Goal: Task Accomplishment & Management: Manage account settings

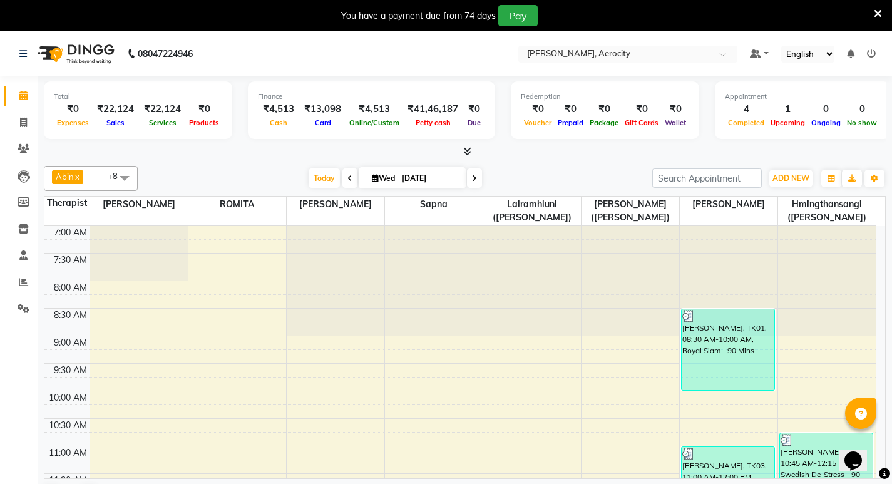
scroll to position [32, 0]
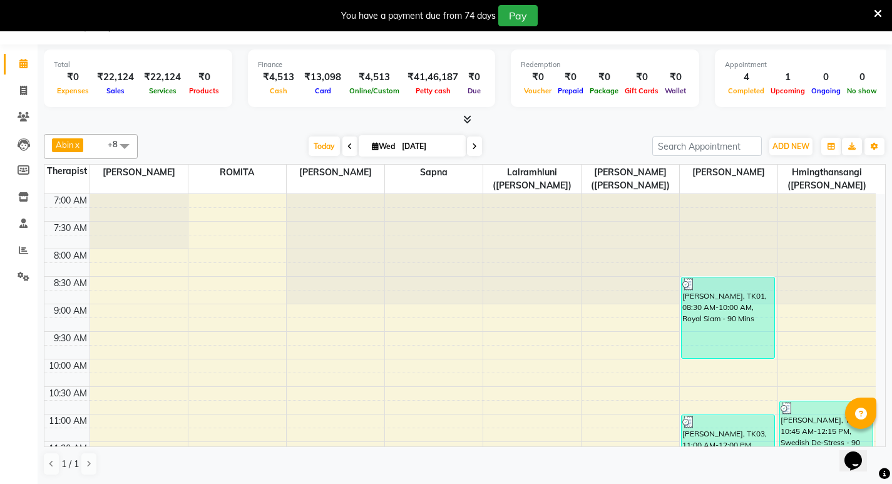
drag, startPoint x: 0, startPoint y: 0, endPoint x: 458, endPoint y: 209, distance: 503.2
click at [458, 209] on div at bounding box center [434, 249] width 98 height 110
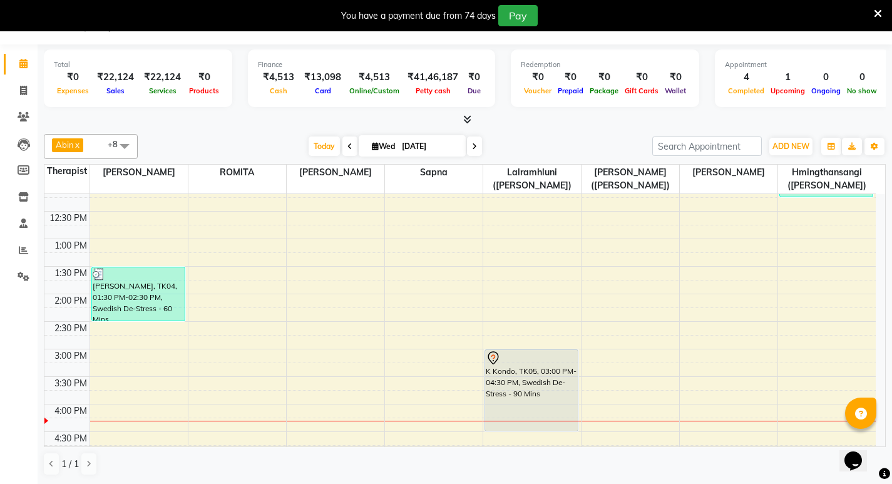
scroll to position [313, 0]
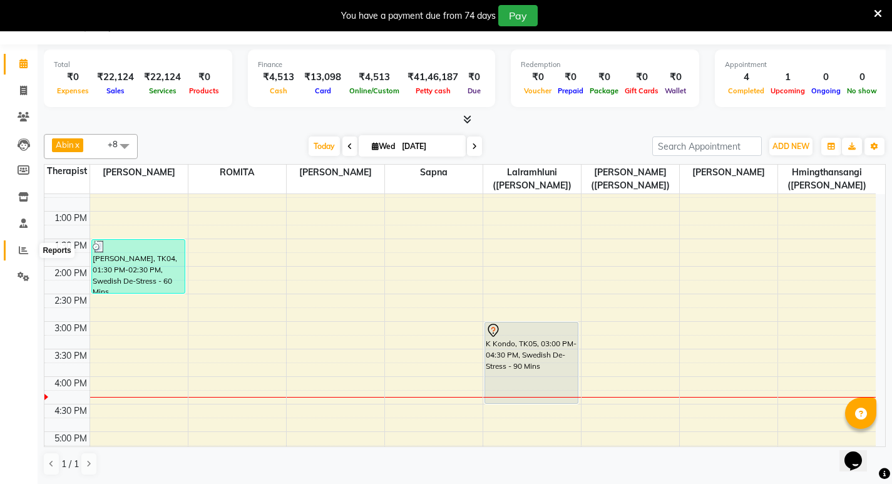
click at [18, 249] on span at bounding box center [24, 251] width 22 height 14
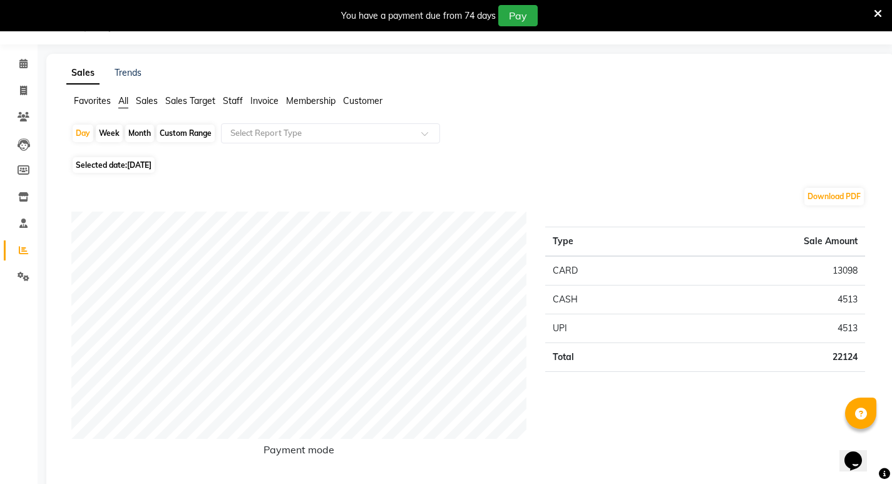
click at [229, 104] on span "Staff" at bounding box center [233, 100] width 20 height 11
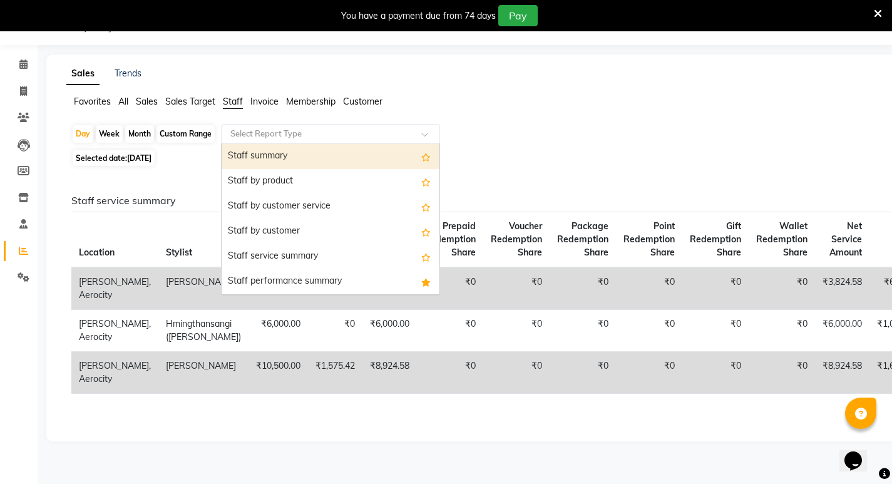
click at [262, 142] on div "Select Report Type" at bounding box center [330, 134] width 219 height 20
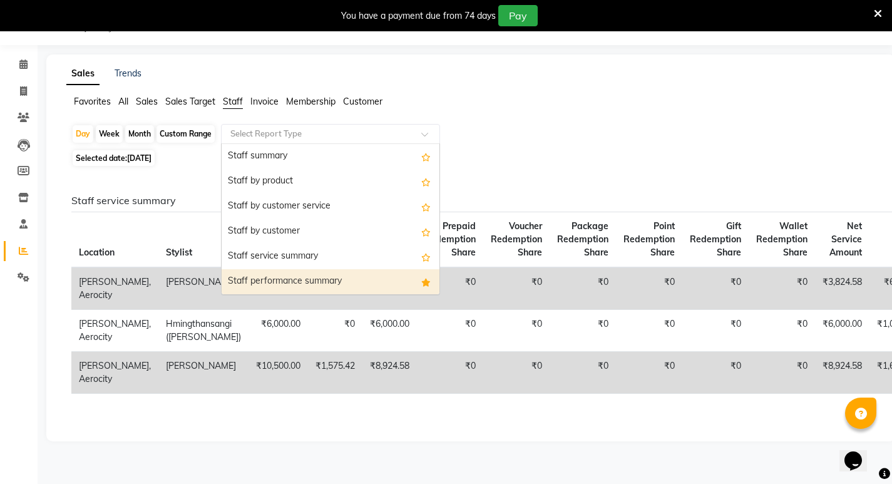
click at [270, 274] on div "Staff performance summary" at bounding box center [331, 281] width 218 height 25
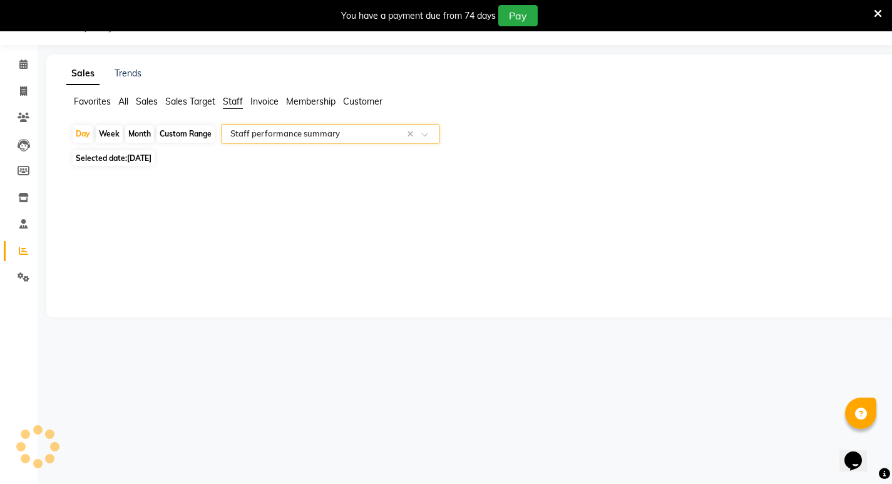
scroll to position [31, 0]
click at [190, 133] on div "Custom Range" at bounding box center [186, 134] width 58 height 18
select select "9"
select select "2025"
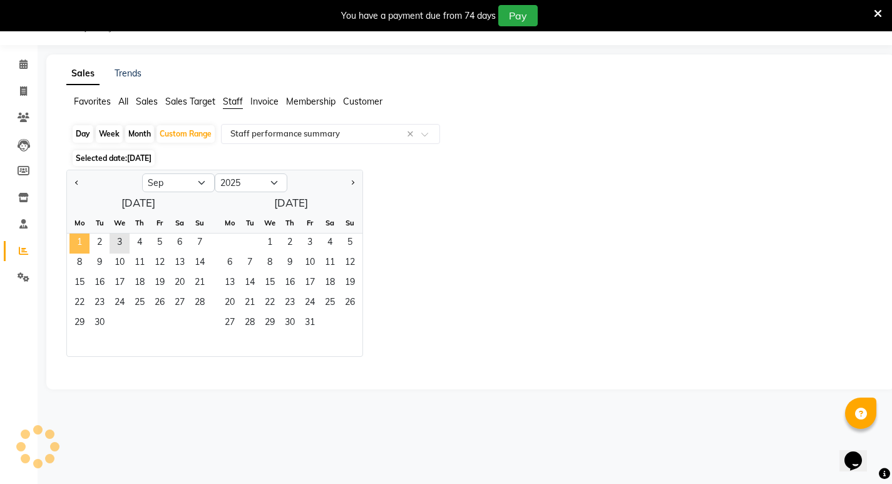
click at [78, 242] on span "1" at bounding box center [80, 244] width 20 height 20
drag, startPoint x: 78, startPoint y: 242, endPoint x: 123, endPoint y: 242, distance: 44.5
click at [123, 242] on div "1 2 3 4 5 6 7" at bounding box center [138, 244] width 143 height 20
click at [123, 242] on span "3" at bounding box center [120, 244] width 20 height 20
click at [23, 64] on icon at bounding box center [23, 63] width 8 height 9
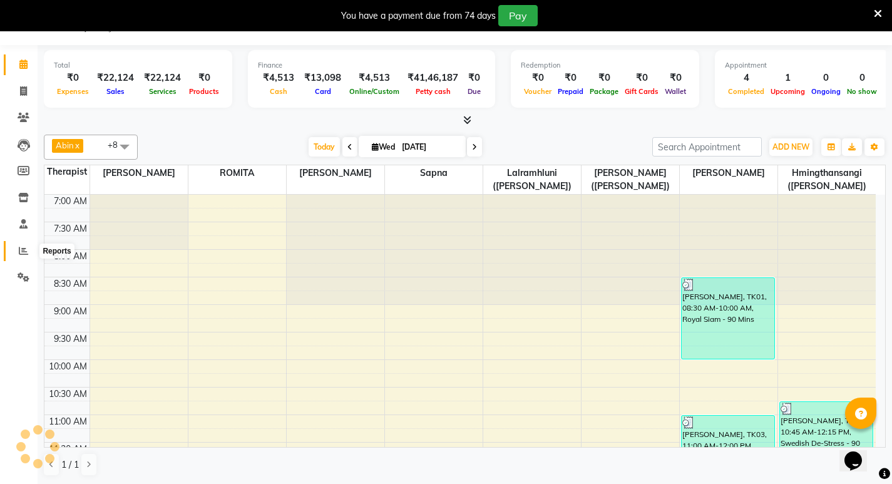
click at [26, 252] on icon at bounding box center [23, 250] width 9 height 9
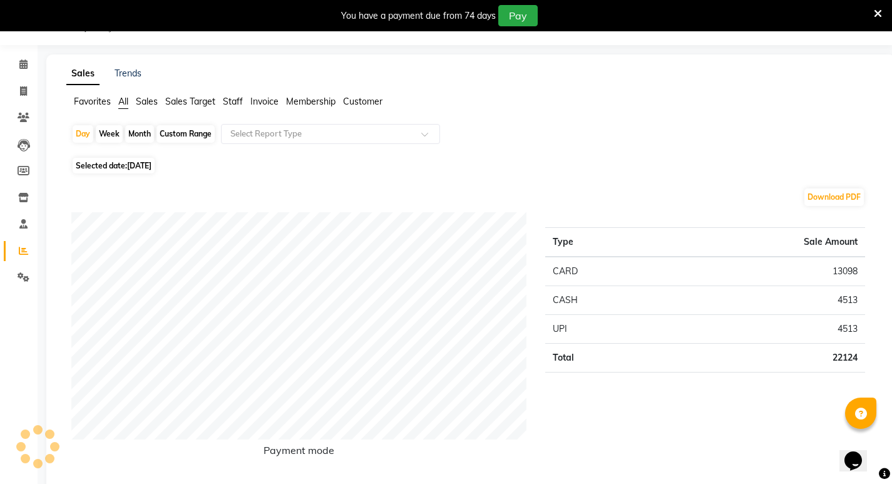
click at [236, 102] on span "Staff" at bounding box center [233, 101] width 20 height 11
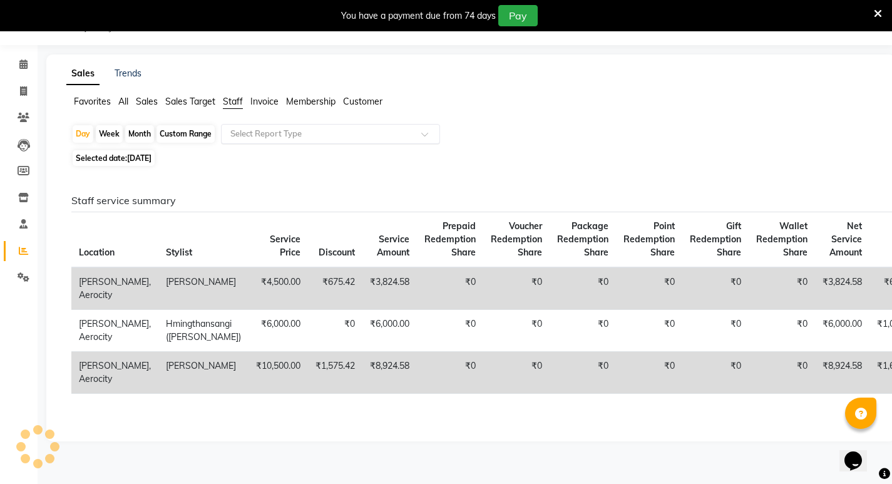
click at [247, 135] on input "text" at bounding box center [318, 134] width 180 height 13
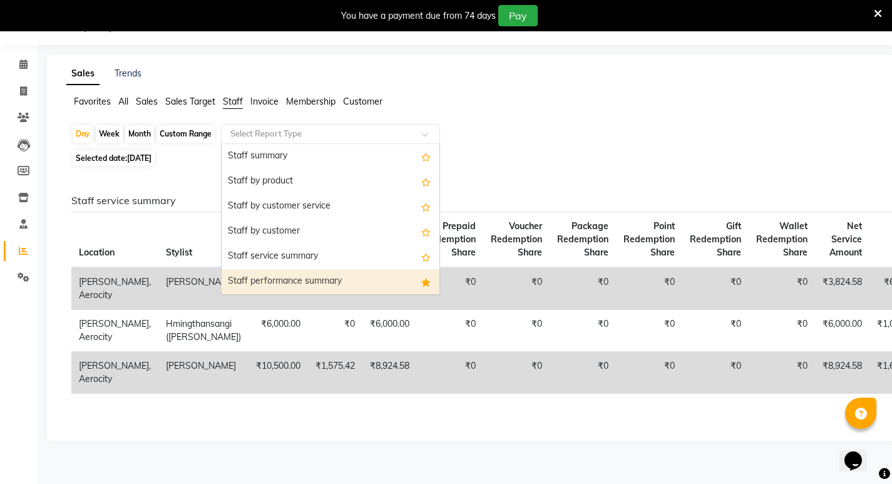
click at [271, 281] on div "Staff performance summary" at bounding box center [331, 281] width 218 height 25
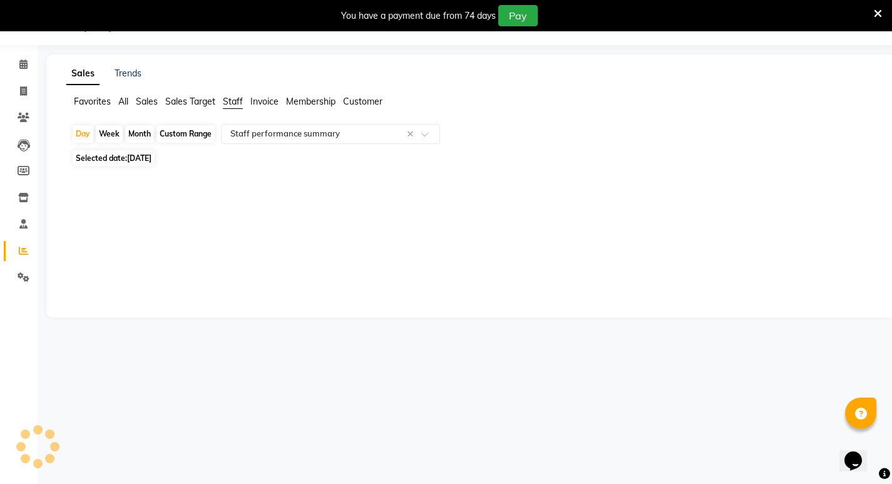
click at [122, 157] on span "Selected date: 03-09-2025" at bounding box center [114, 158] width 82 height 16
select select "9"
select select "2025"
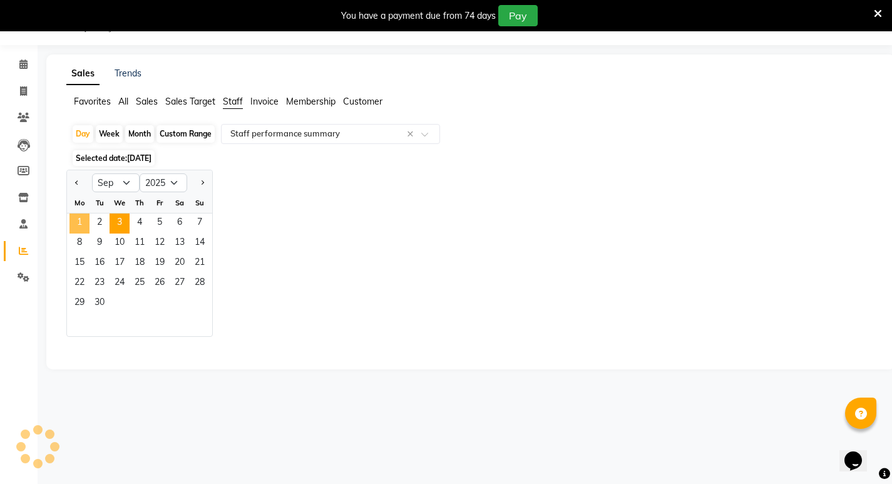
click at [83, 220] on span "1" at bounding box center [80, 224] width 20 height 20
click at [105, 221] on span "2" at bounding box center [100, 224] width 20 height 20
select select "full_report"
select select "csv"
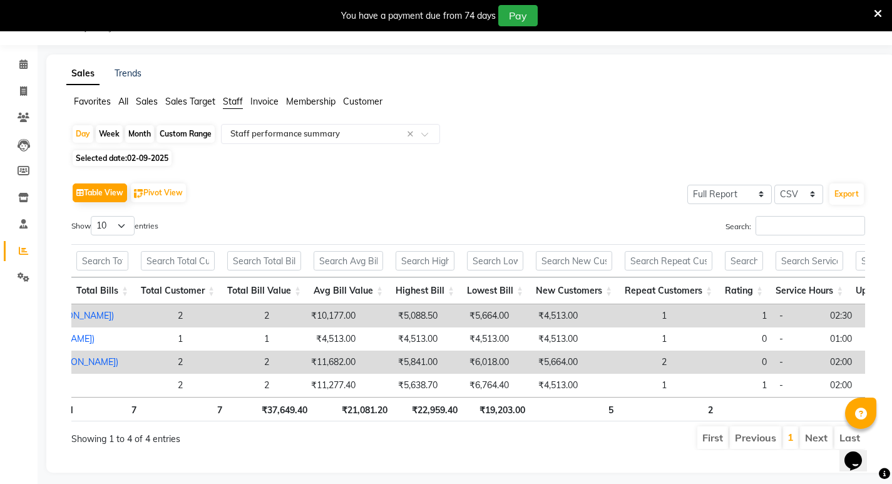
scroll to position [0, 153]
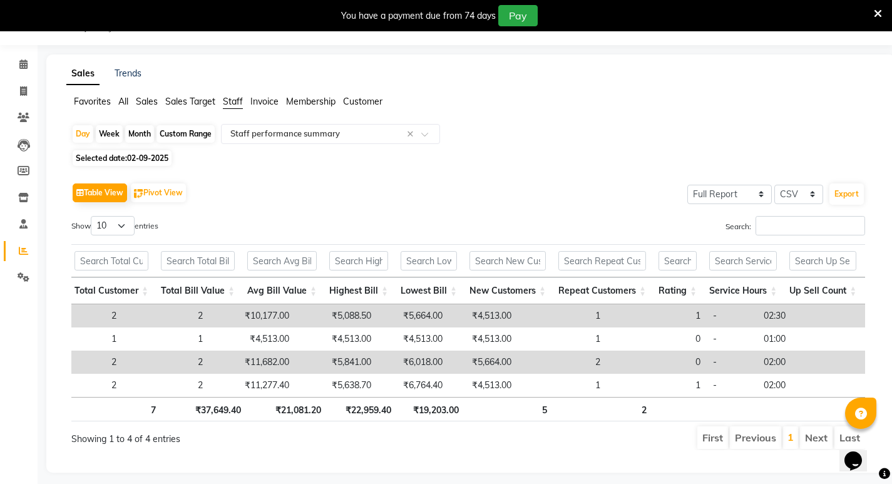
click at [134, 155] on span "02-09-2025" at bounding box center [147, 157] width 41 height 9
select select "9"
select select "2025"
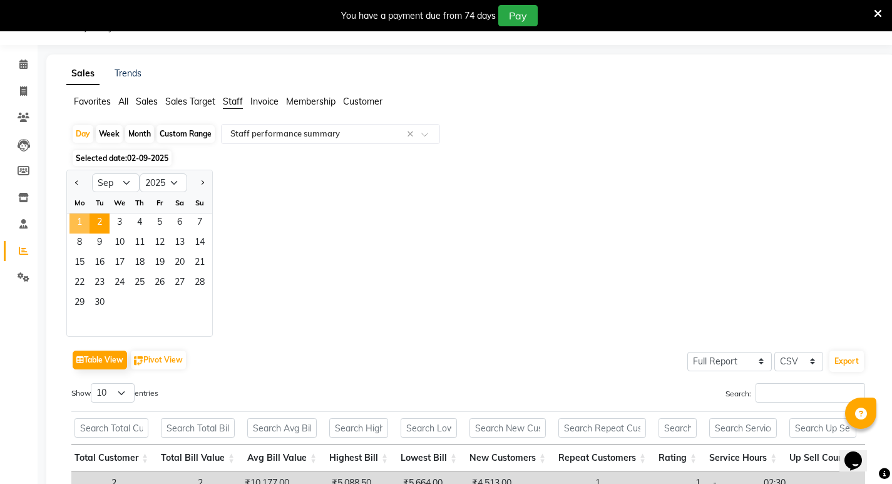
click at [79, 222] on span "1" at bounding box center [80, 224] width 20 height 20
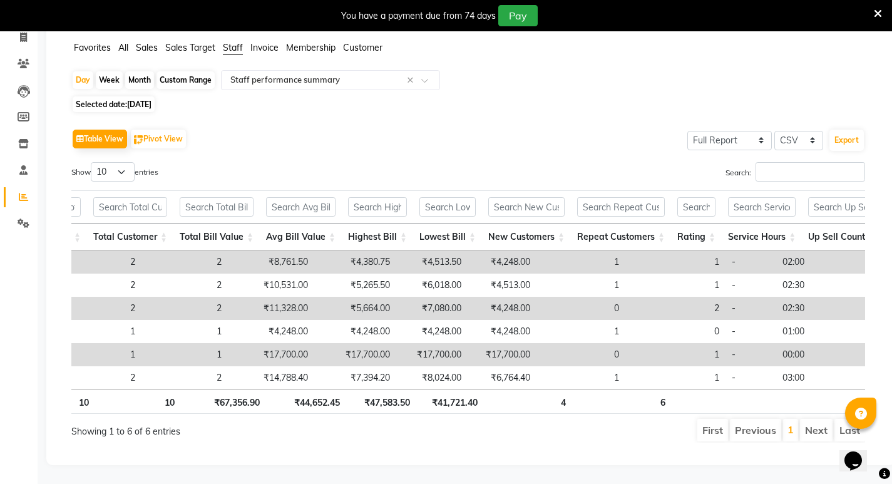
click at [148, 100] on span "01-09-2025" at bounding box center [139, 104] width 24 height 9
select select "9"
select select "2025"
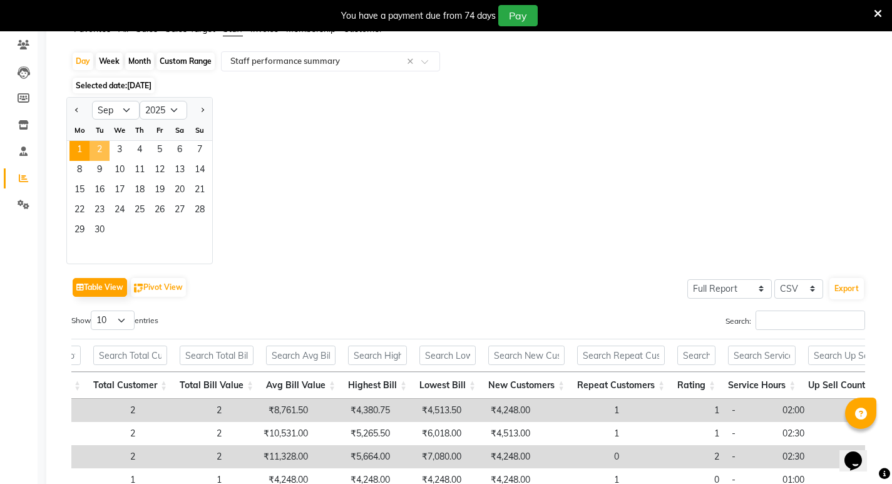
click at [100, 147] on span "2" at bounding box center [100, 151] width 20 height 20
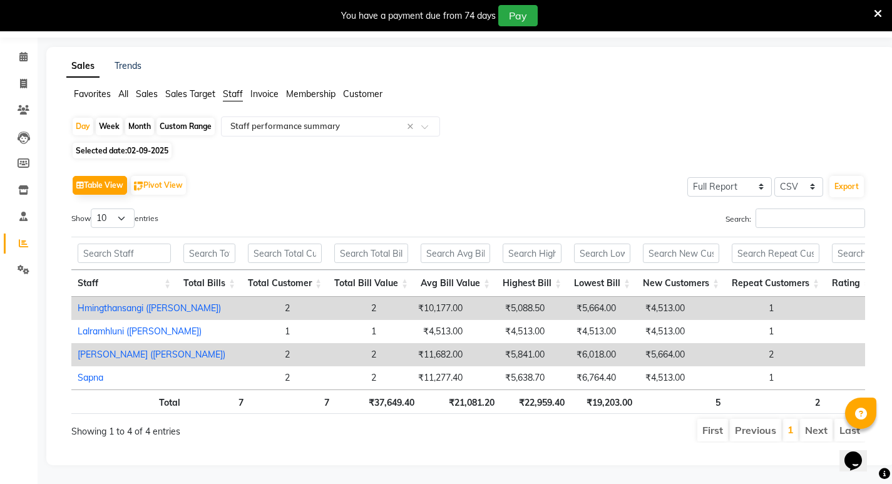
scroll to position [0, 9]
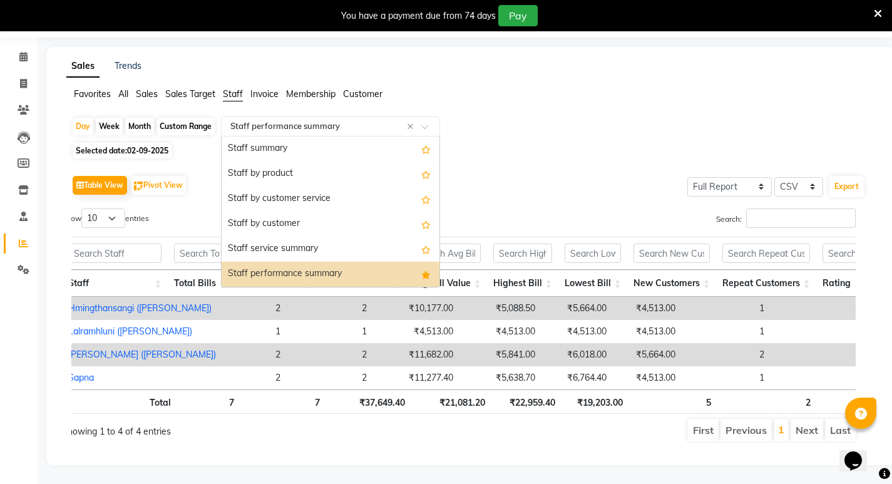
click at [423, 124] on span at bounding box center [429, 130] width 16 height 13
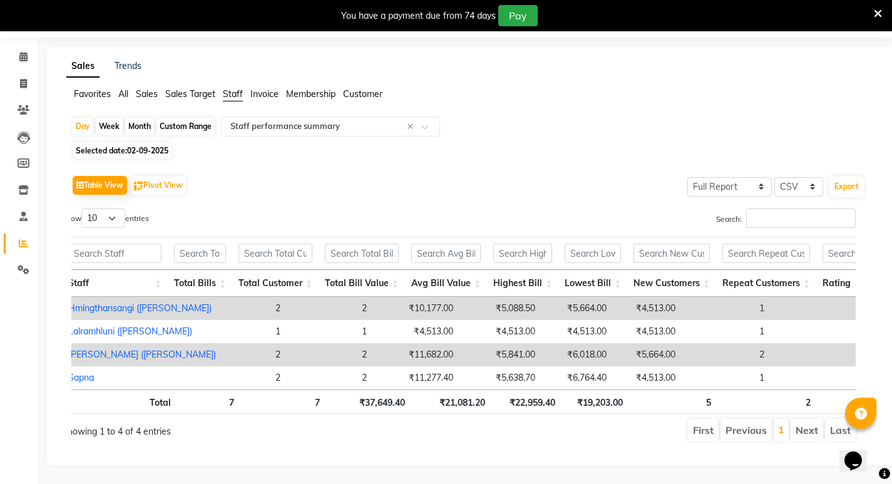
click at [542, 124] on div "Day Week Month Custom Range Select Report Type × Staff performance summary × Se…" at bounding box center [470, 284] width 809 height 336
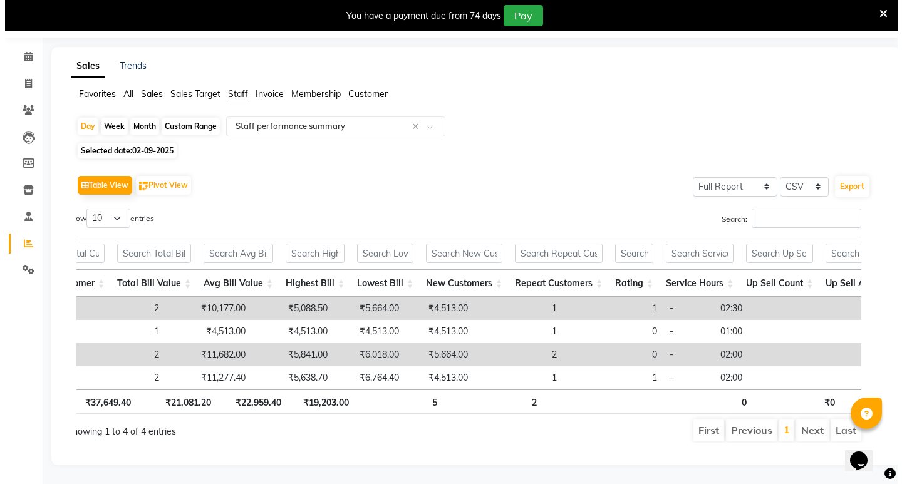
scroll to position [0, 213]
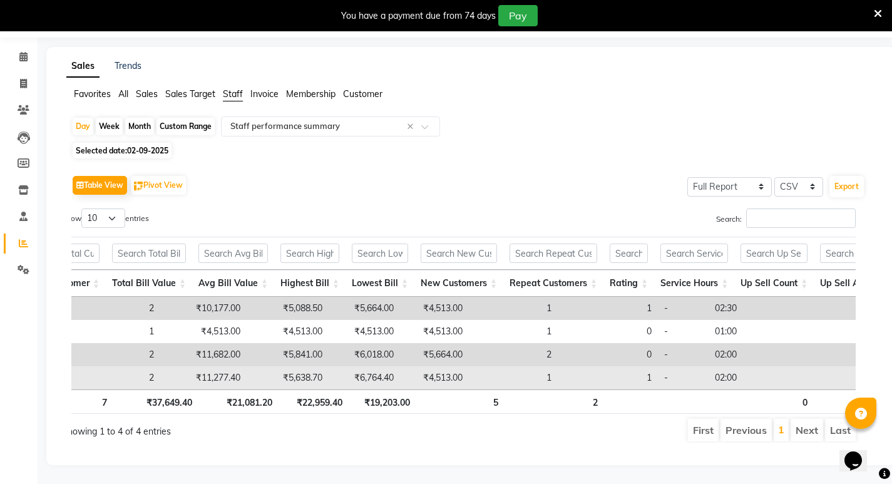
click at [469, 369] on td "1" at bounding box center [513, 377] width 89 height 23
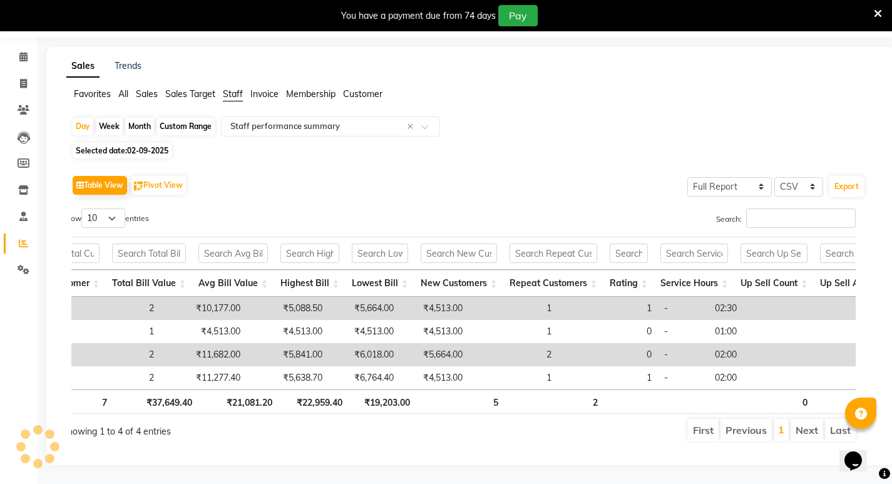
select select "full_report"
select select "csv"
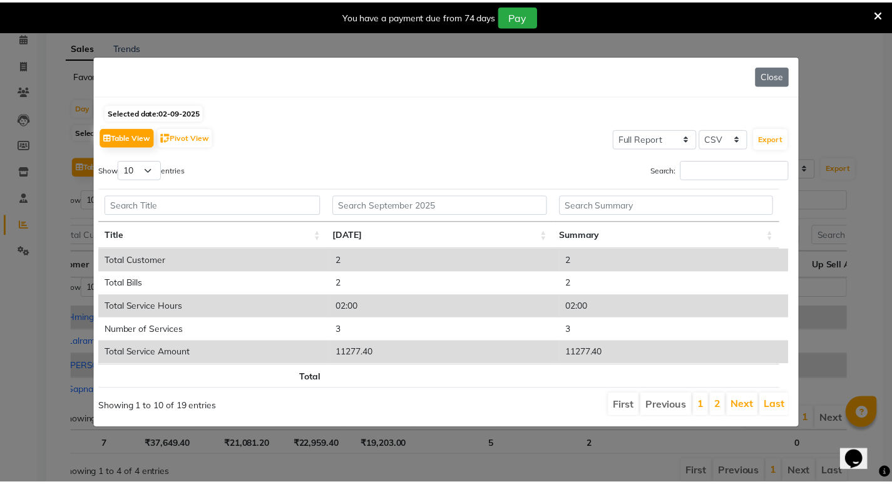
scroll to position [0, 0]
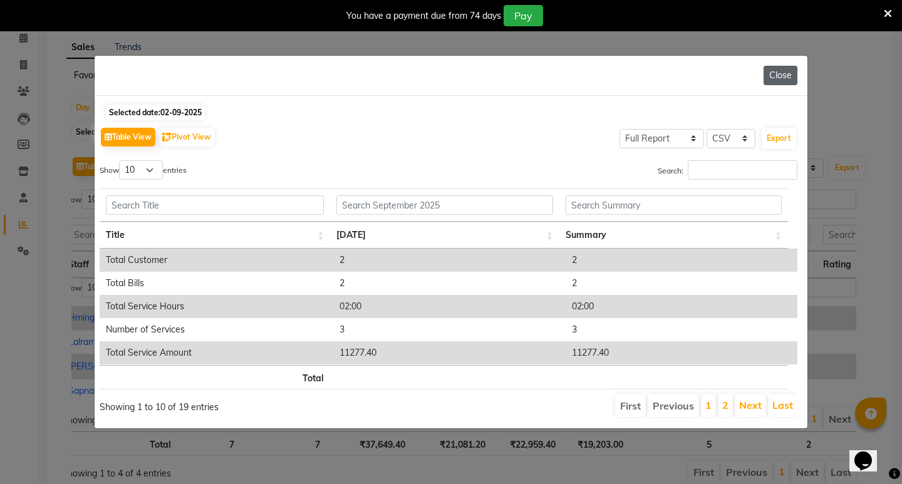
click at [784, 68] on button "Close" at bounding box center [780, 75] width 34 height 19
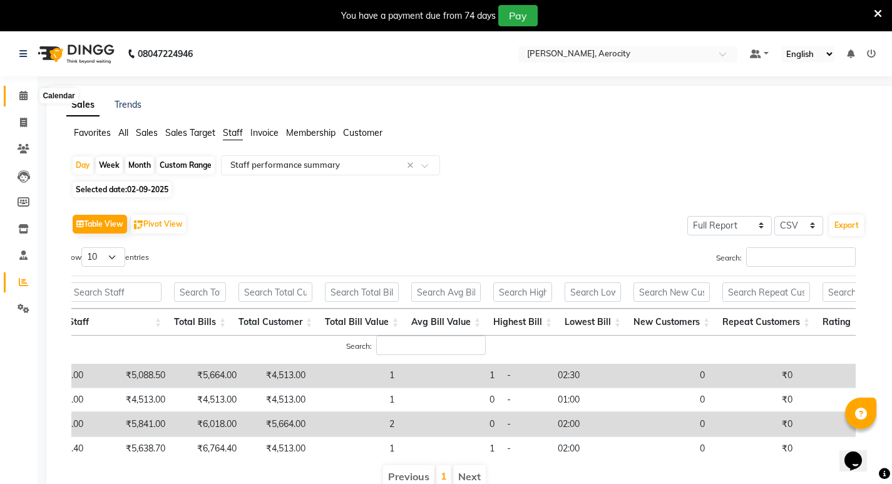
click at [18, 90] on span at bounding box center [24, 96] width 22 height 14
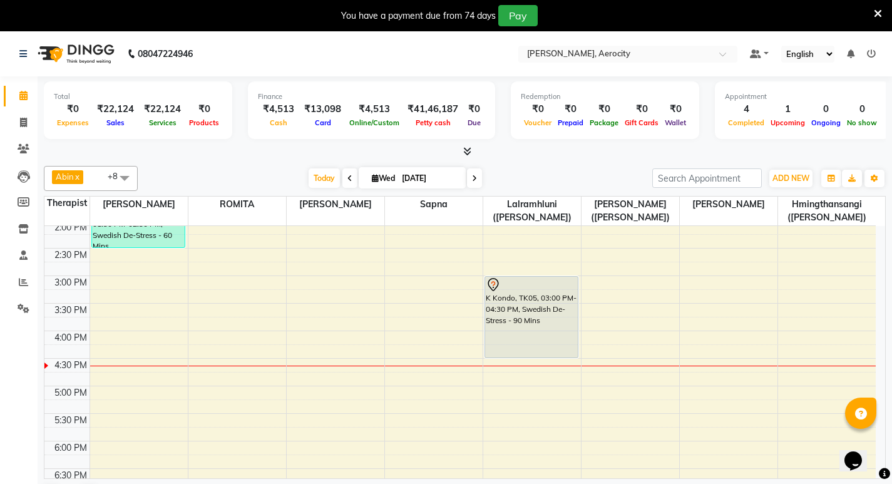
scroll to position [376, 0]
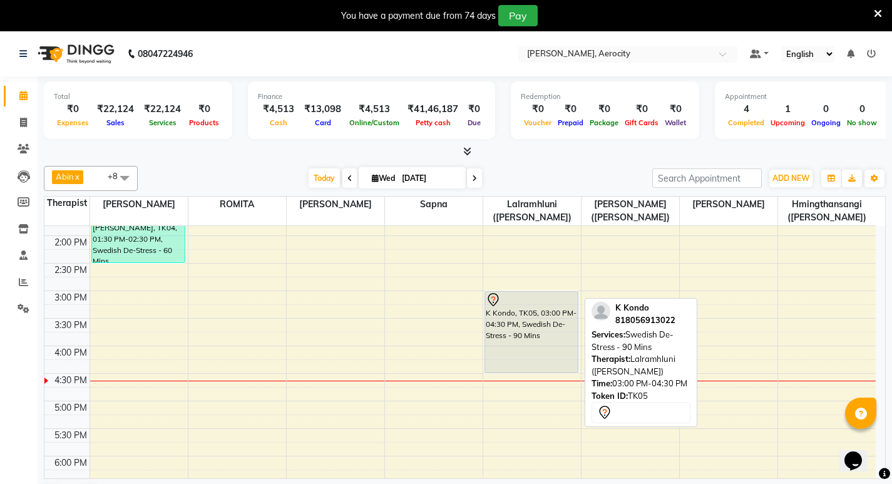
click at [532, 331] on div "K Kondo, TK05, 03:00 PM-04:30 PM, Swedish De-Stress - 90 Mins" at bounding box center [531, 332] width 93 height 81
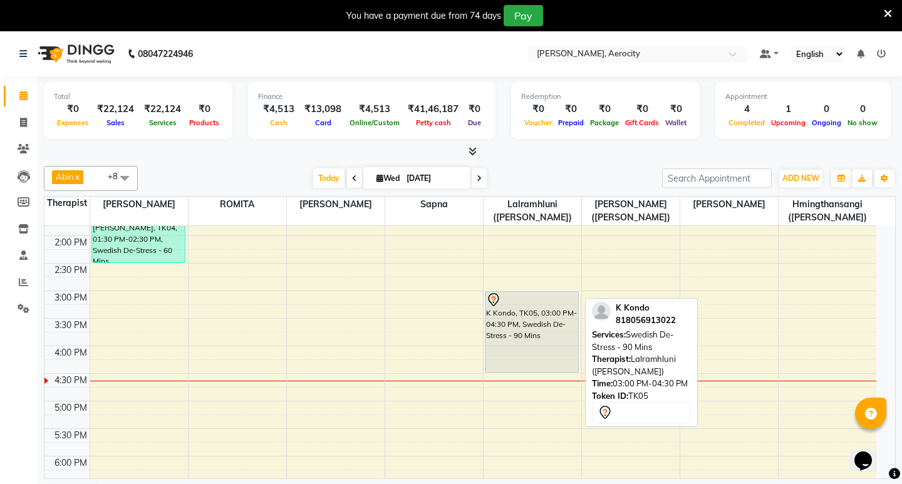
select select "7"
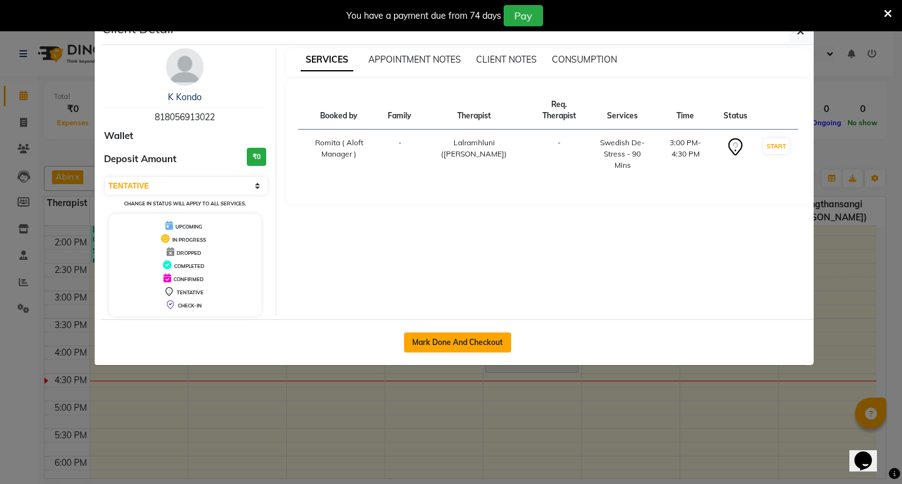
click at [480, 333] on button "Mark Done And Checkout" at bounding box center [457, 342] width 107 height 20
select select "6403"
select select "service"
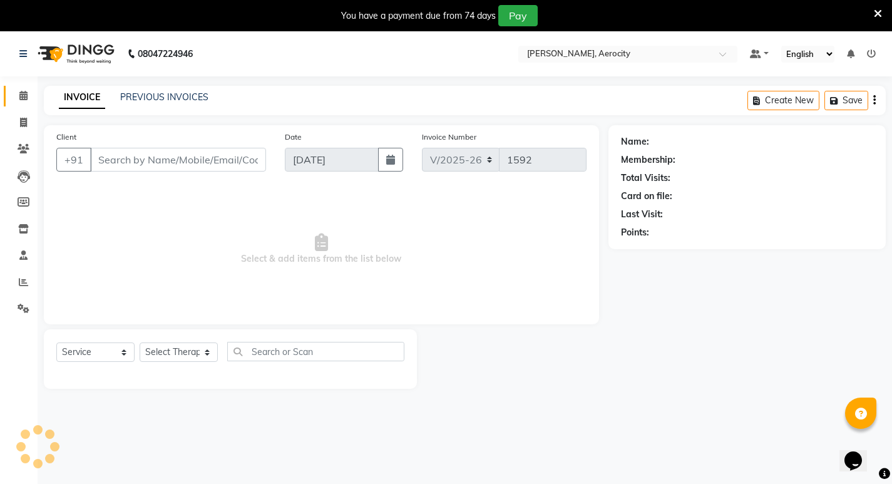
type input "818056913022"
select select "48459"
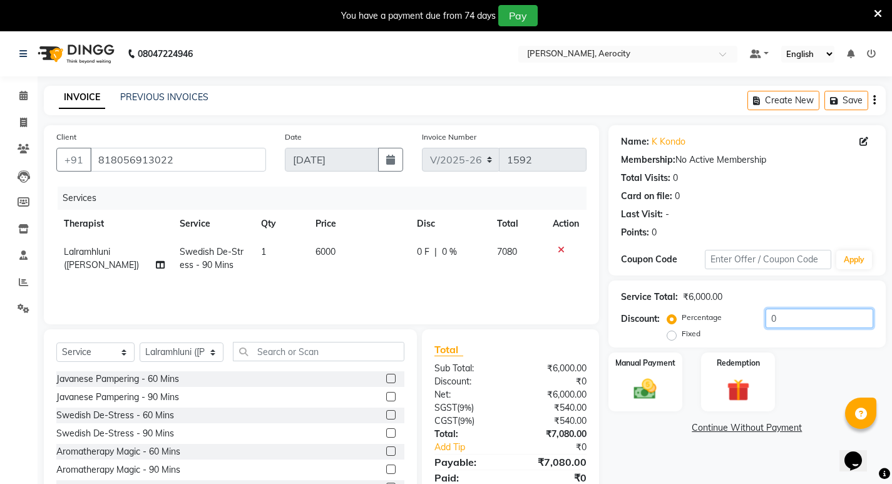
drag, startPoint x: 758, startPoint y: 268, endPoint x: 740, endPoint y: 269, distance: 18.2
click at [740, 309] on div "Percentage Fixed 0" at bounding box center [772, 326] width 204 height 34
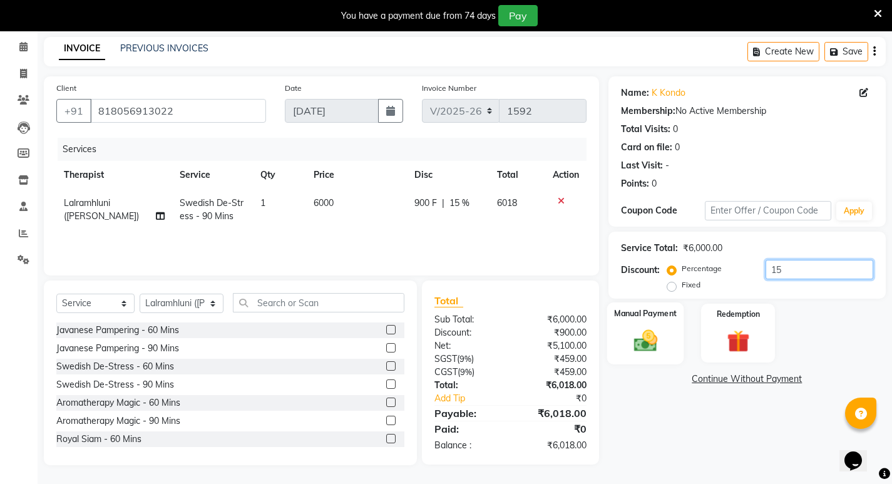
type input "15"
click at [634, 331] on img at bounding box center [645, 340] width 38 height 27
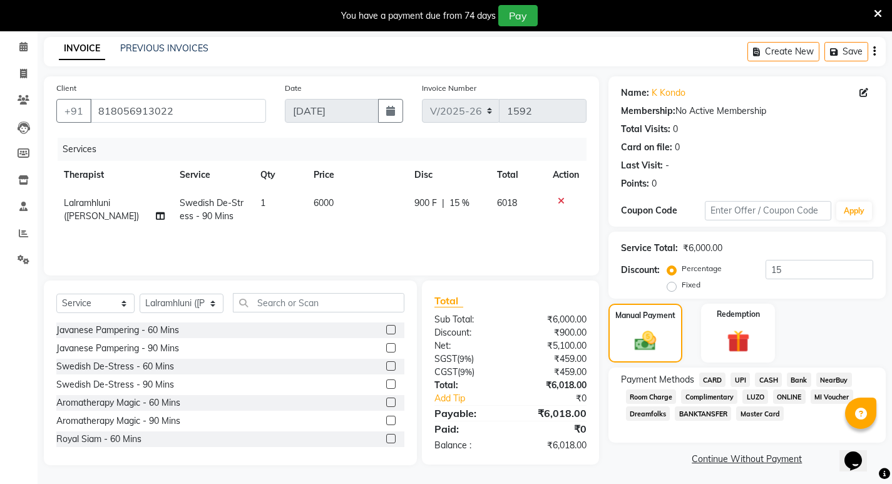
click at [710, 373] on span "CARD" at bounding box center [712, 380] width 27 height 14
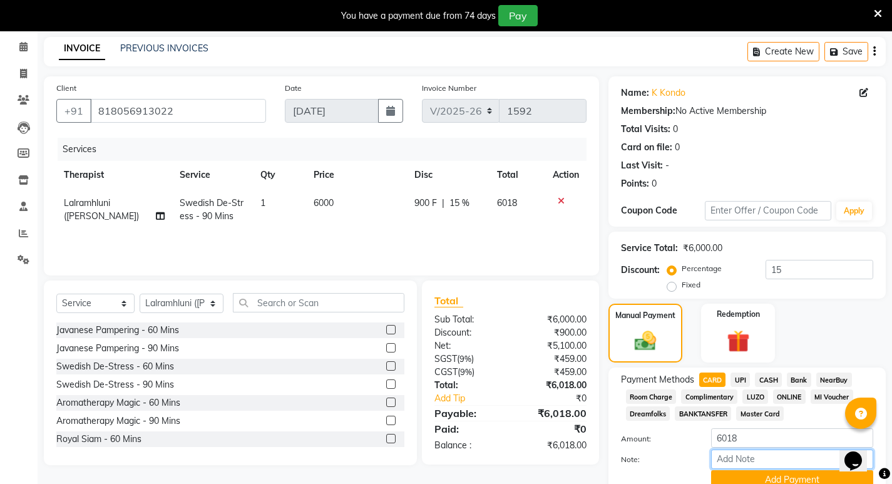
click at [726, 461] on input "Note:" at bounding box center [792, 459] width 162 height 19
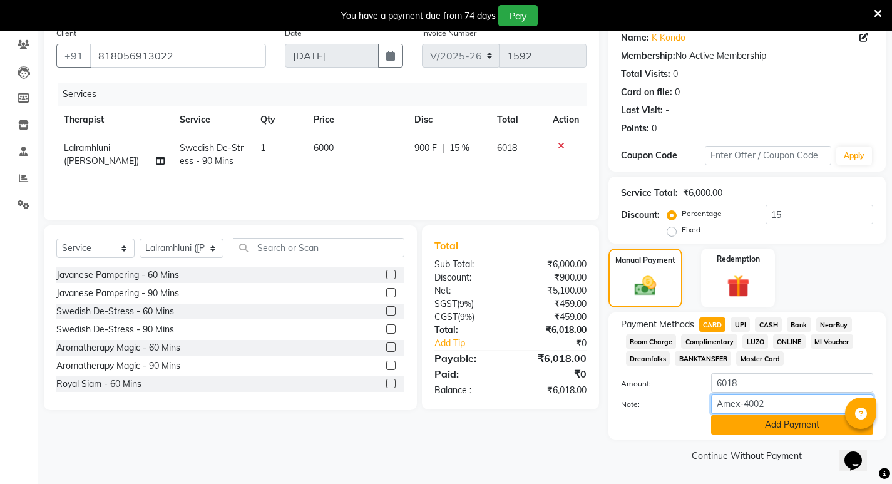
type input "Amex-4002"
click at [781, 427] on button "Add Payment" at bounding box center [792, 424] width 162 height 19
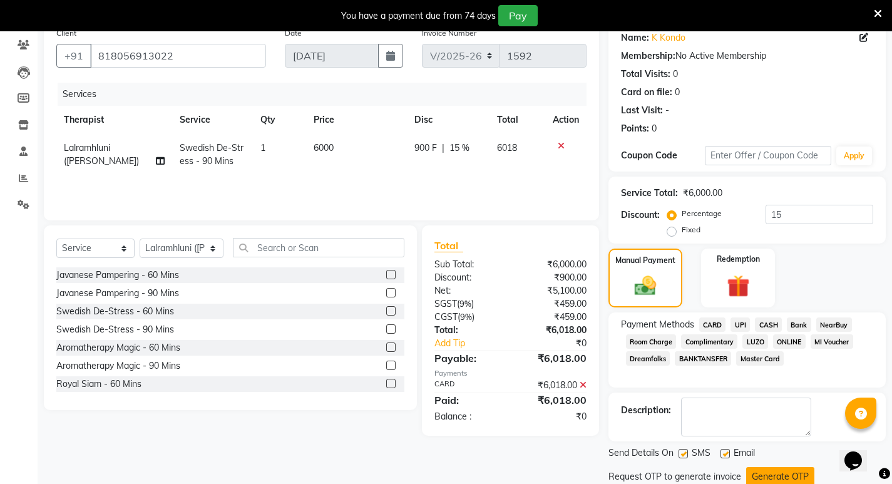
click at [780, 467] on button "Generate OTP" at bounding box center [780, 476] width 68 height 19
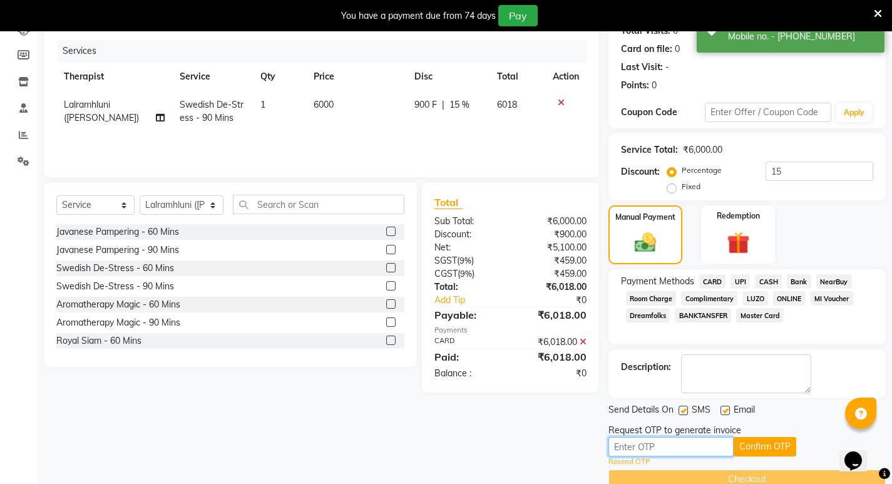
click at [638, 447] on input "text" at bounding box center [671, 446] width 125 height 19
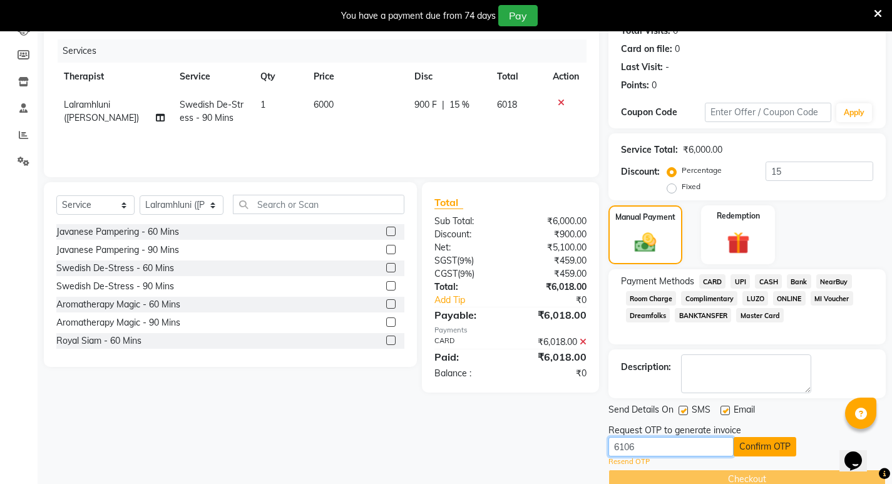
type input "6106"
click at [776, 451] on button "Confirm OTP" at bounding box center [765, 446] width 63 height 19
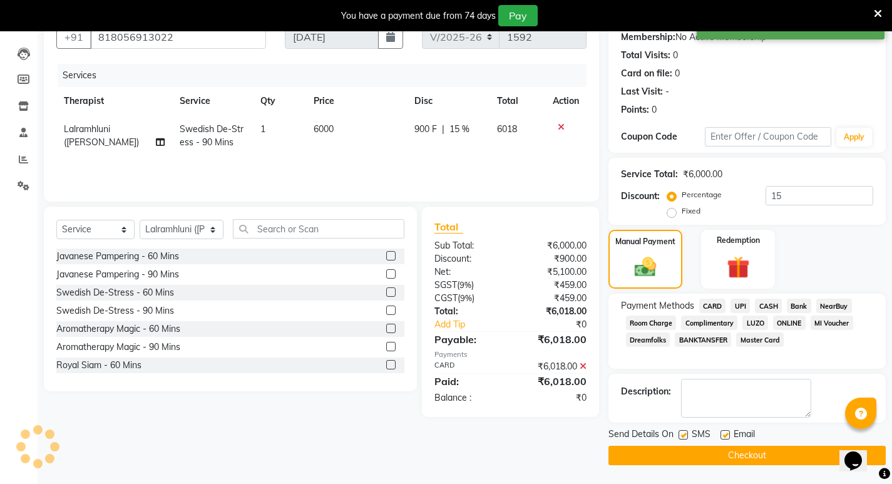
scroll to position [123, 0]
click at [767, 458] on button "Checkout" at bounding box center [747, 455] width 277 height 19
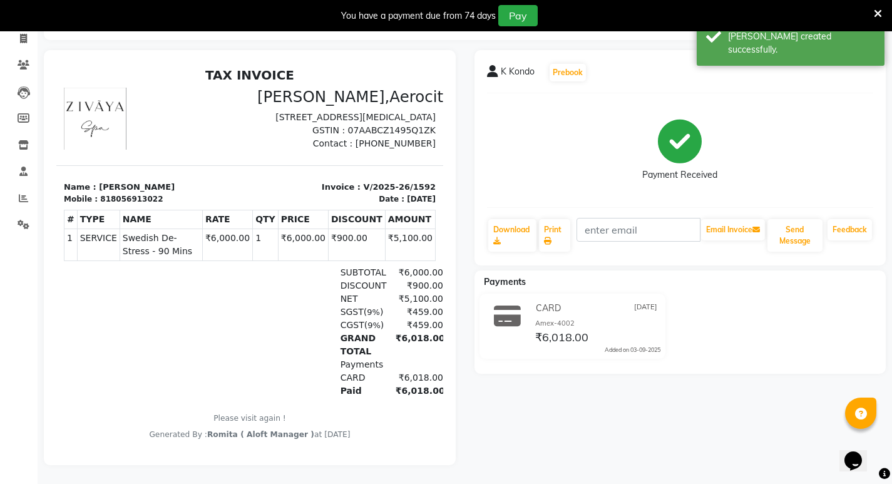
click at [19, 16] on icon at bounding box center [23, 11] width 8 height 9
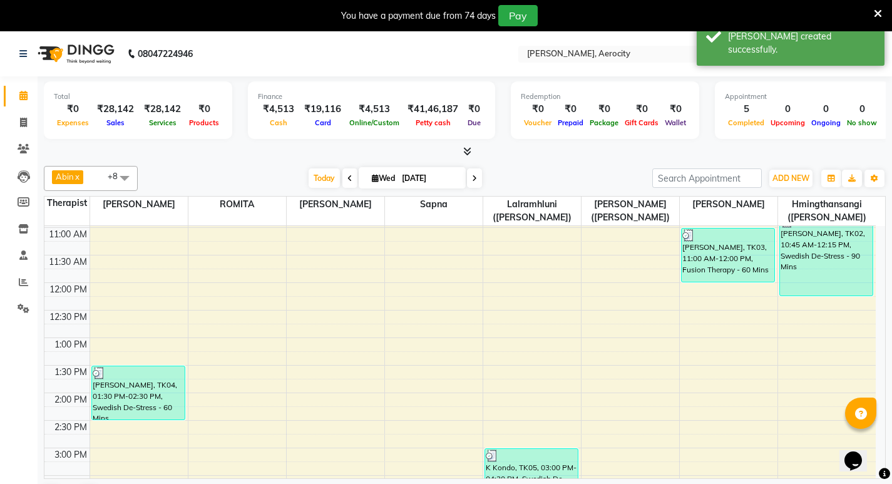
scroll to position [313, 0]
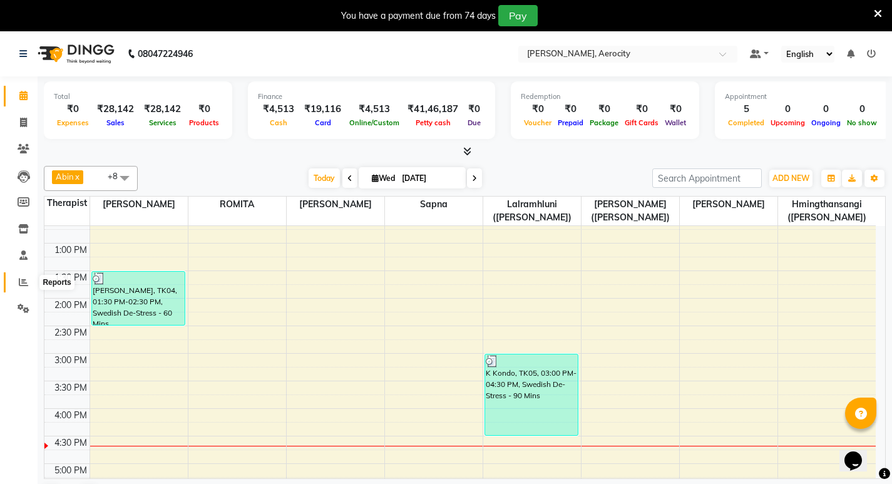
click at [26, 277] on icon at bounding box center [23, 281] width 9 height 9
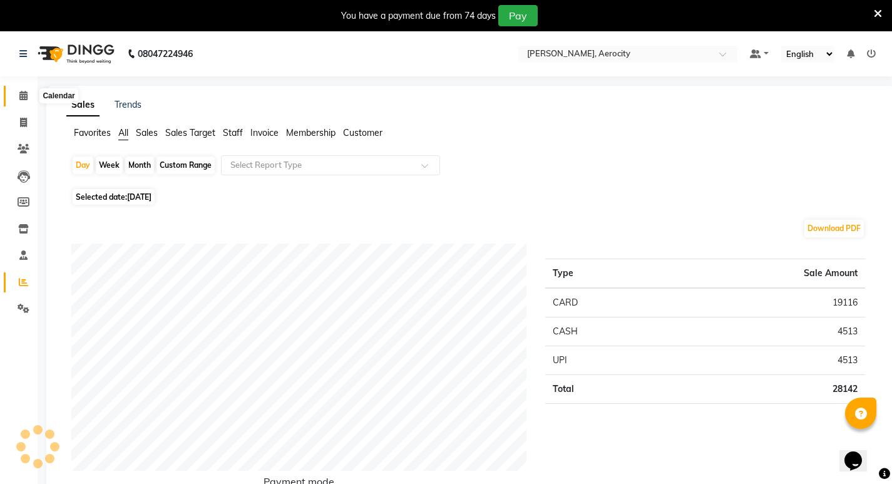
click at [18, 91] on span at bounding box center [24, 96] width 22 height 14
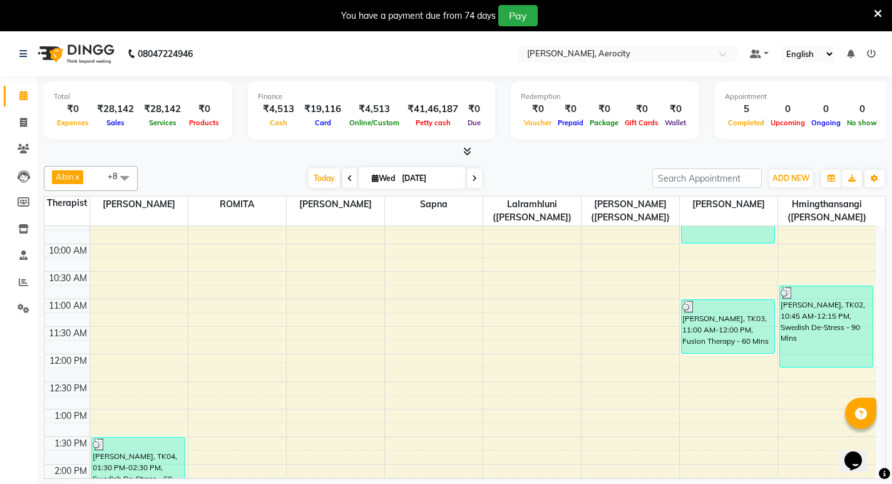
scroll to position [188, 0]
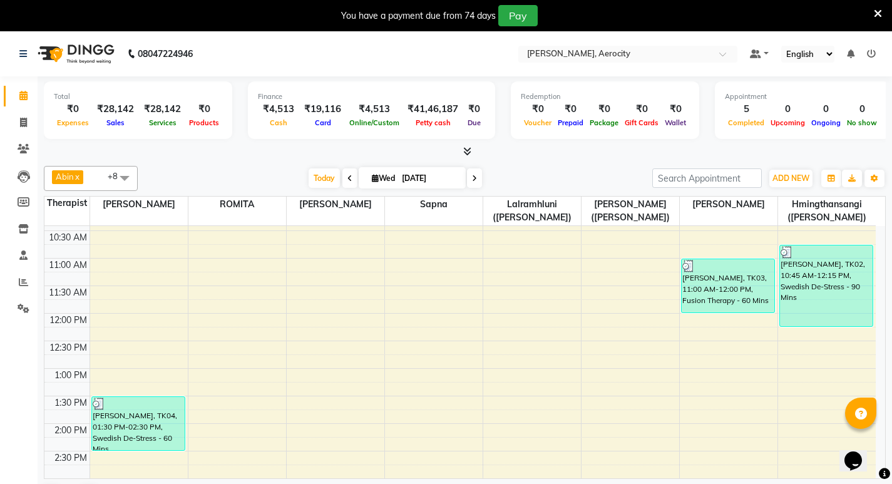
click at [372, 178] on icon at bounding box center [375, 178] width 7 height 8
select select "9"
select select "2025"
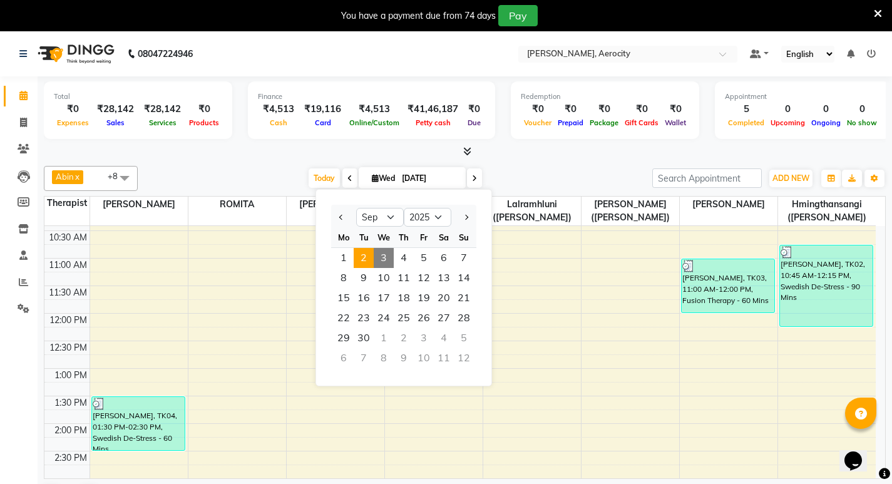
click at [361, 255] on span "2" at bounding box center [364, 258] width 20 height 20
type input "02-09-2025"
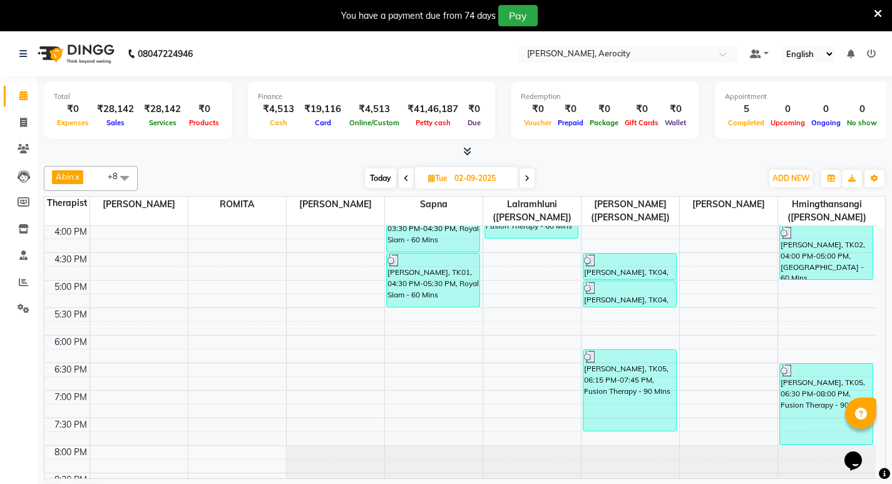
scroll to position [434, 0]
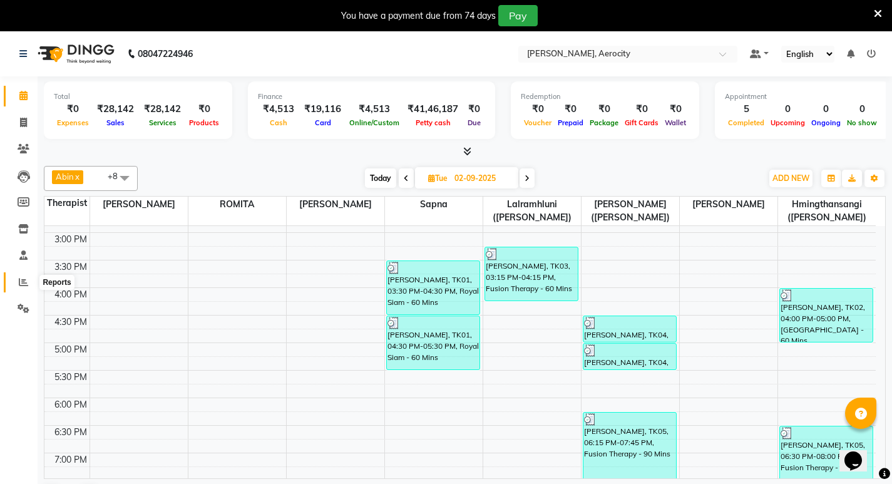
click at [21, 278] on icon at bounding box center [23, 281] width 9 height 9
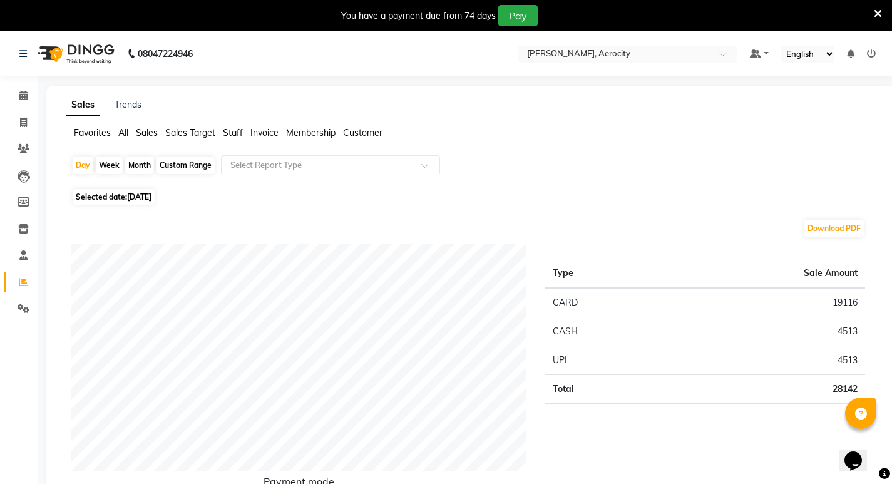
click at [237, 130] on span "Staff" at bounding box center [233, 132] width 20 height 11
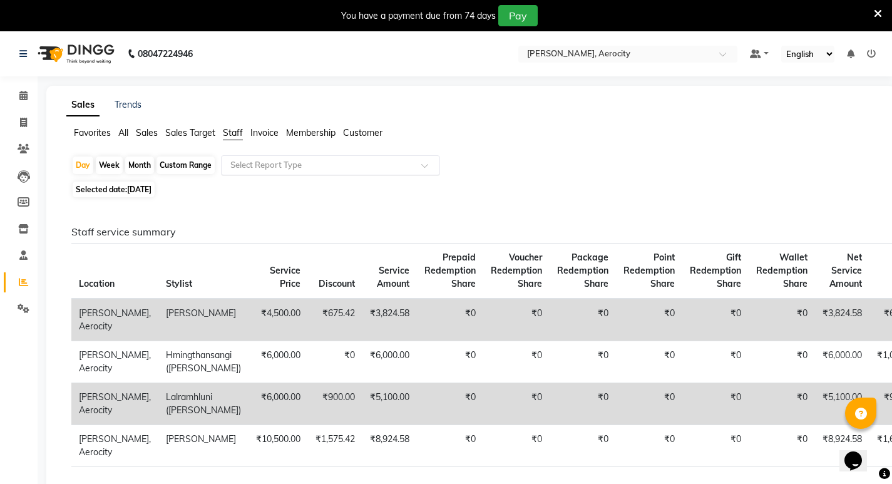
click at [427, 167] on span at bounding box center [429, 169] width 16 height 13
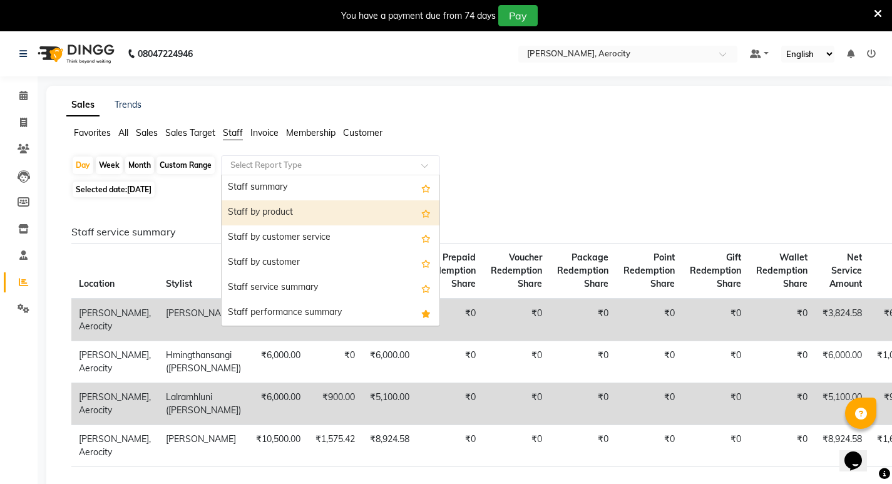
click at [141, 188] on span "[DATE]" at bounding box center [139, 189] width 24 height 9
select select "9"
select select "2025"
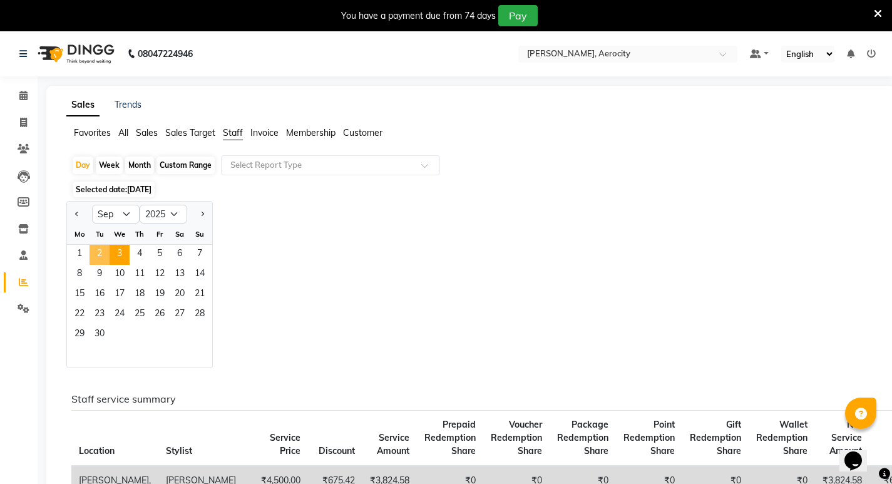
click at [98, 254] on span "2" at bounding box center [100, 255] width 20 height 20
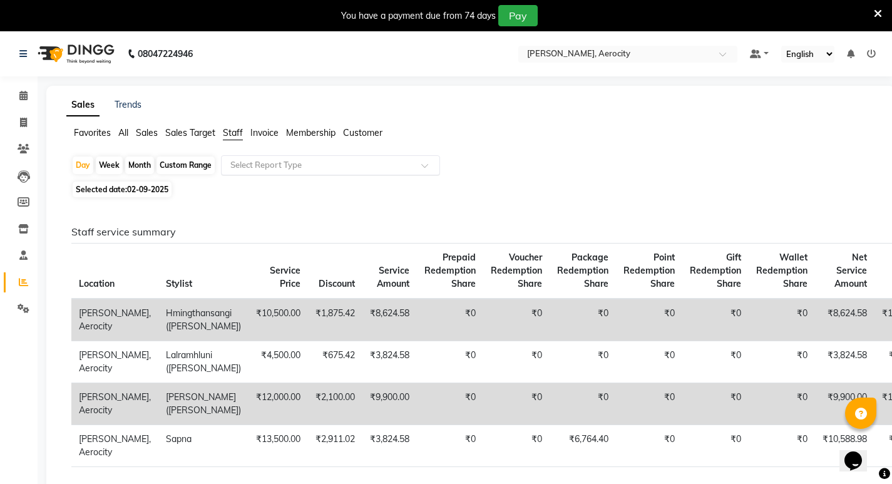
click at [430, 167] on span at bounding box center [429, 169] width 16 height 13
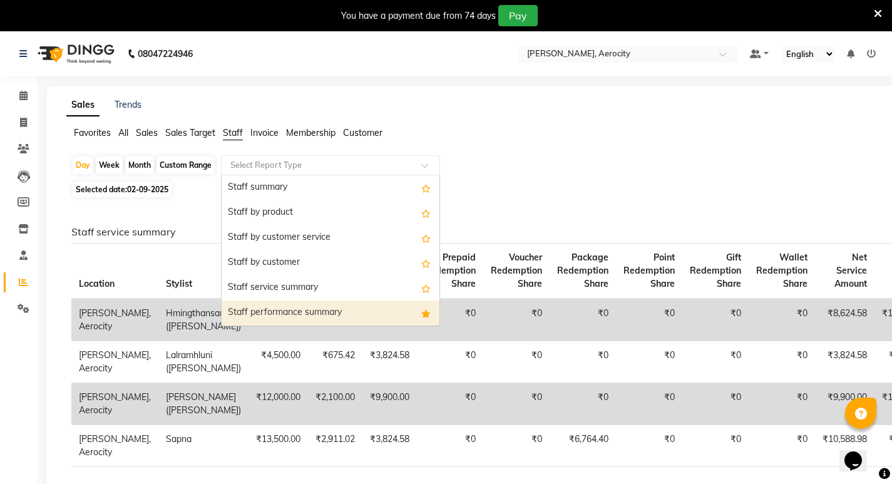
click at [312, 306] on div "Staff performance summary" at bounding box center [331, 313] width 218 height 25
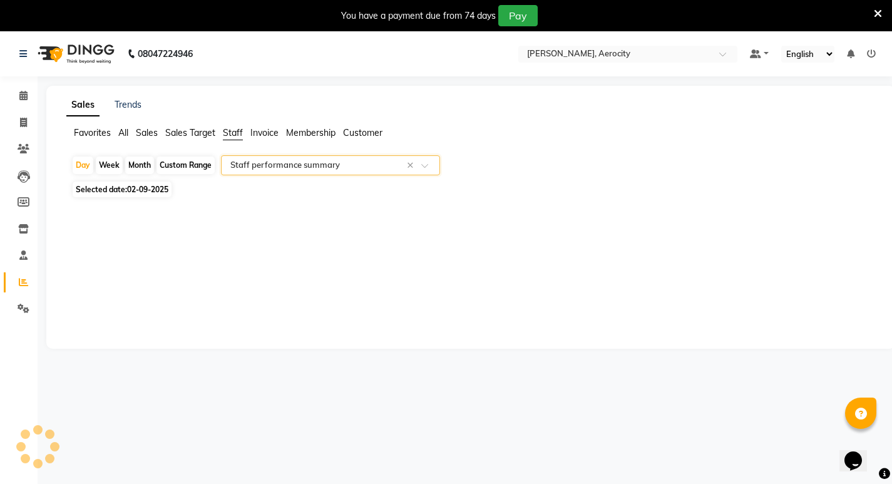
select select "full_report"
select select "csv"
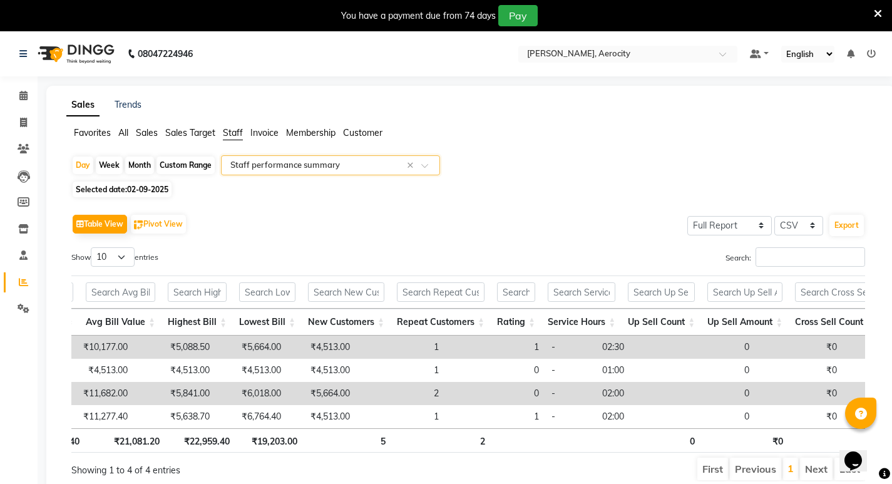
scroll to position [0, 383]
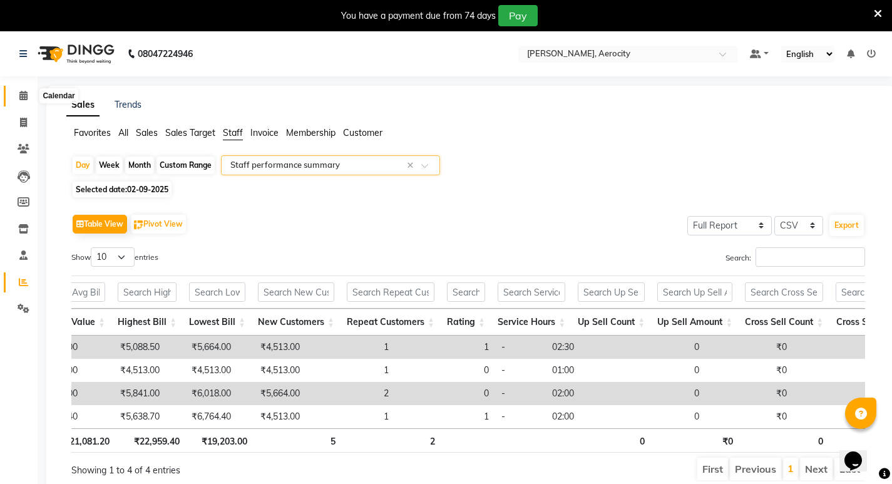
click at [24, 96] on icon at bounding box center [23, 95] width 8 height 9
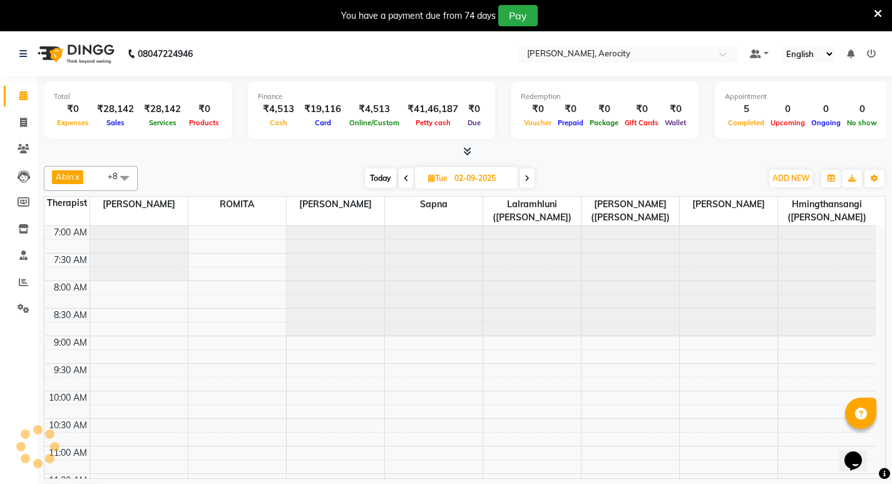
scroll to position [497, 0]
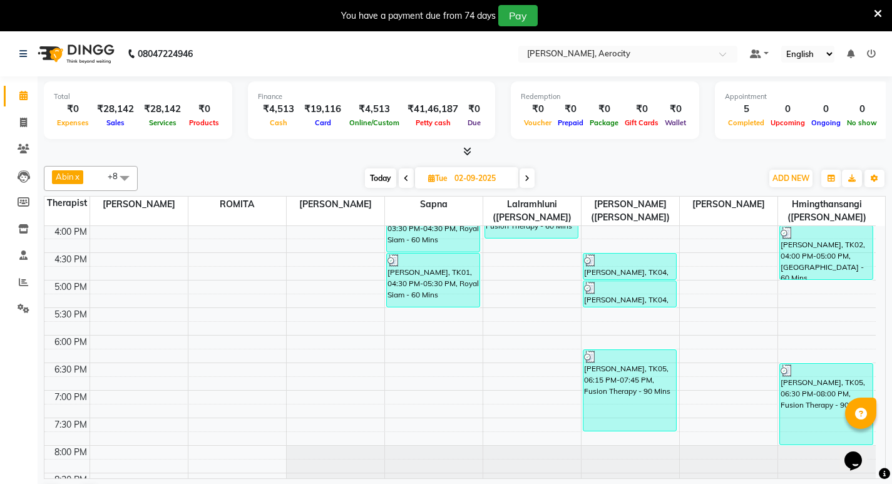
click at [527, 177] on icon at bounding box center [527, 179] width 5 height 8
type input "[DATE]"
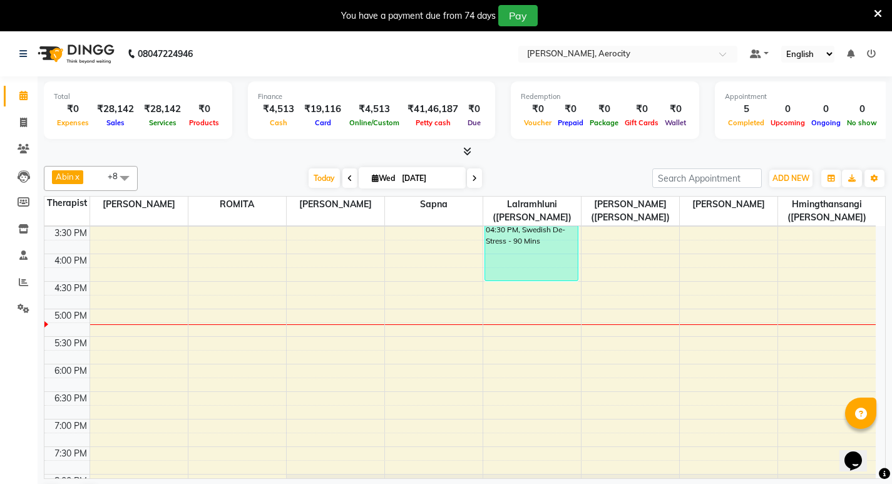
scroll to position [433, 0]
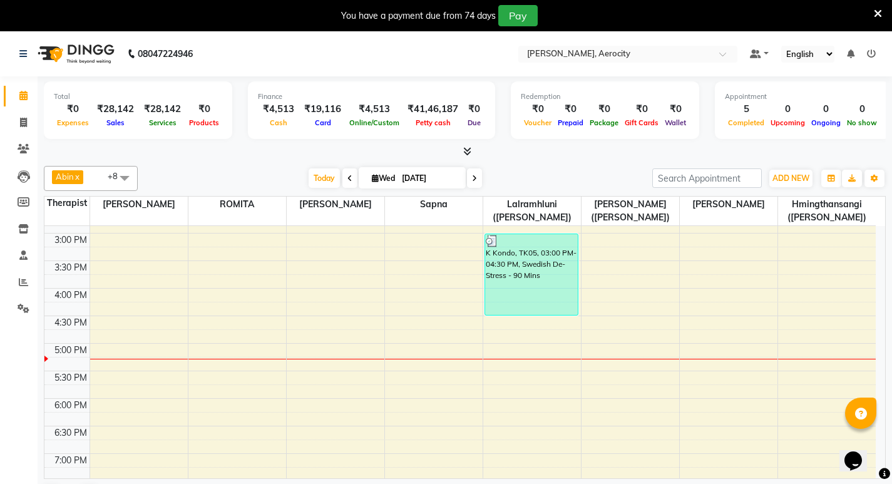
click at [624, 319] on div "7:00 AM 7:30 AM 8:00 AM 8:30 AM 9:00 AM 9:30 AM 10:00 AM 10:30 AM 11:00 AM 11:3…" at bounding box center [460, 261] width 832 height 936
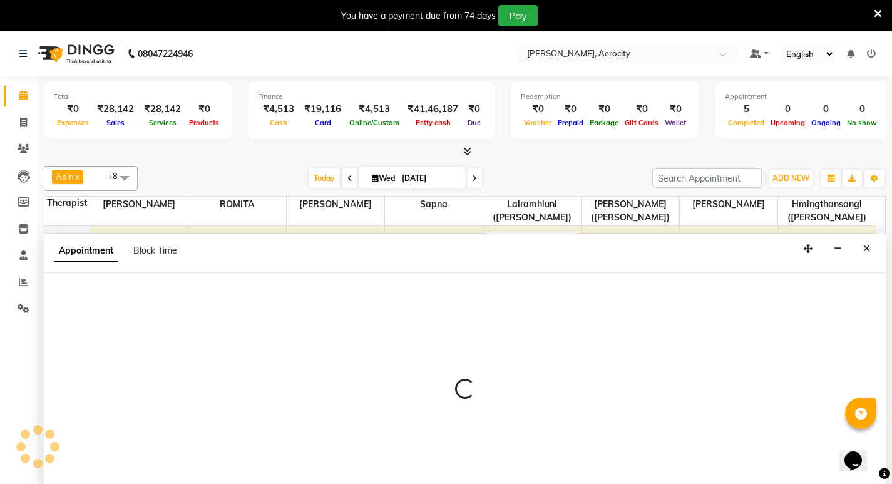
select select "48460"
select select "990"
select select "tentative"
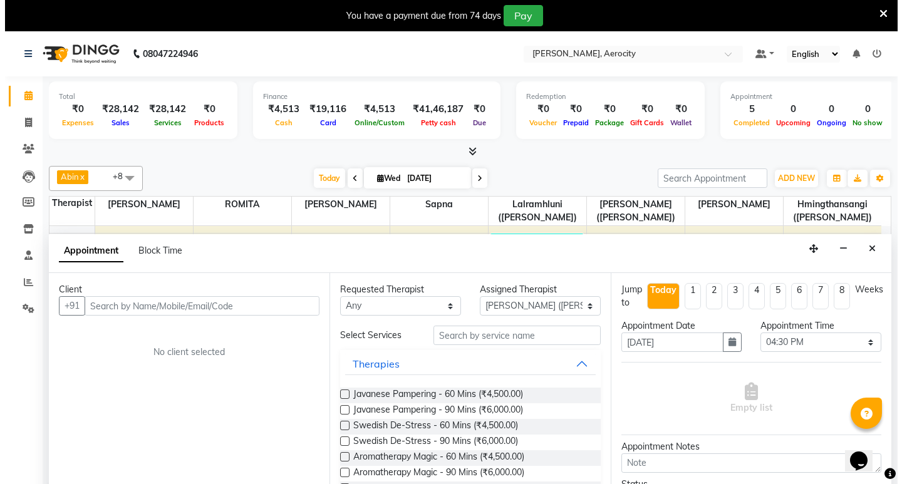
scroll to position [32, 0]
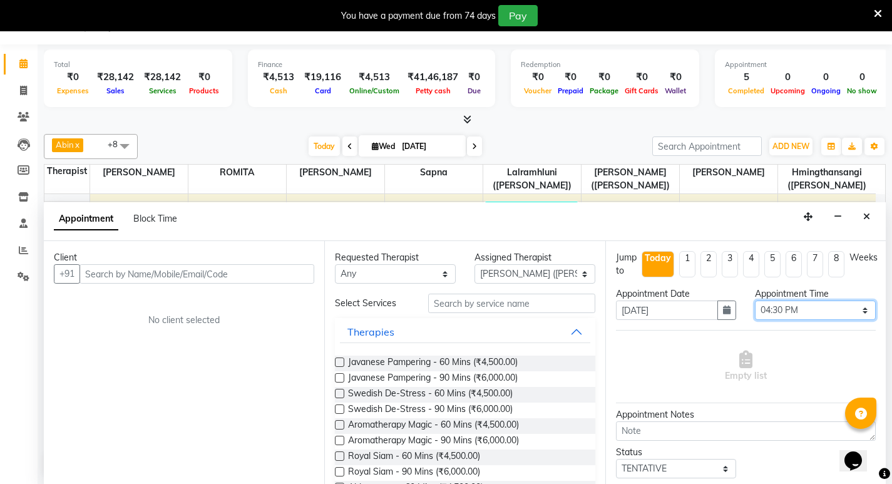
click at [857, 311] on select "Select 08:00 AM 08:15 AM 08:30 AM 08:45 AM 09:00 AM 09:15 AM 09:30 AM 09:45 AM …" at bounding box center [815, 310] width 121 height 19
select select "1005"
click at [755, 301] on select "Select 08:00 AM 08:15 AM 08:30 AM 08:45 AM 09:00 AM 09:15 AM 09:30 AM 09:45 AM …" at bounding box center [815, 310] width 121 height 19
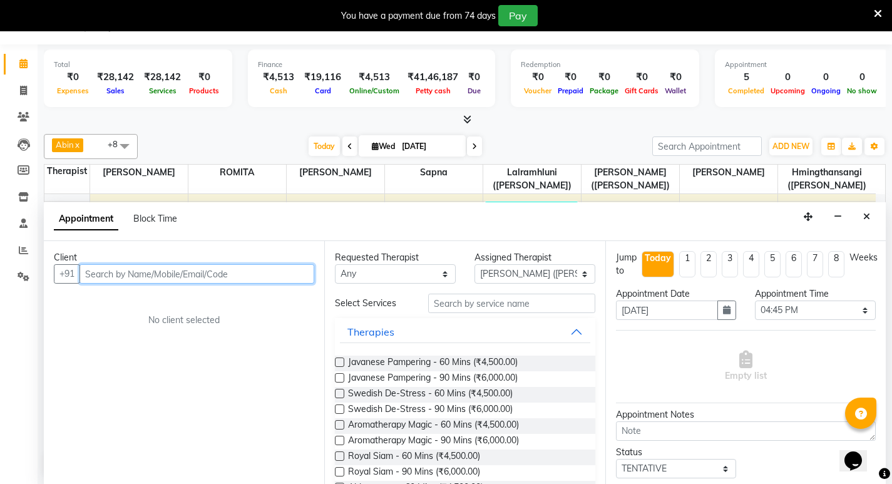
click at [160, 271] on input "text" at bounding box center [197, 273] width 235 height 19
type input "Phoebe"
click at [292, 275] on span "Add Client" at bounding box center [288, 273] width 42 height 11
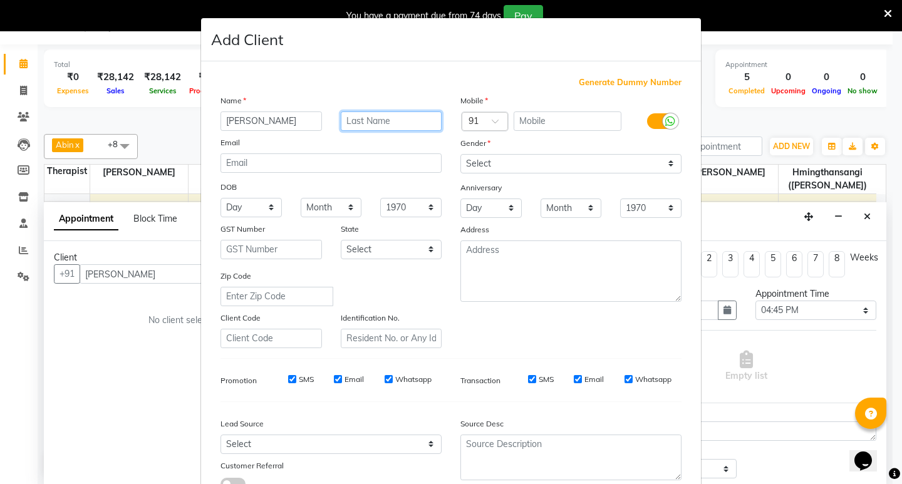
click at [375, 116] on input "text" at bounding box center [391, 120] width 101 height 19
type input "Cornick"
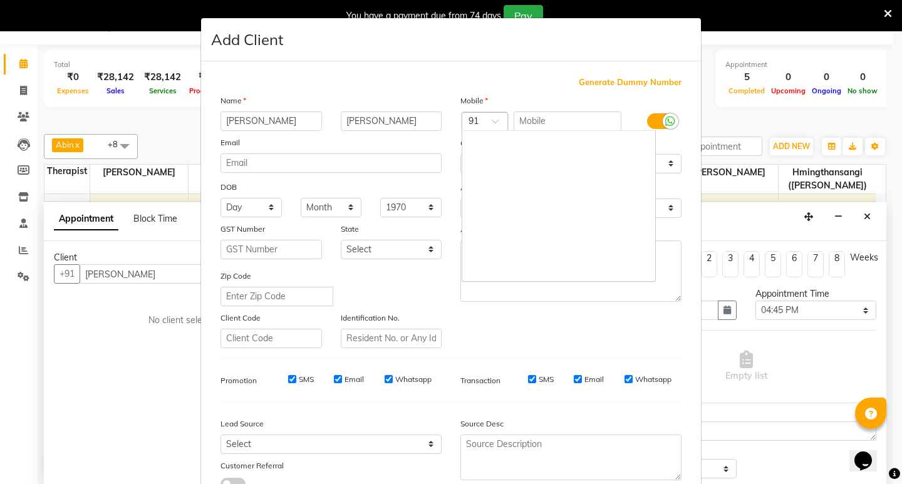
click at [467, 113] on div "Country Code × 91" at bounding box center [484, 121] width 46 height 19
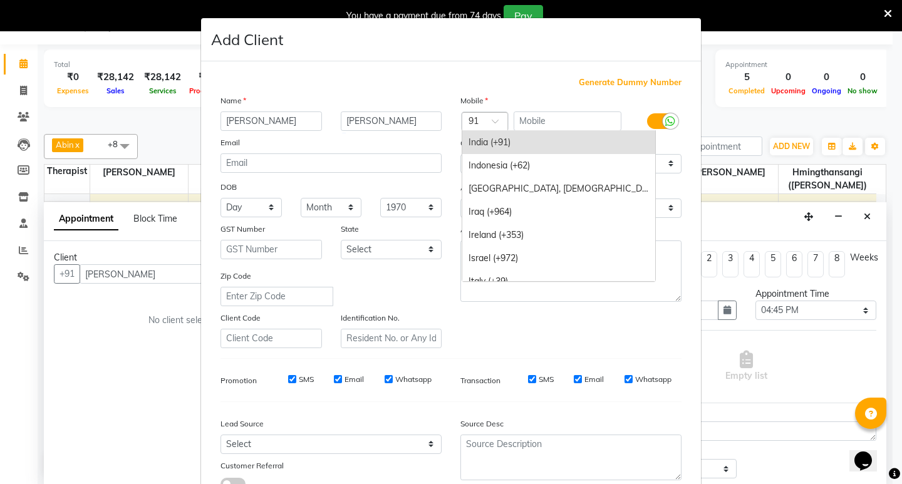
type input "1"
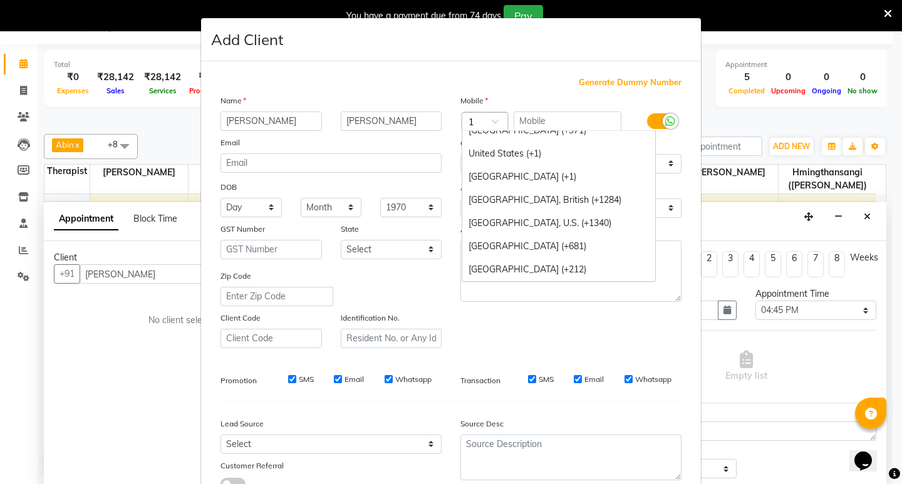
scroll to position [1078, 0]
click at [490, 153] on div "United States (+1)" at bounding box center [558, 153] width 193 height 23
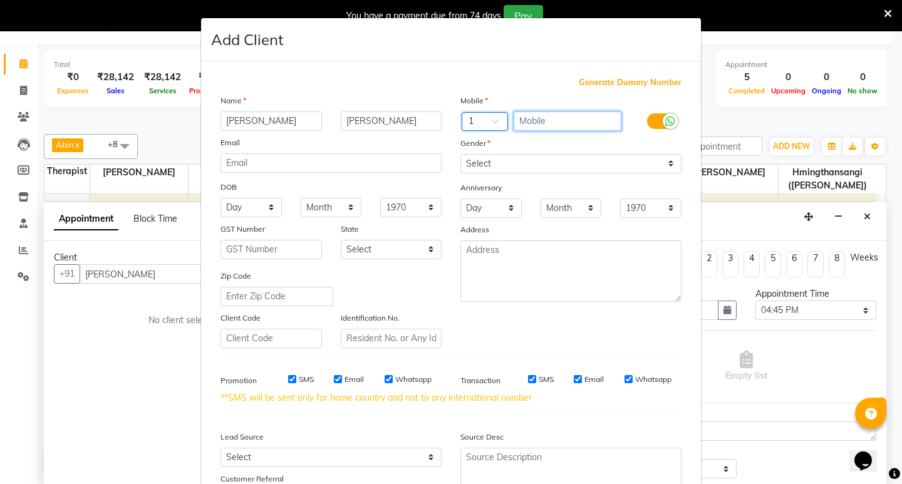
click at [547, 115] on input "text" at bounding box center [567, 120] width 108 height 19
type input "7932579545"
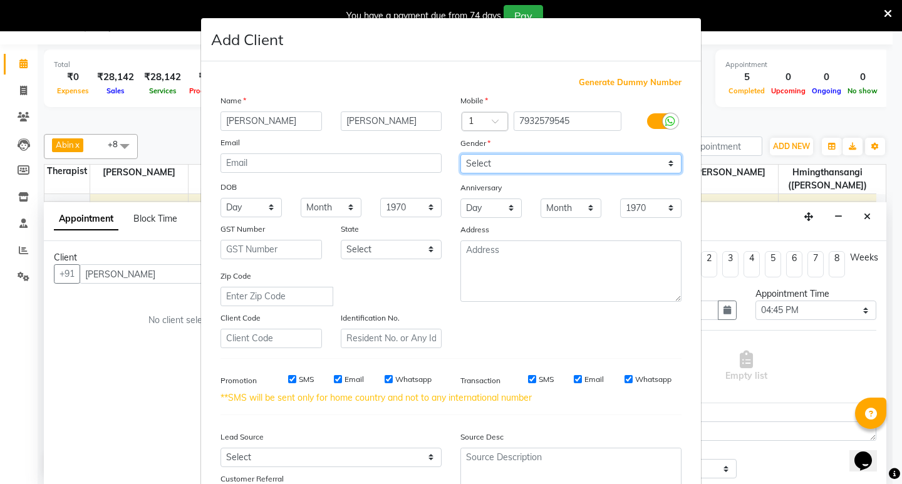
drag, startPoint x: 671, startPoint y: 165, endPoint x: 607, endPoint y: 167, distance: 63.3
click at [671, 165] on select "Select [DEMOGRAPHIC_DATA] [DEMOGRAPHIC_DATA] Other Prefer Not To Say" at bounding box center [570, 163] width 221 height 19
select select "female"
click at [460, 154] on select "Select [DEMOGRAPHIC_DATA] [DEMOGRAPHIC_DATA] Other Prefer Not To Say" at bounding box center [570, 163] width 221 height 19
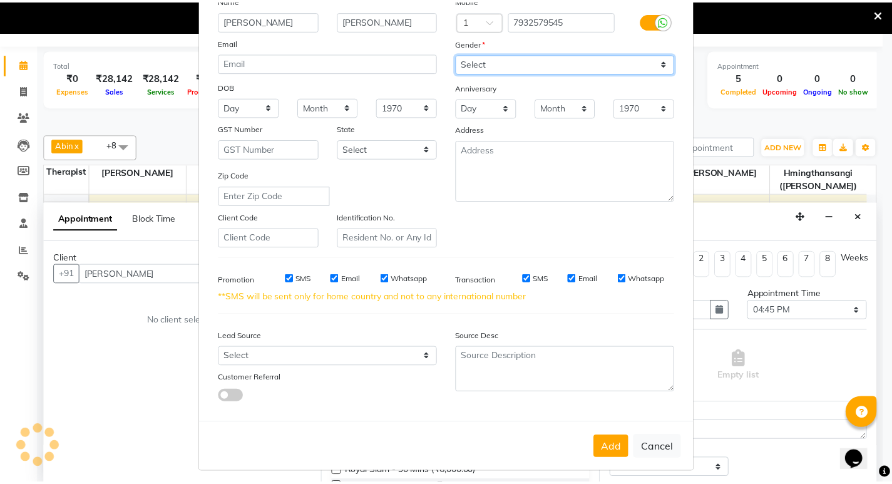
scroll to position [107, 0]
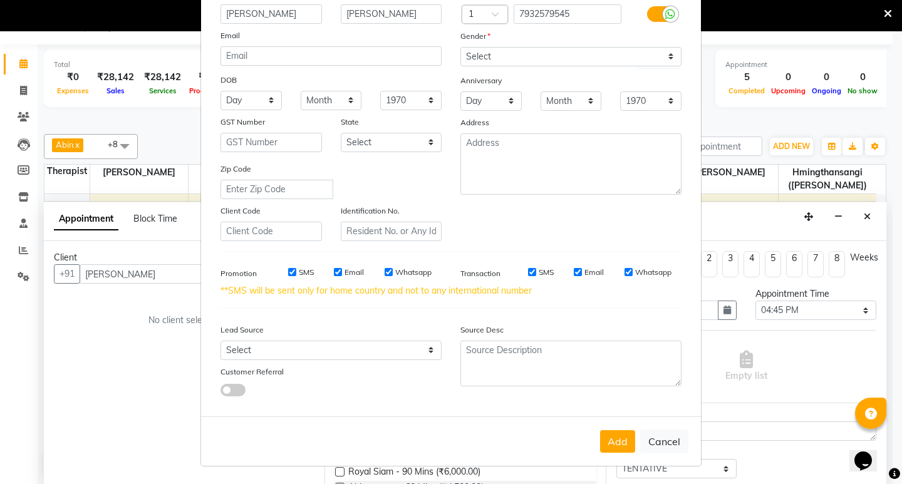
click at [288, 272] on input "SMS" at bounding box center [292, 272] width 8 height 8
checkbox input "false"
click at [334, 268] on input "Email" at bounding box center [338, 272] width 8 height 8
checkbox input "false"
click at [384, 269] on input "Whatsapp" at bounding box center [388, 272] width 8 height 8
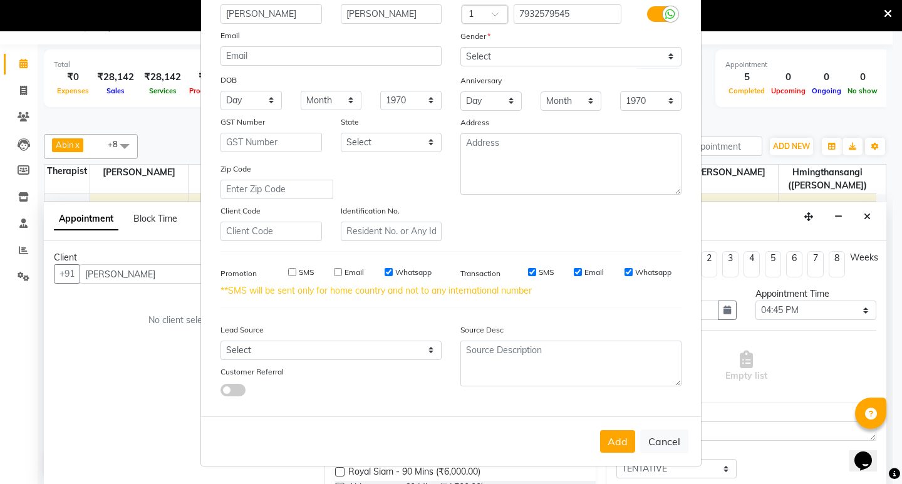
checkbox input "false"
click at [619, 443] on button "Add" at bounding box center [617, 441] width 35 height 23
type input "7932579545"
select select
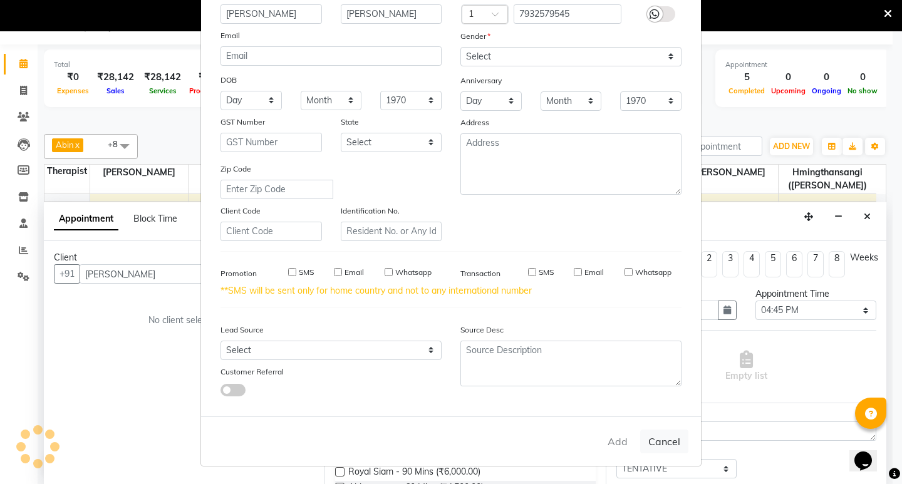
select select
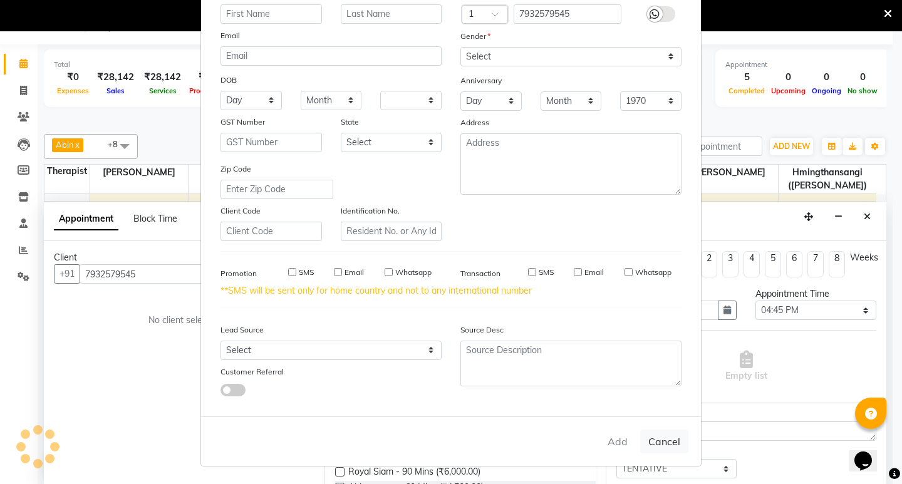
checkbox input "false"
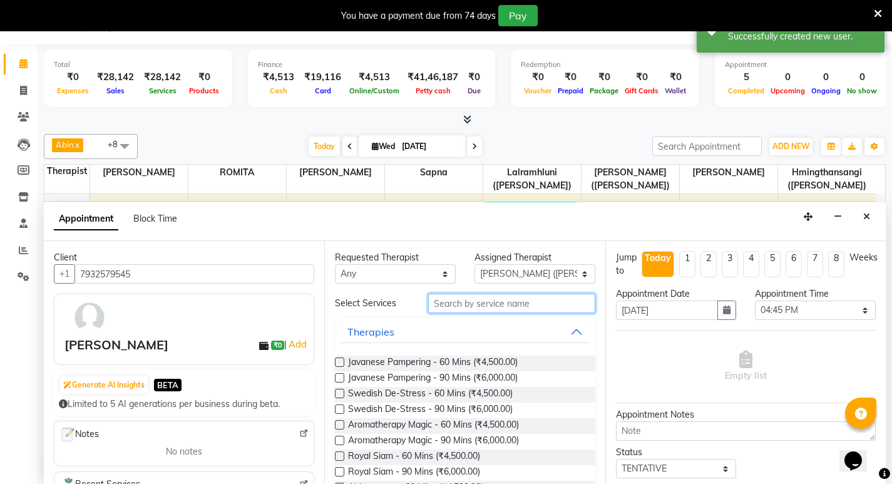
click at [465, 299] on input "text" at bounding box center [511, 303] width 167 height 19
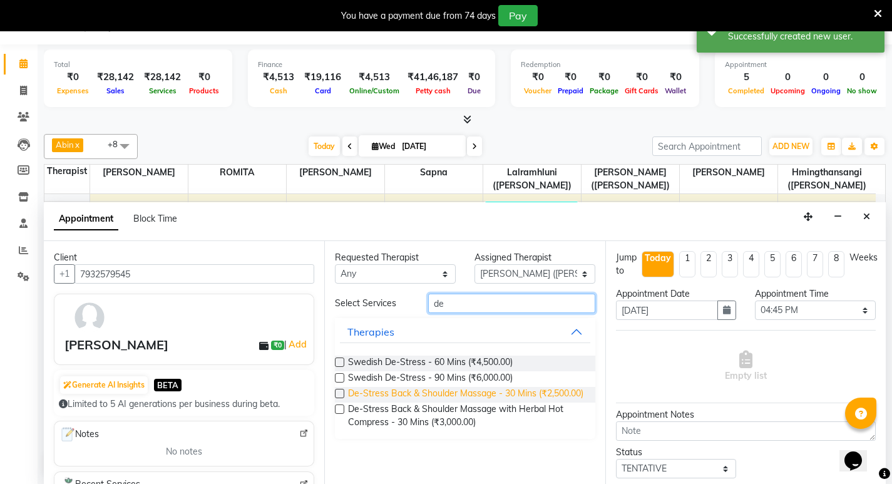
type input "de"
click at [494, 395] on span "De-Stress Back & Shoulder Massage - 30 Mins (₹2,500.00)" at bounding box center [465, 395] width 235 height 16
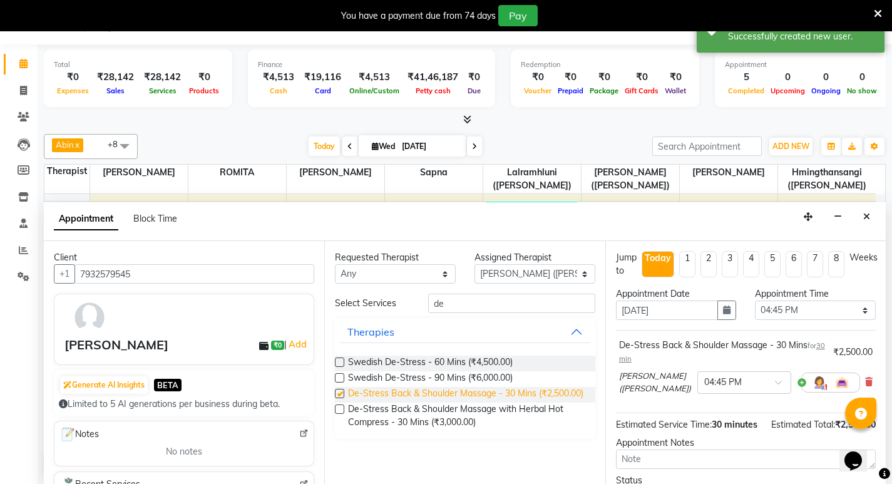
checkbox input "false"
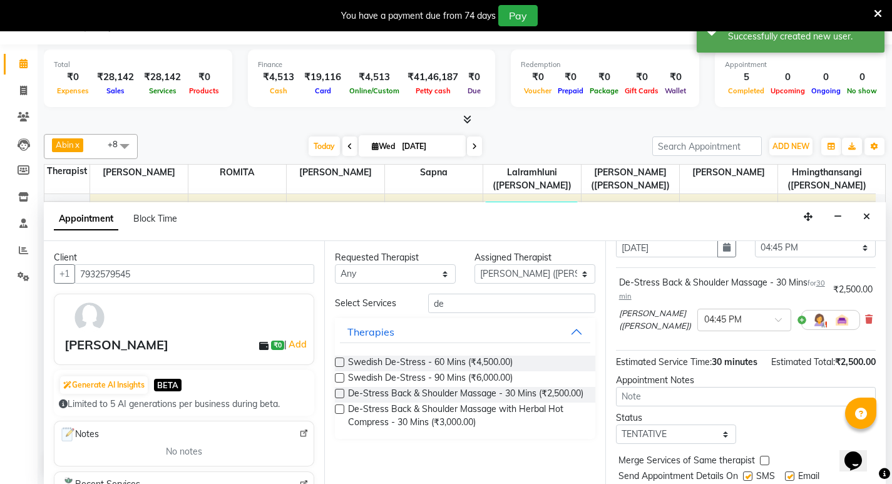
scroll to position [115, 0]
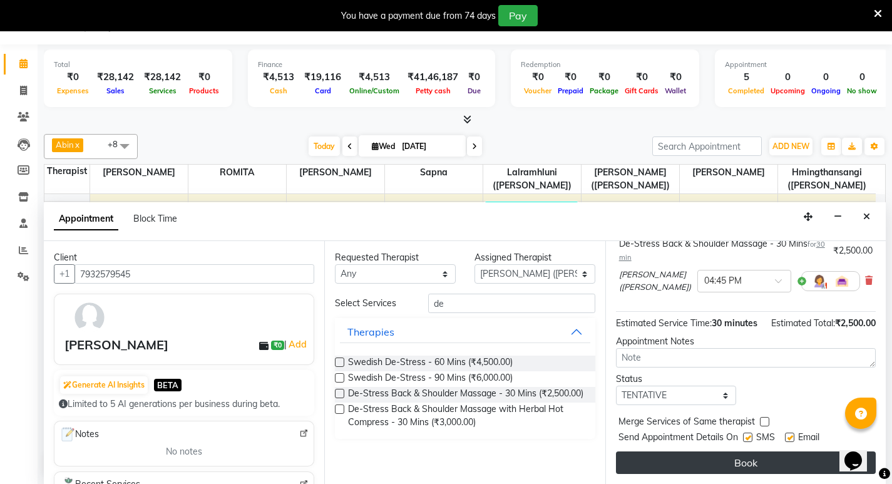
click at [768, 466] on button "Book" at bounding box center [746, 462] width 260 height 23
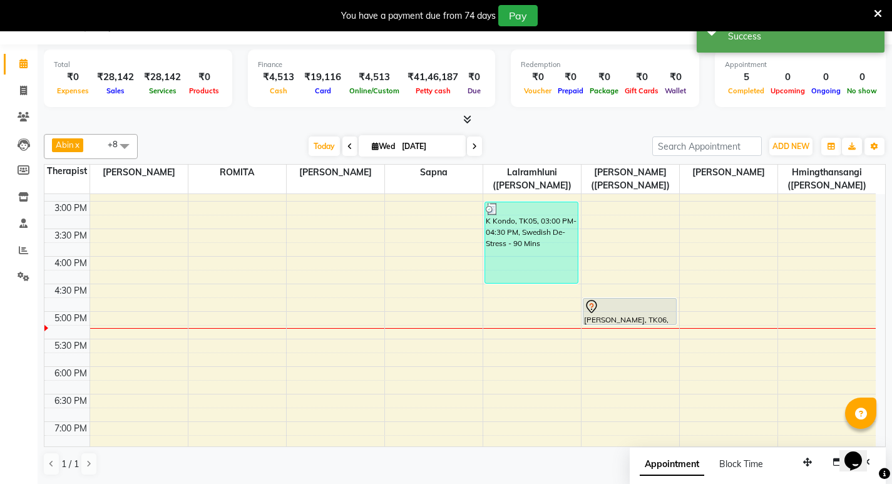
scroll to position [0, 0]
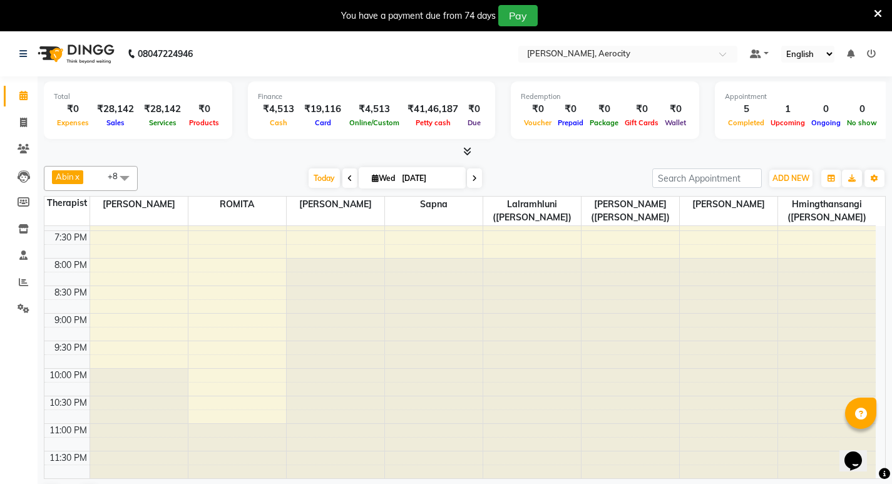
scroll to position [433, 0]
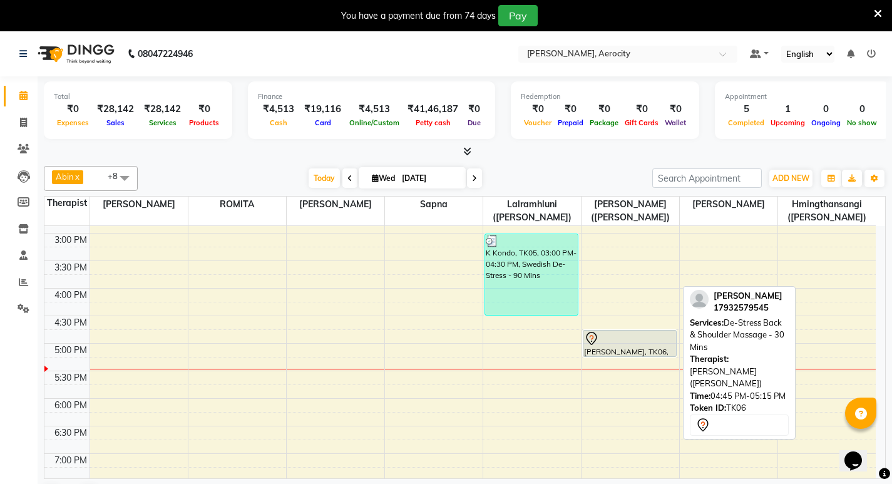
click at [634, 351] on div "[PERSON_NAME], TK06, 04:45 PM-05:15 PM, De-Stress Back & Shoulder Massage - 30 …" at bounding box center [630, 344] width 93 height 26
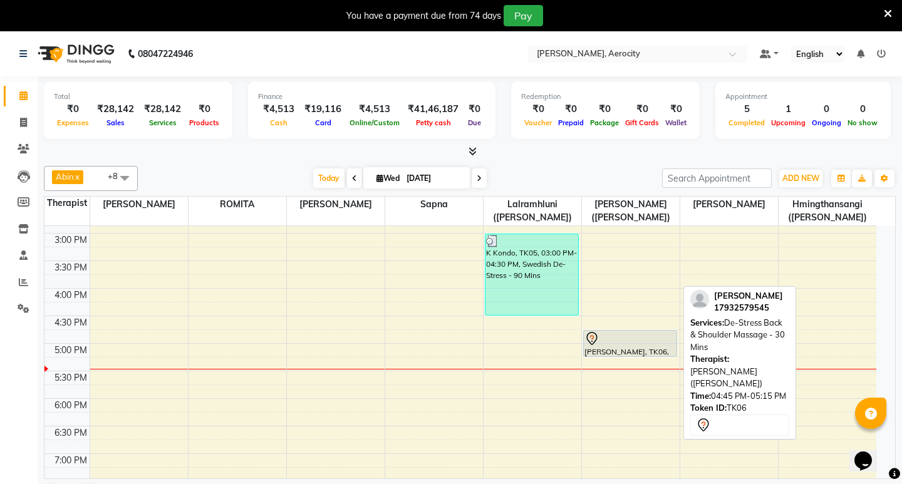
select select "7"
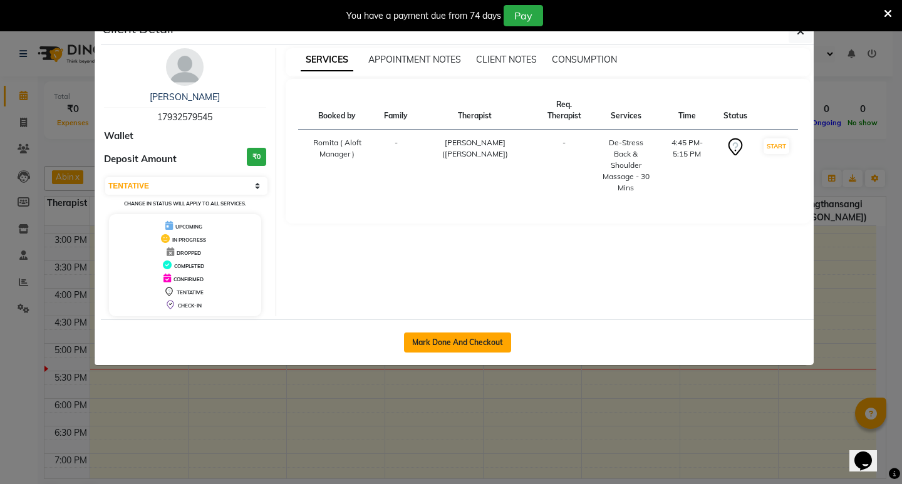
click at [483, 341] on button "Mark Done And Checkout" at bounding box center [457, 342] width 107 height 20
select select "6403"
select select "service"
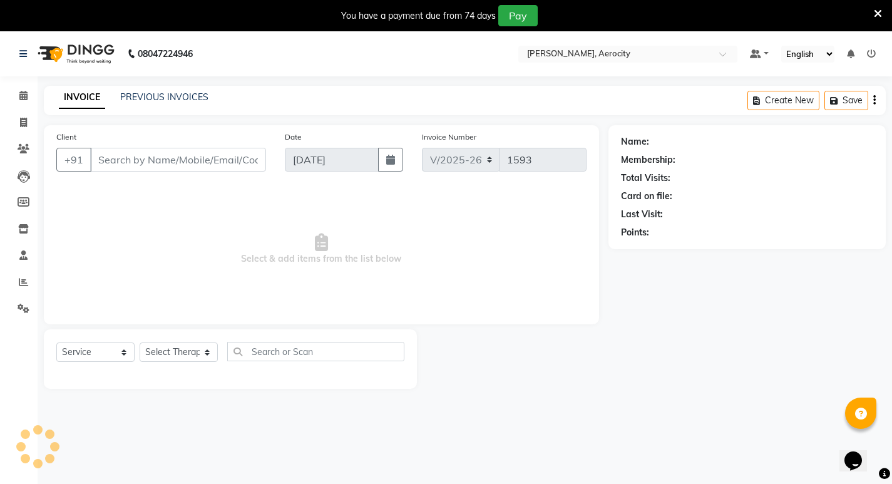
type input "17932579545"
select select "48460"
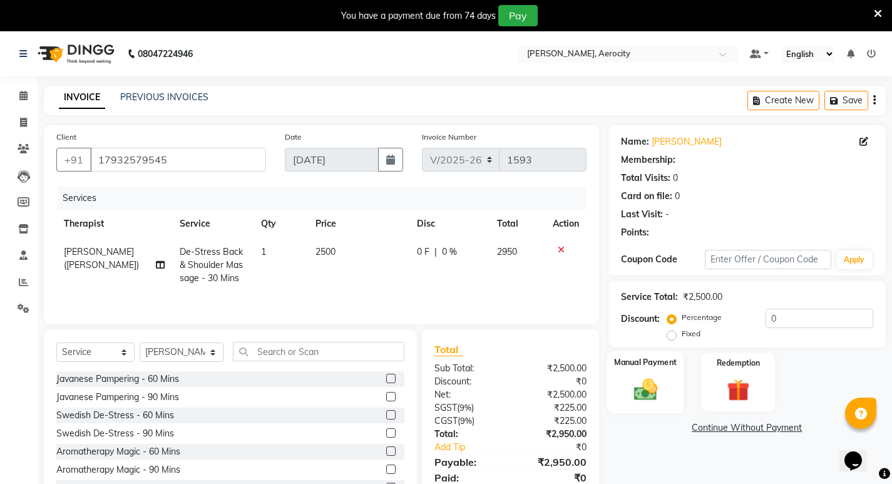
scroll to position [49, 0]
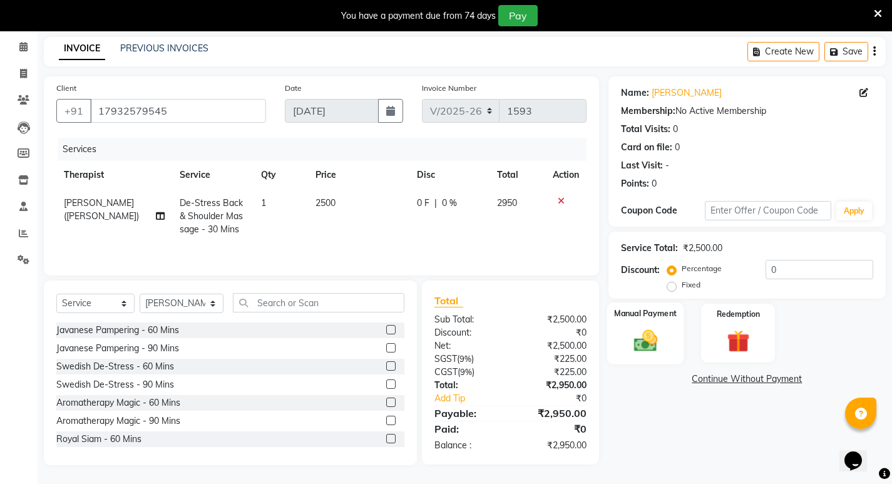
click at [641, 344] on img at bounding box center [645, 340] width 38 height 27
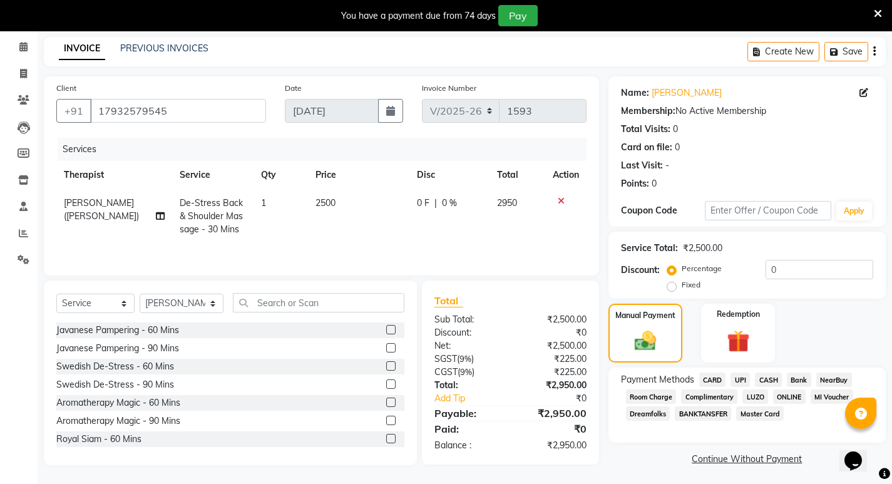
click at [772, 380] on span "CASH" at bounding box center [768, 380] width 27 height 14
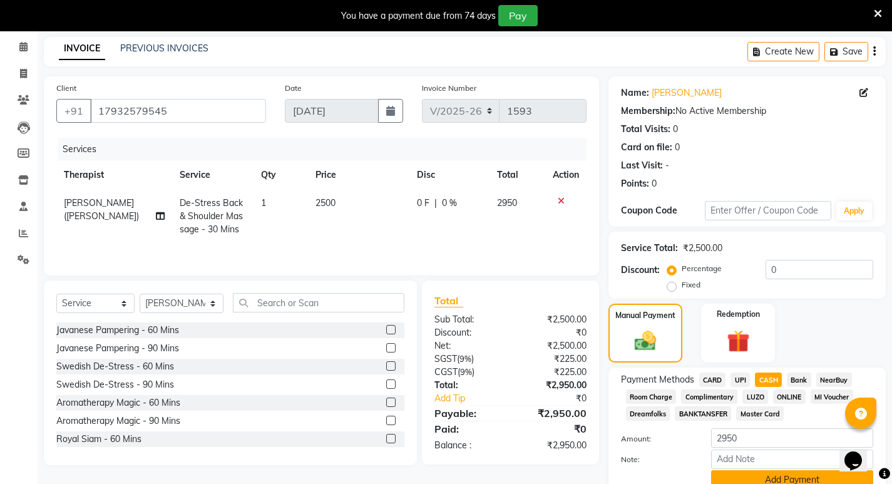
scroll to position [104, 0]
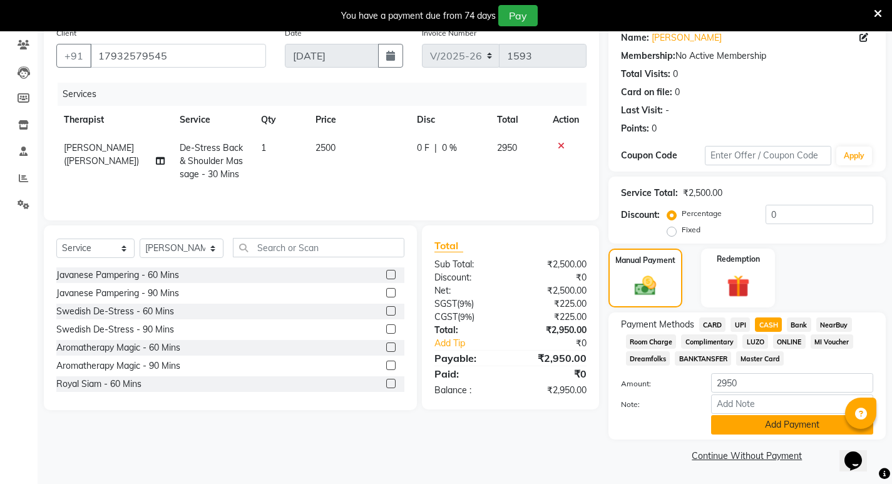
click at [796, 426] on button "Add Payment" at bounding box center [792, 424] width 162 height 19
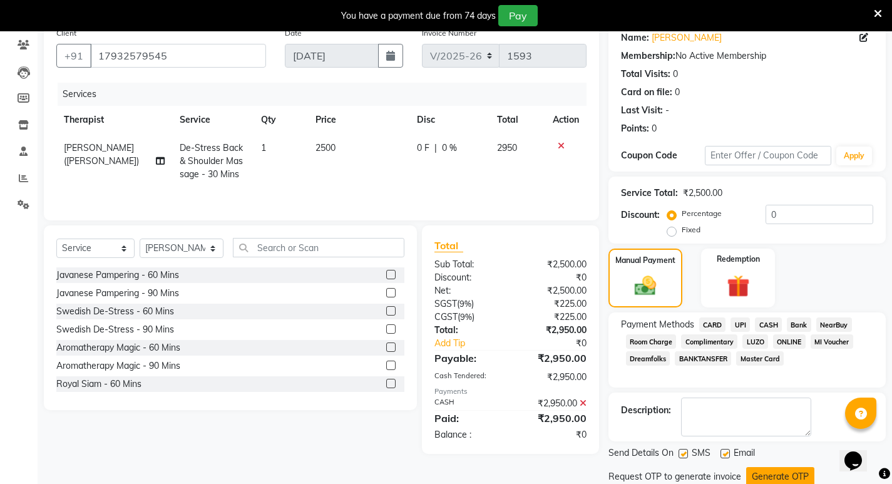
scroll to position [147, 0]
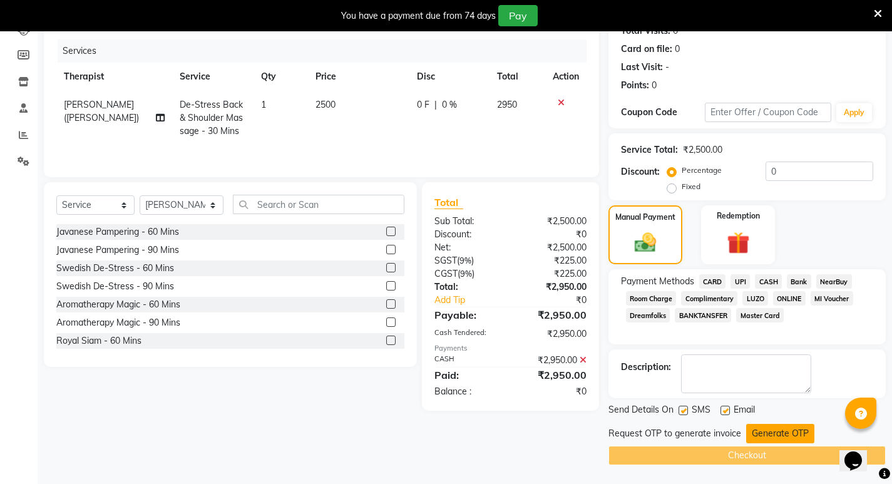
click at [780, 435] on button "Generate OTP" at bounding box center [780, 433] width 68 height 19
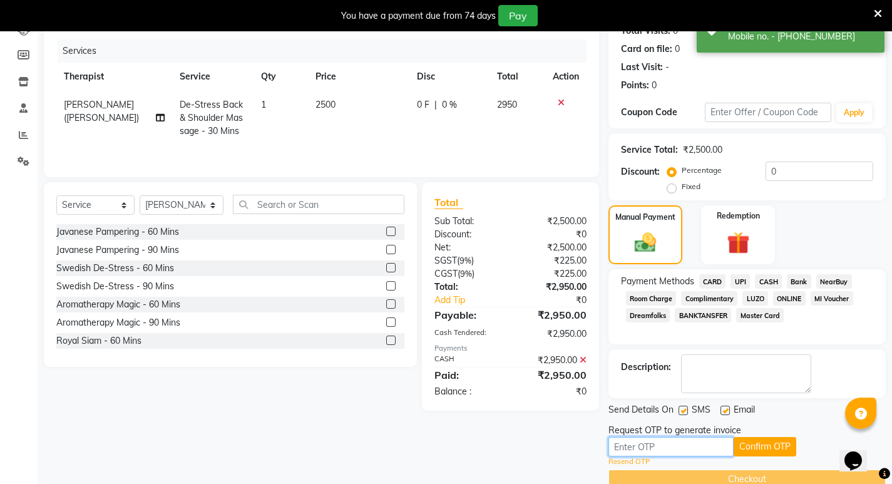
click at [620, 451] on input "text" at bounding box center [671, 446] width 125 height 19
type input "6106"
click at [771, 445] on button "Confirm OTP" at bounding box center [765, 446] width 63 height 19
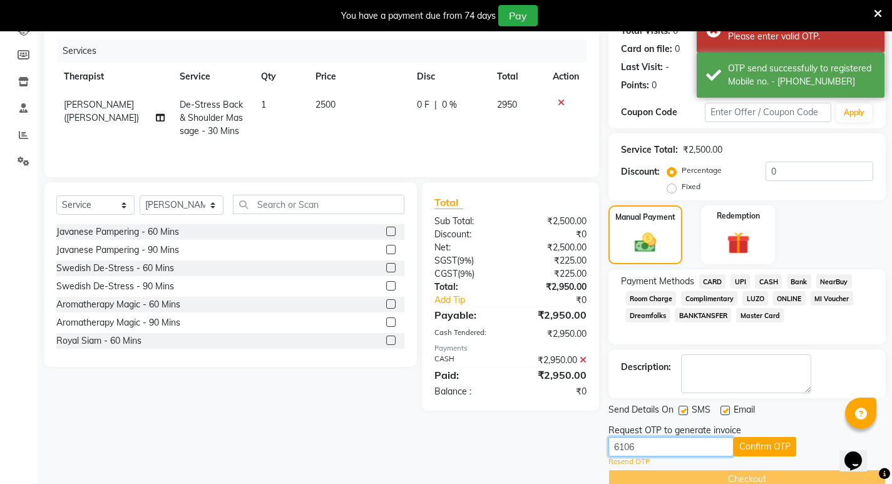
drag, startPoint x: 644, startPoint y: 447, endPoint x: 509, endPoint y: 446, distance: 135.3
click at [509, 446] on div "Client [PHONE_NUMBER] Date [DATE] Invoice Number V/2025 V/[PHONE_NUMBER] Servic…" at bounding box center [464, 233] width 861 height 511
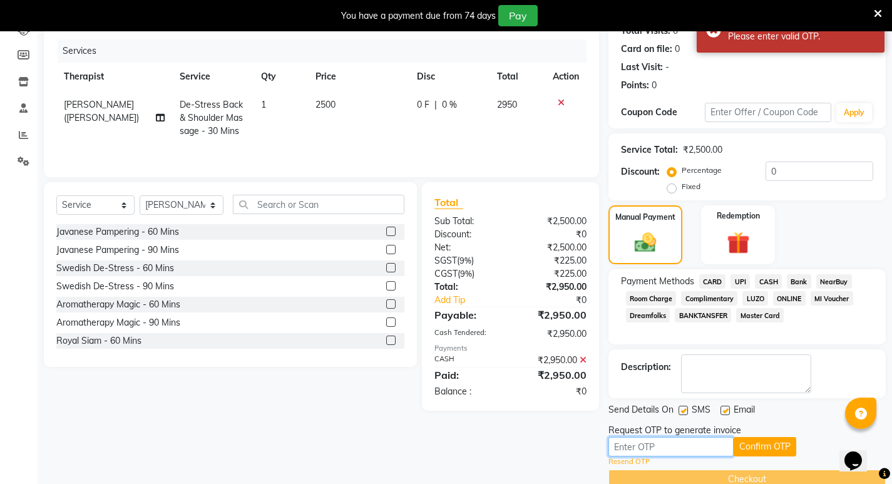
scroll to position [0, 0]
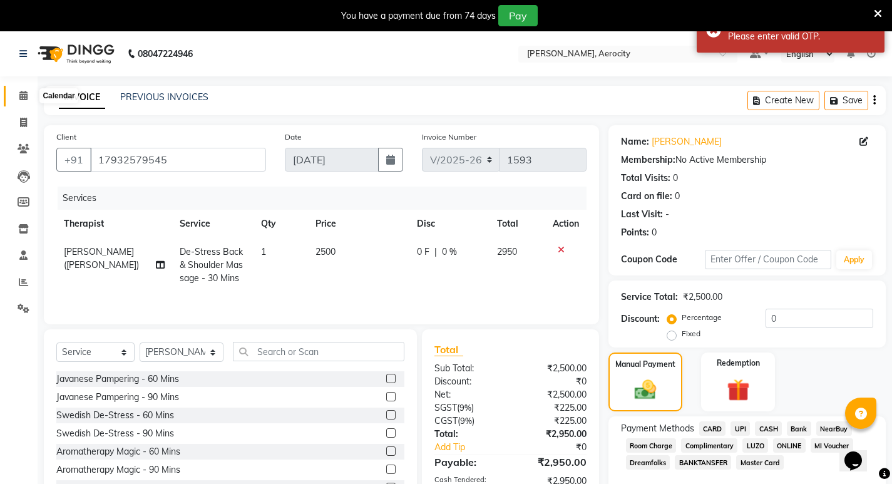
click at [28, 91] on icon at bounding box center [23, 95] width 8 height 9
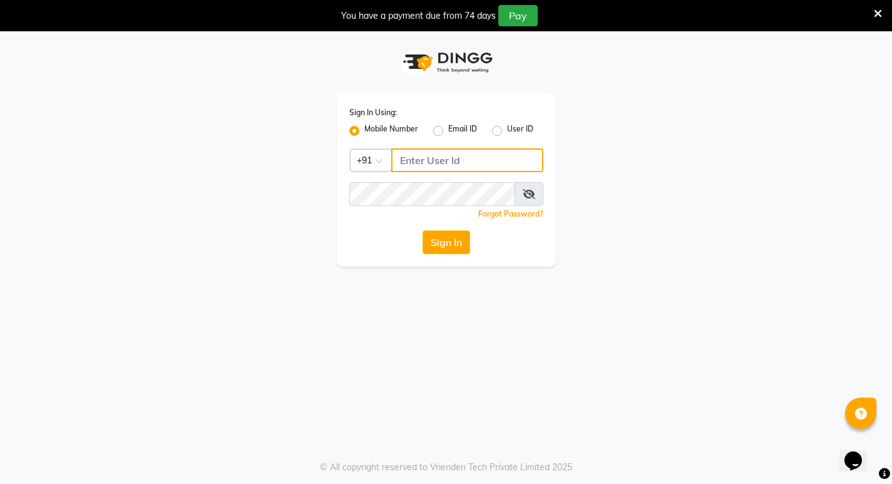
click at [448, 162] on input "Username" at bounding box center [467, 160] width 152 height 24
drag, startPoint x: 402, startPoint y: 158, endPoint x: 468, endPoint y: 161, distance: 65.8
click at [468, 161] on input "9366908950" at bounding box center [467, 160] width 152 height 24
type input "9366908950"
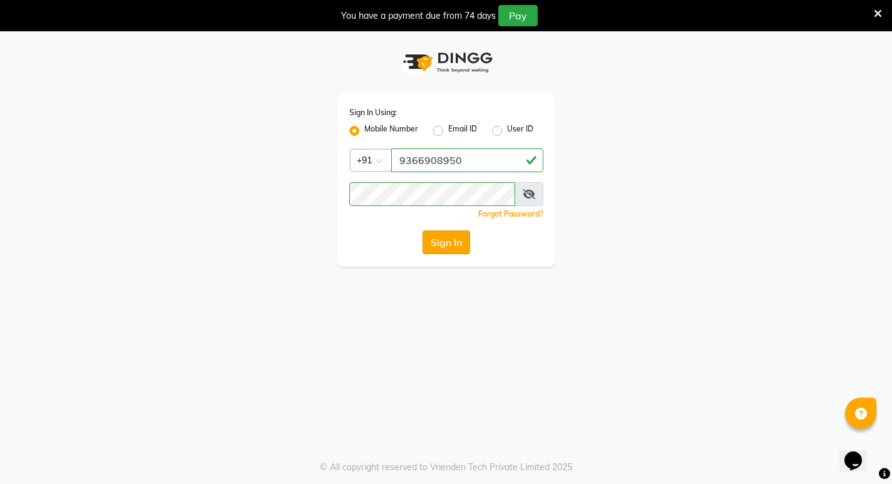
click at [448, 239] on button "Sign In" at bounding box center [447, 242] width 48 height 24
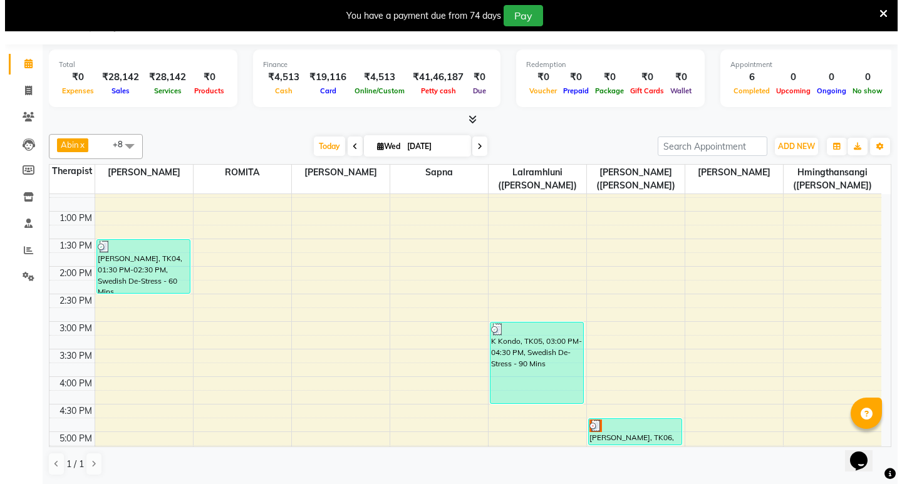
scroll to position [501, 0]
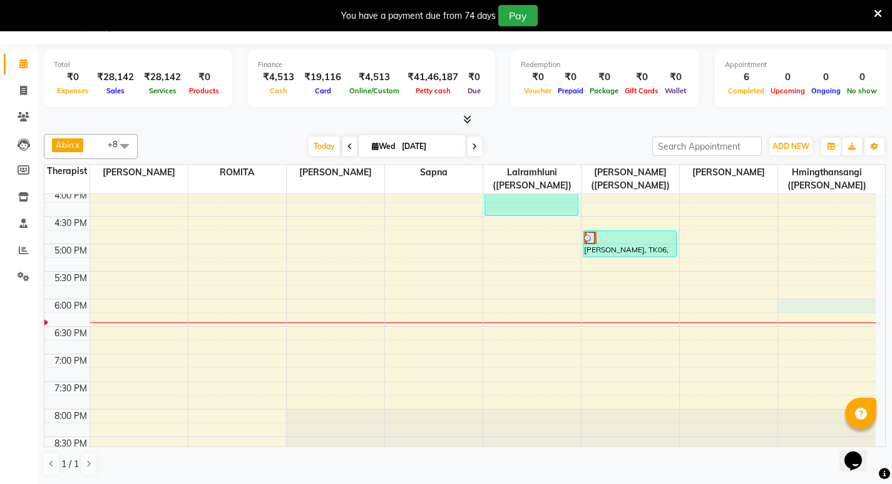
click at [796, 302] on div "7:00 AM 7:30 AM 8:00 AM 8:30 AM 9:00 AM 9:30 AM 10:00 AM 10:30 AM 11:00 AM 11:3…" at bounding box center [460, 161] width 832 height 936
select select "48462"
select select "tentative"
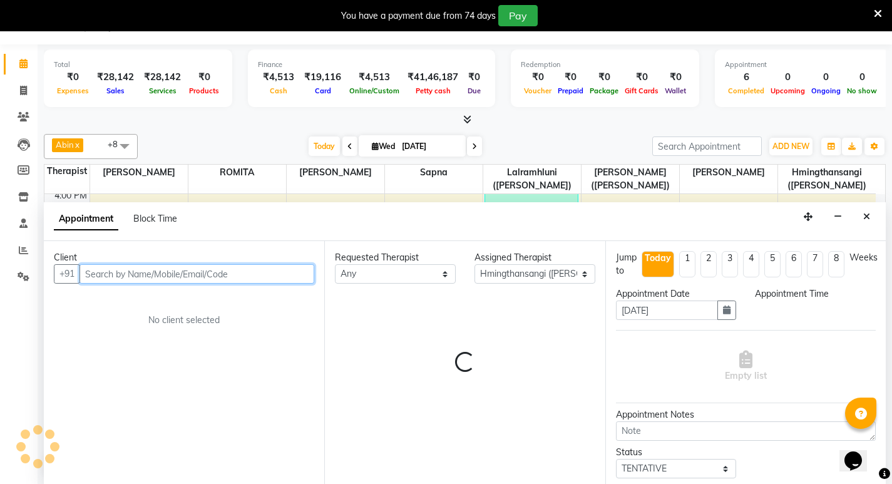
select select "1080"
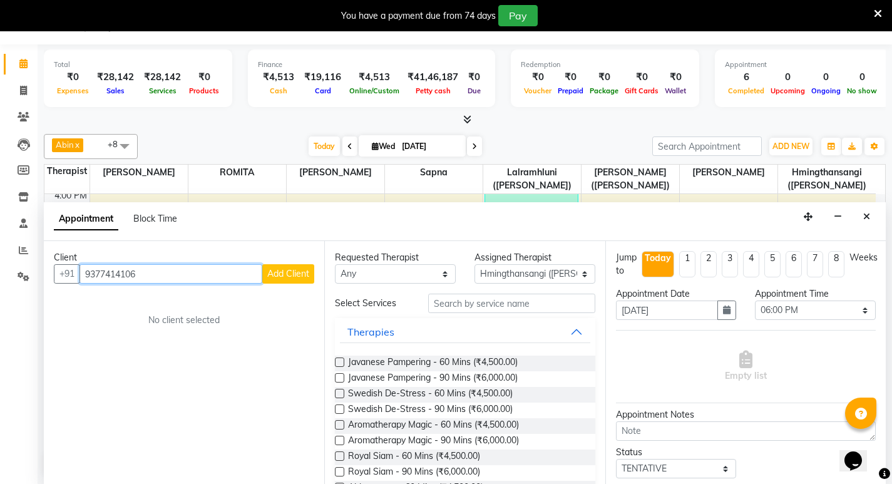
type input "9377414106"
click at [300, 274] on span "Add Client" at bounding box center [288, 273] width 42 height 11
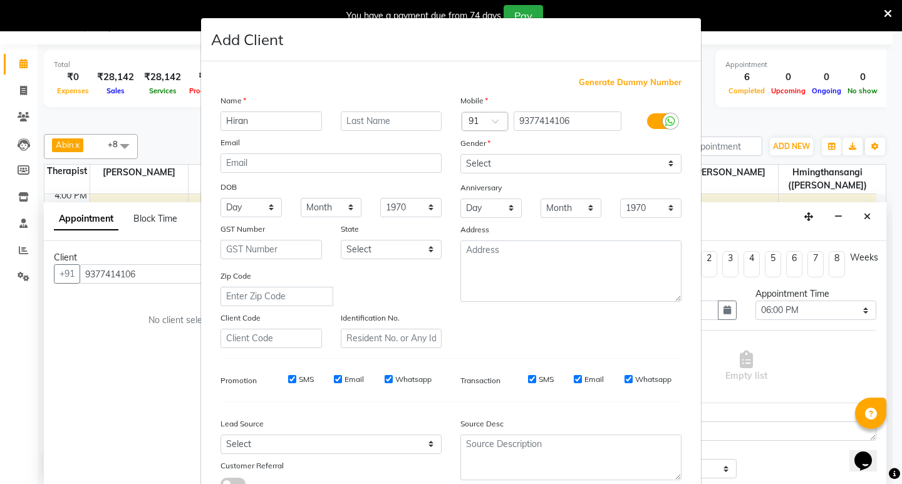
type input "Hiran"
click at [335, 380] on input "Email" at bounding box center [338, 379] width 8 height 8
checkbox input "false"
click at [384, 378] on input "Whatsapp" at bounding box center [388, 379] width 8 height 8
checkbox input "false"
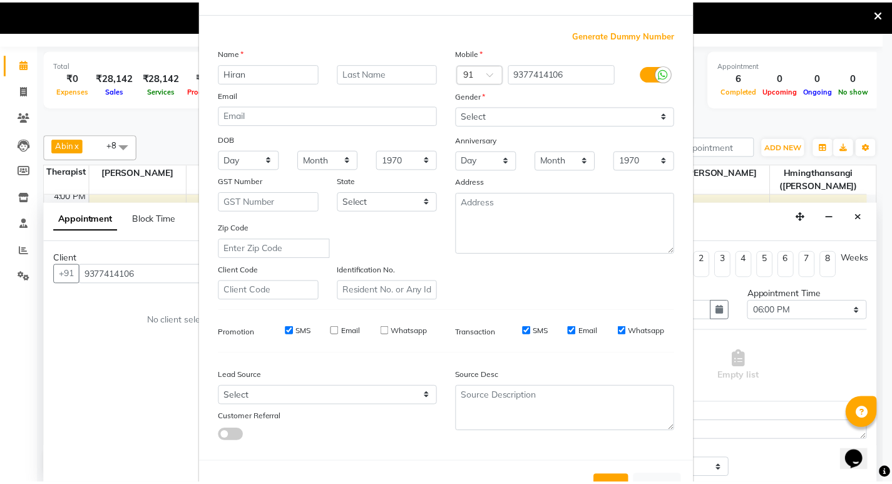
scroll to position [94, 0]
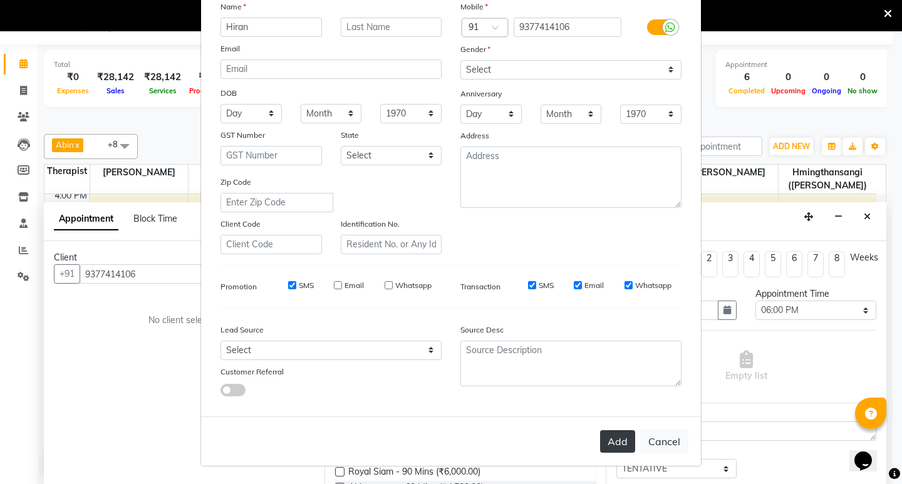
click at [612, 437] on button "Add" at bounding box center [617, 441] width 35 height 23
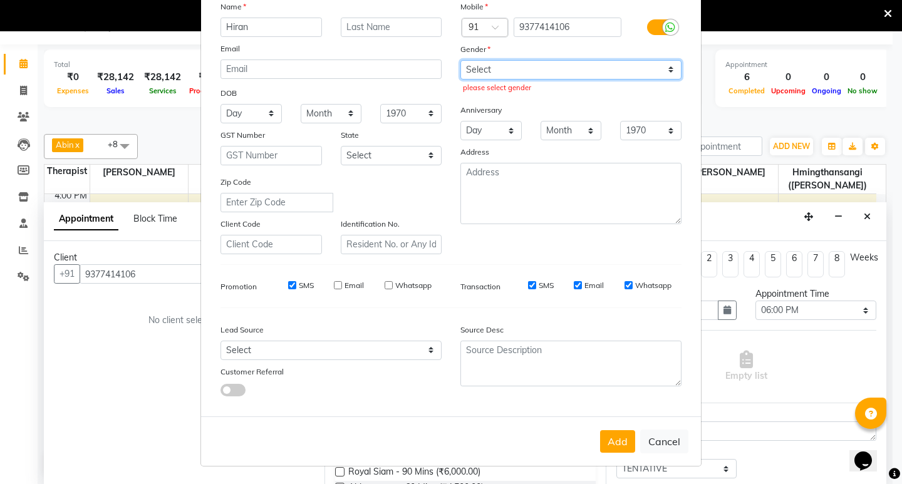
click at [477, 71] on select "Select [DEMOGRAPHIC_DATA] [DEMOGRAPHIC_DATA] Other Prefer Not To Say" at bounding box center [570, 69] width 221 height 19
select select "[DEMOGRAPHIC_DATA]"
click at [460, 60] on select "Select [DEMOGRAPHIC_DATA] [DEMOGRAPHIC_DATA] Other Prefer Not To Say" at bounding box center [570, 69] width 221 height 19
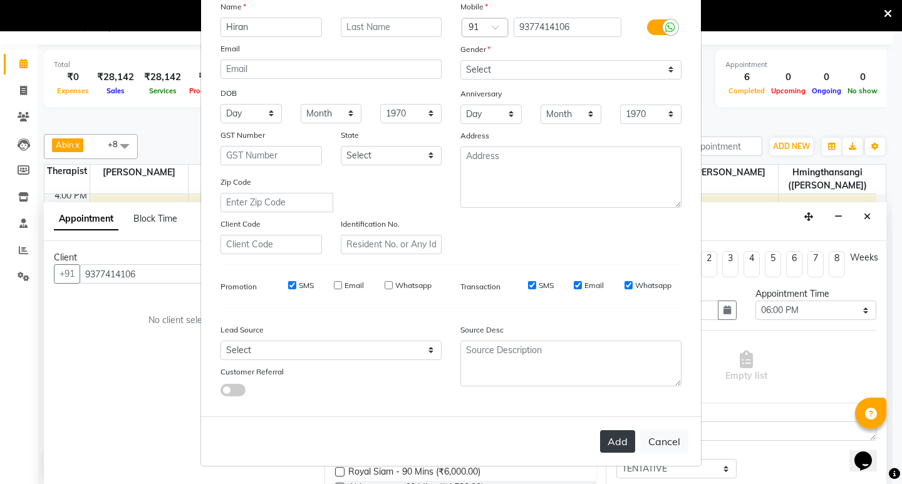
click at [608, 446] on button "Add" at bounding box center [617, 441] width 35 height 23
select select
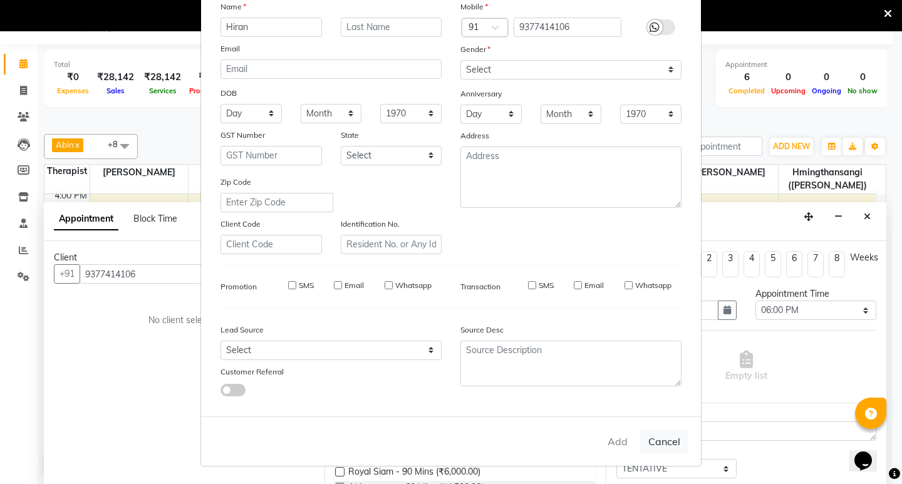
select select
checkbox input "false"
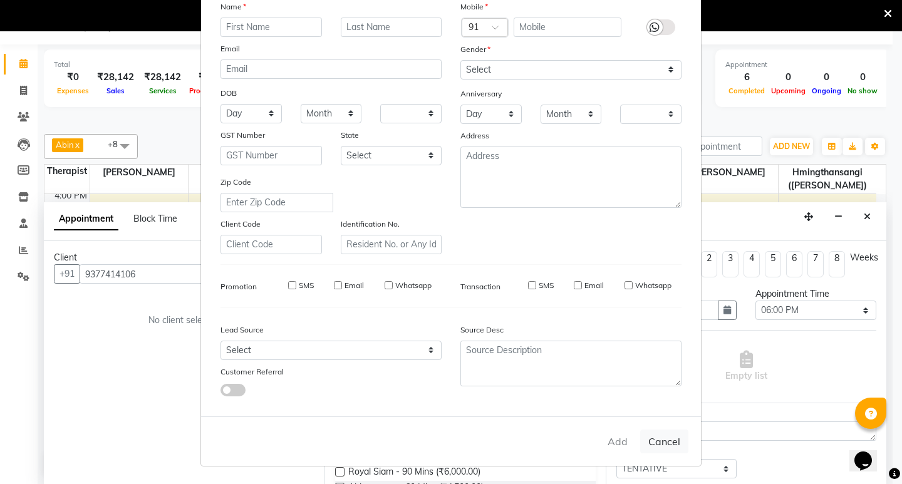
checkbox input "false"
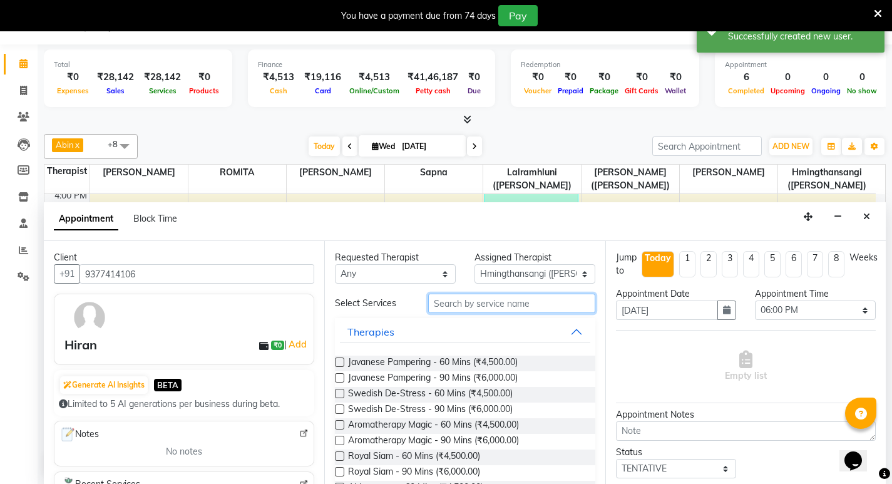
click at [484, 301] on input "text" at bounding box center [511, 303] width 167 height 19
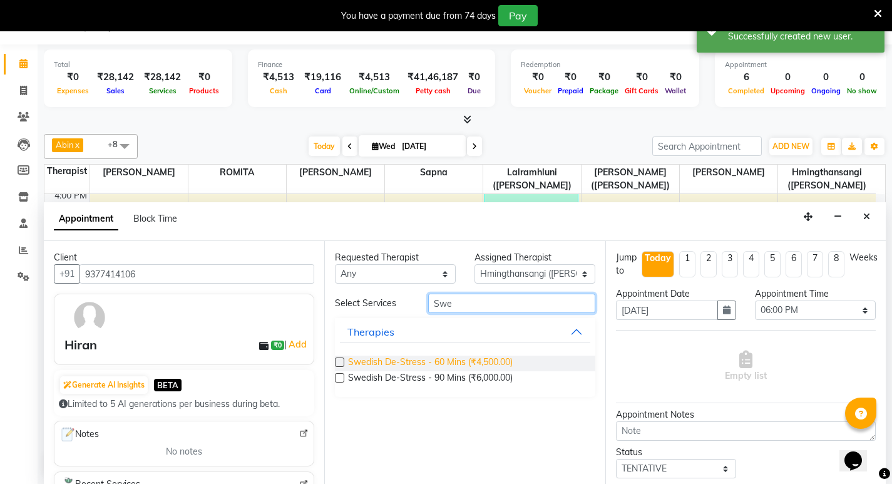
type input "Swe"
click at [418, 364] on span "Swedish De-Stress - 60 Mins (₹4,500.00)" at bounding box center [430, 364] width 165 height 16
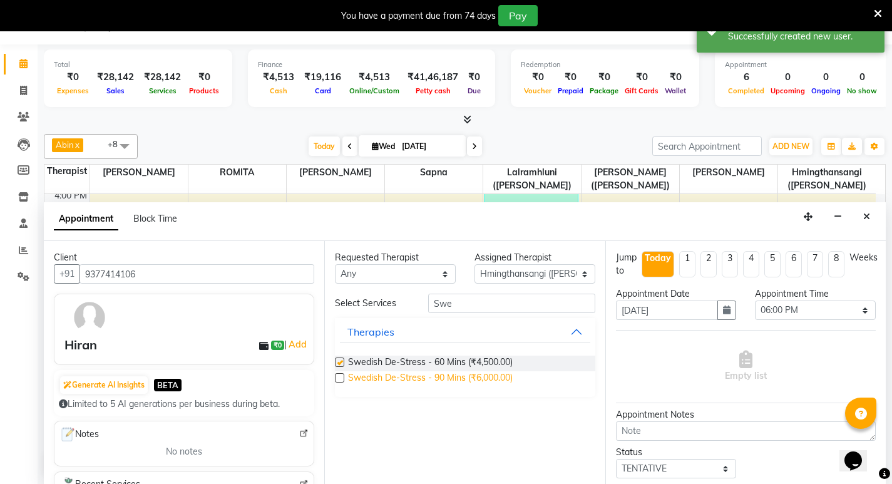
checkbox input "false"
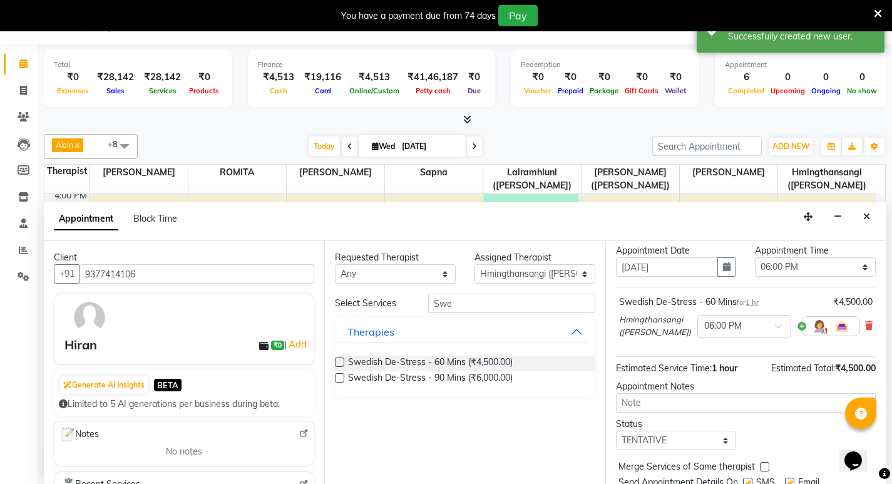
scroll to position [88, 0]
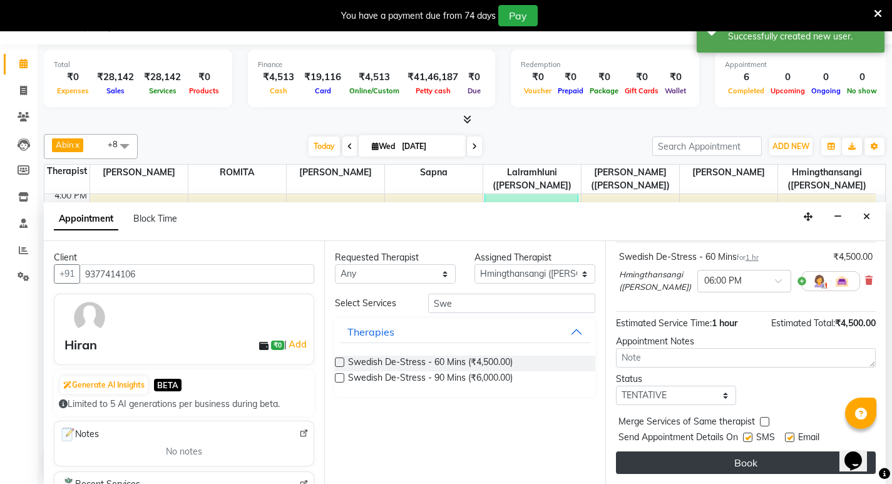
click at [642, 460] on button "Book" at bounding box center [746, 462] width 260 height 23
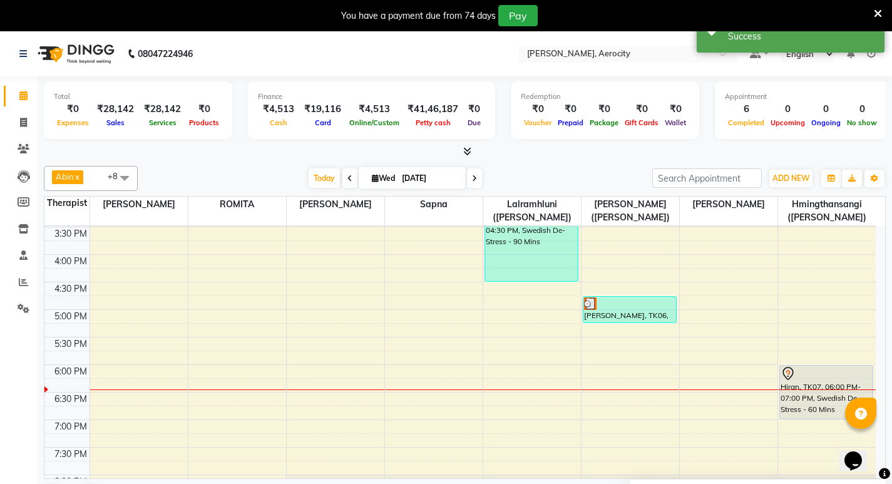
scroll to position [438, 0]
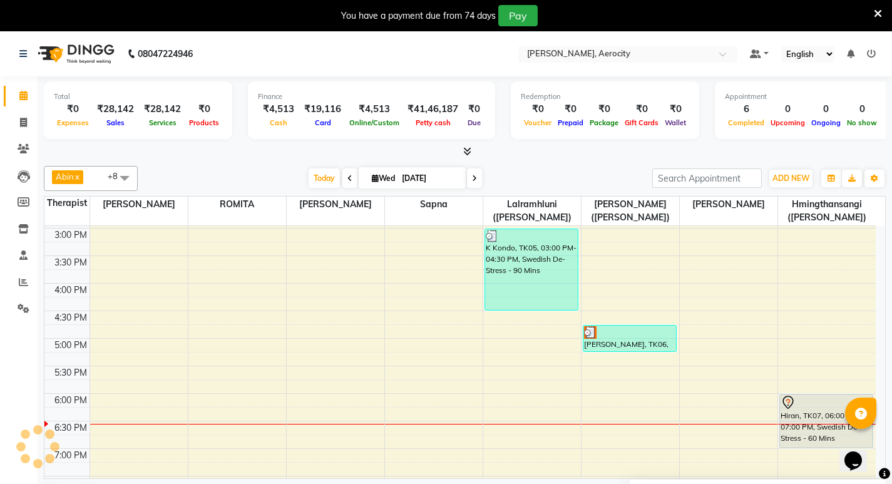
click at [376, 177] on span "Wed" at bounding box center [383, 177] width 29 height 9
select select "9"
select select "2025"
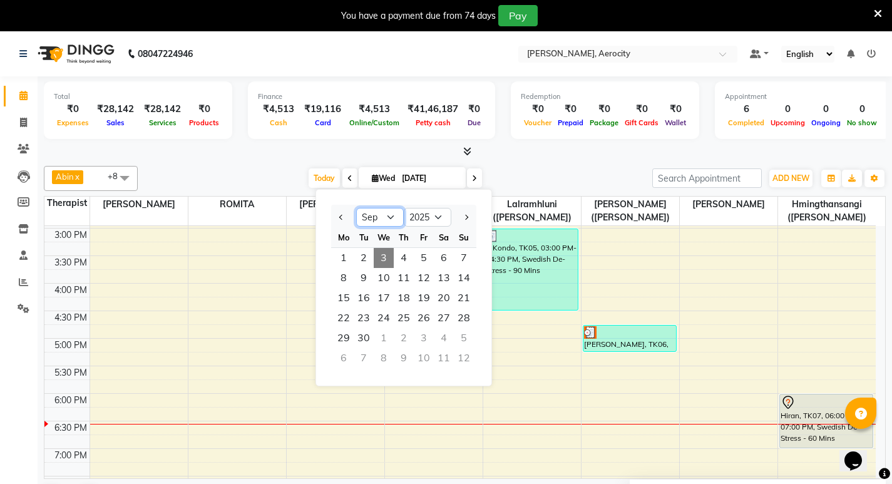
click at [391, 217] on select "Jan Feb Mar Apr May Jun [DATE] Aug Sep Oct Nov Dec" at bounding box center [380, 217] width 48 height 19
select select "8"
click at [356, 208] on select "Jan Feb Mar Apr May Jun [DATE] Aug Sep Oct Nov Dec" at bounding box center [380, 217] width 48 height 19
click at [390, 293] on span "13" at bounding box center [384, 298] width 20 height 20
type input "13-08-2025"
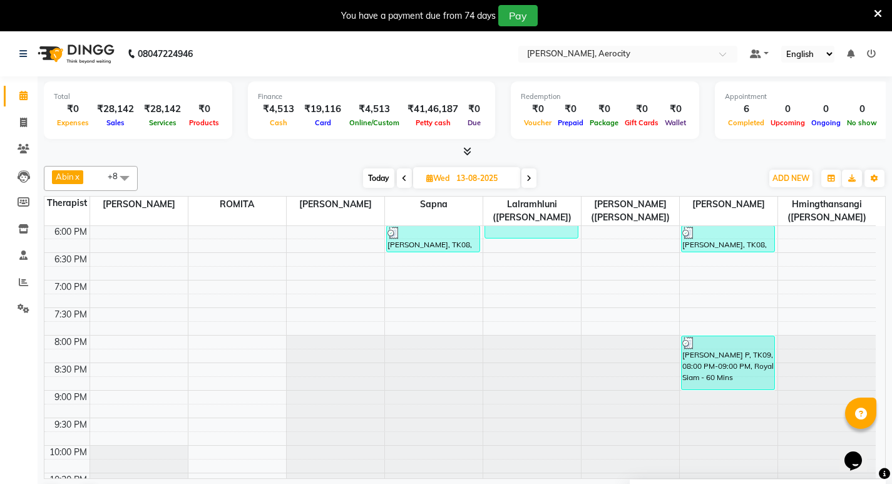
scroll to position [544, 0]
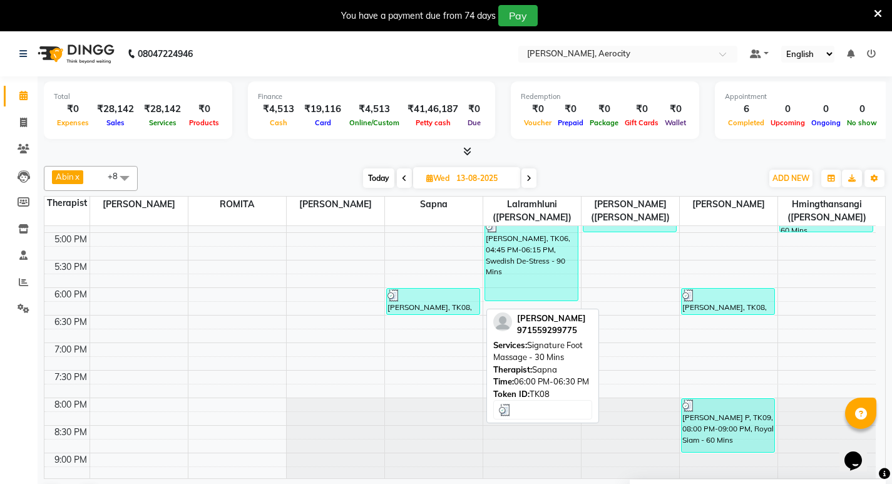
click at [445, 303] on div "[PERSON_NAME], TK08, 06:00 PM-06:30 PM, Signature Foot Massage - 30 Mins" at bounding box center [433, 302] width 93 height 26
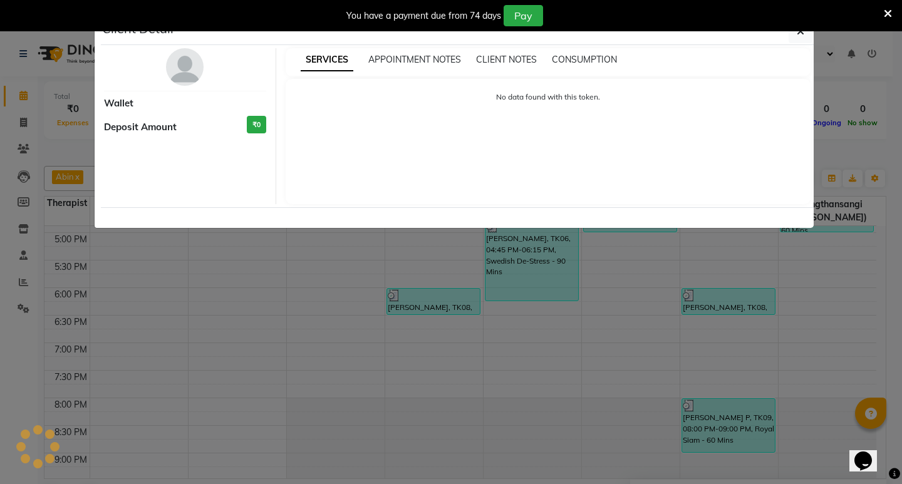
select select "3"
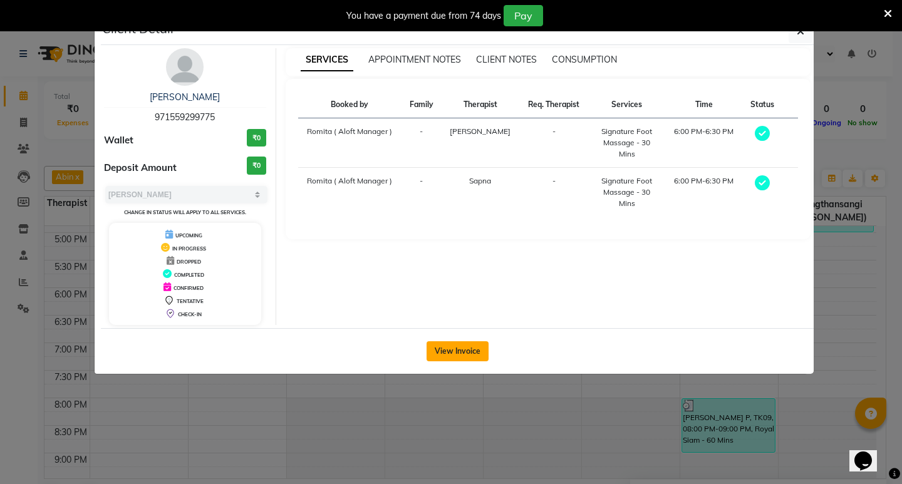
click at [457, 355] on button "View Invoice" at bounding box center [457, 351] width 62 height 20
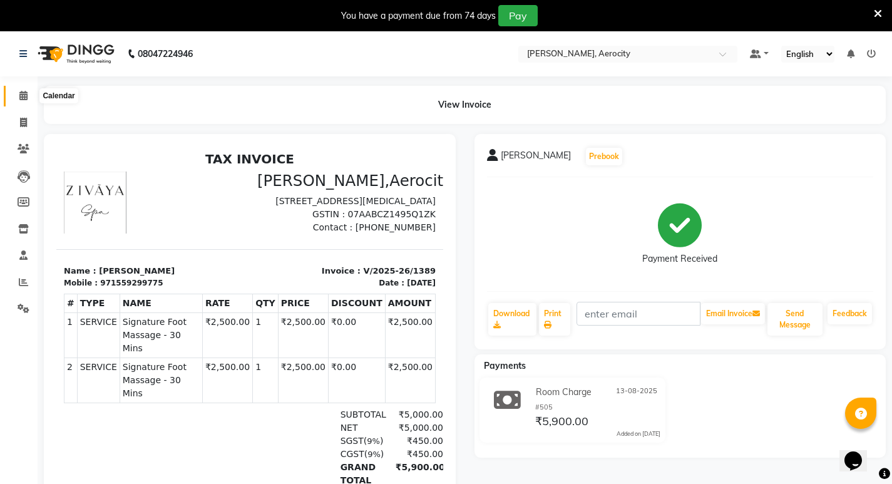
click at [19, 90] on span at bounding box center [24, 96] width 22 height 14
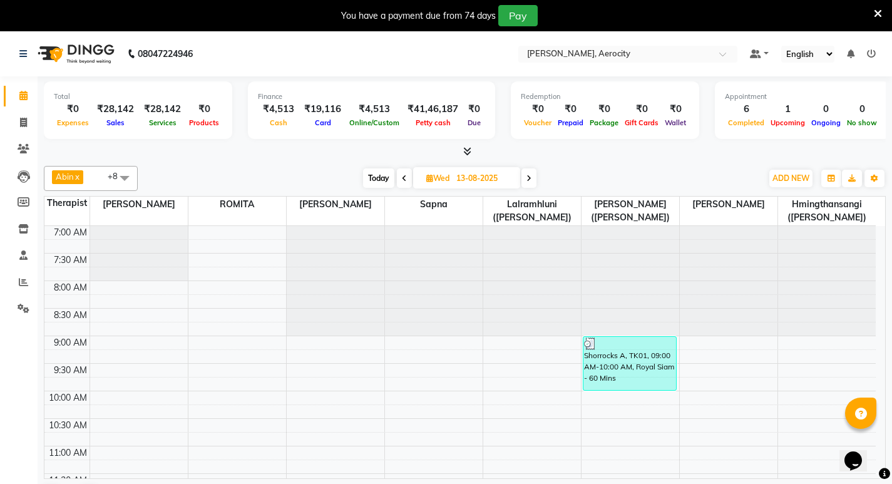
click at [439, 178] on span "Wed" at bounding box center [437, 177] width 29 height 9
select select "8"
select select "2025"
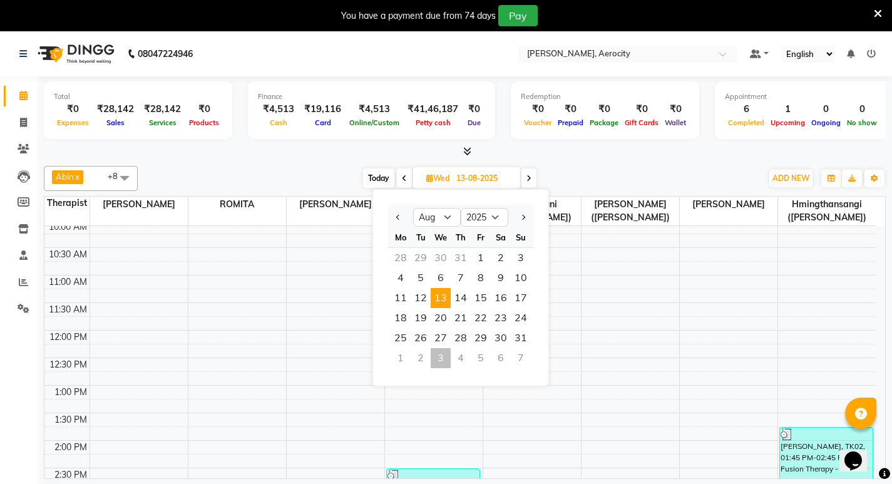
scroll to position [188, 0]
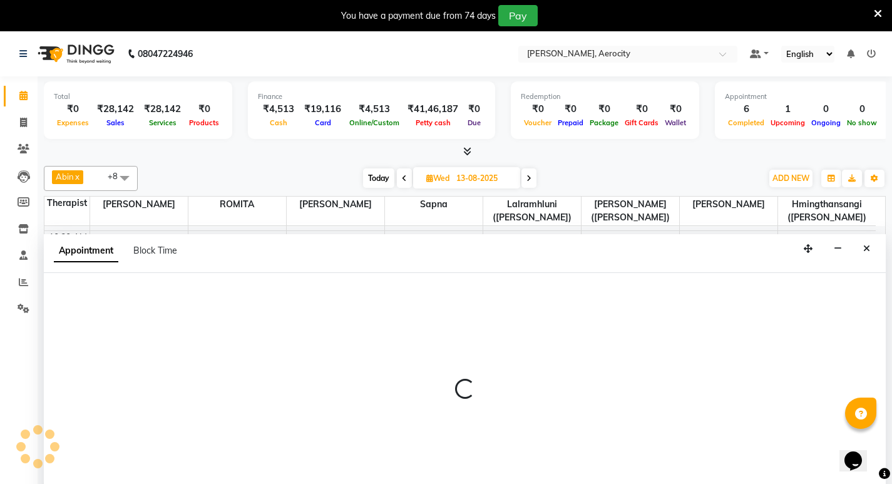
select select "48460"
select select "tentative"
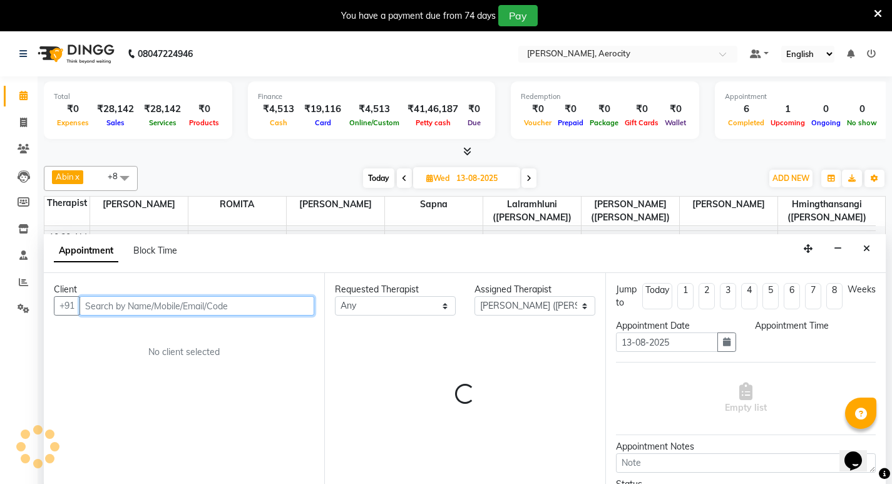
select select "795"
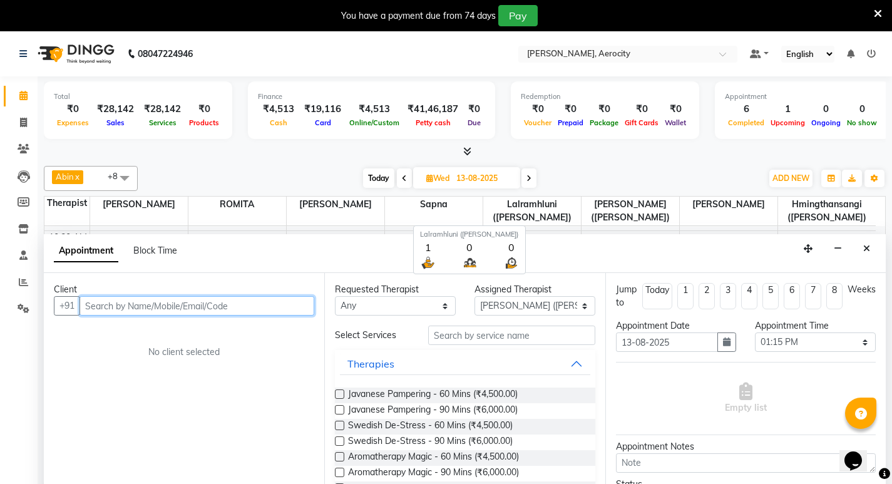
scroll to position [32, 0]
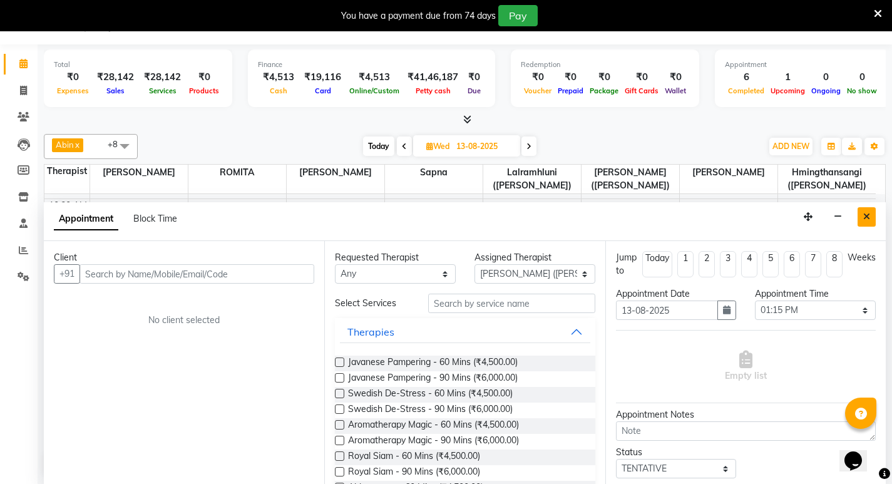
click at [867, 215] on icon "Close" at bounding box center [866, 216] width 7 height 9
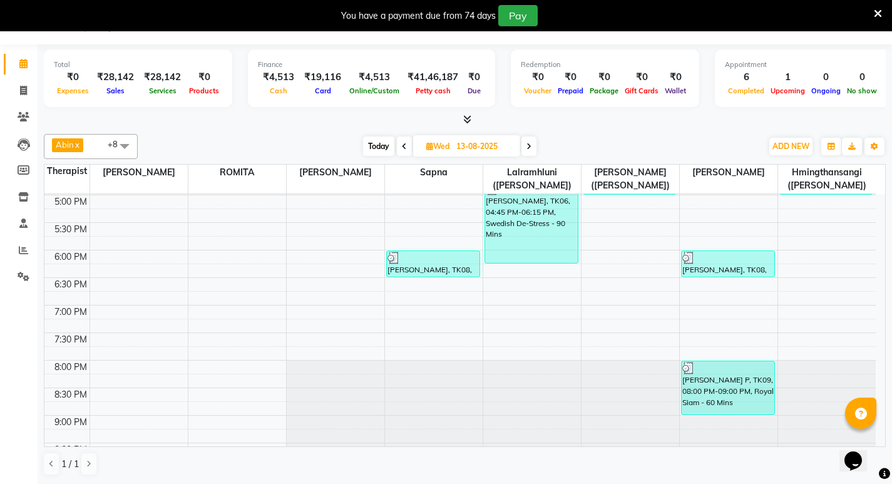
scroll to position [564, 0]
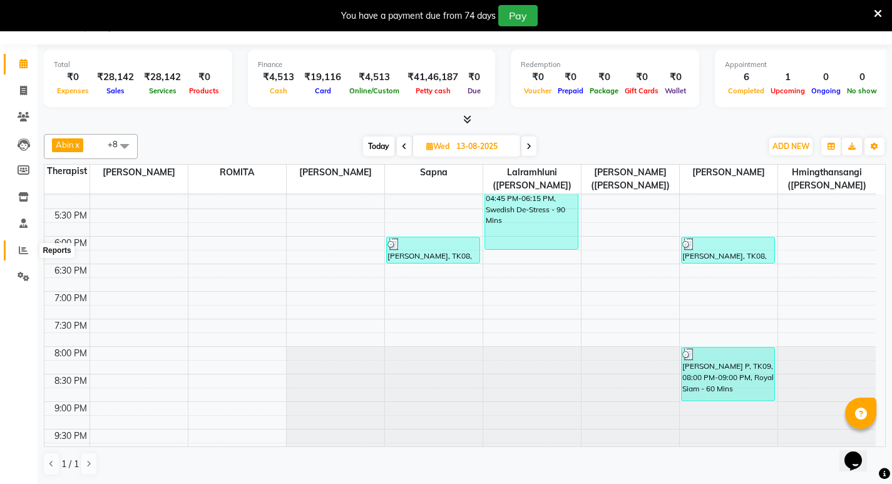
click at [29, 245] on span at bounding box center [24, 251] width 22 height 14
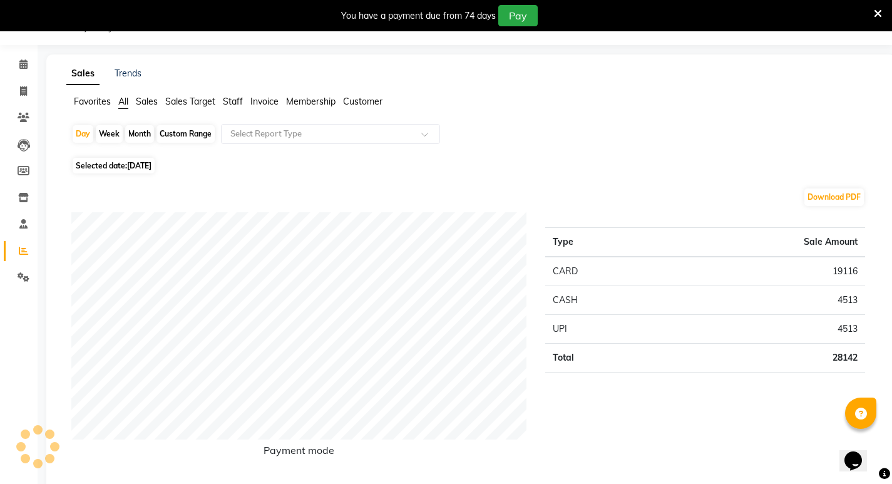
scroll to position [32, 0]
click at [142, 130] on div "Month" at bounding box center [139, 134] width 29 height 18
select select "9"
select select "2025"
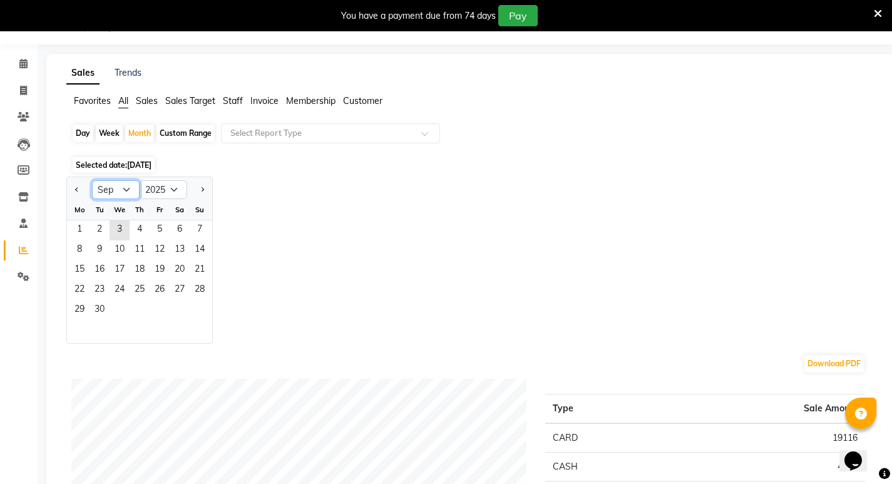
click at [126, 190] on select "Jan Feb Mar Apr May Jun [DATE] Aug Sep Oct Nov Dec" at bounding box center [116, 189] width 48 height 19
select select "8"
click at [92, 180] on select "Jan Feb Mar Apr May Jun [DATE] Aug Sep Oct Nov Dec" at bounding box center [116, 189] width 48 height 19
click at [158, 224] on span "1" at bounding box center [160, 230] width 20 height 20
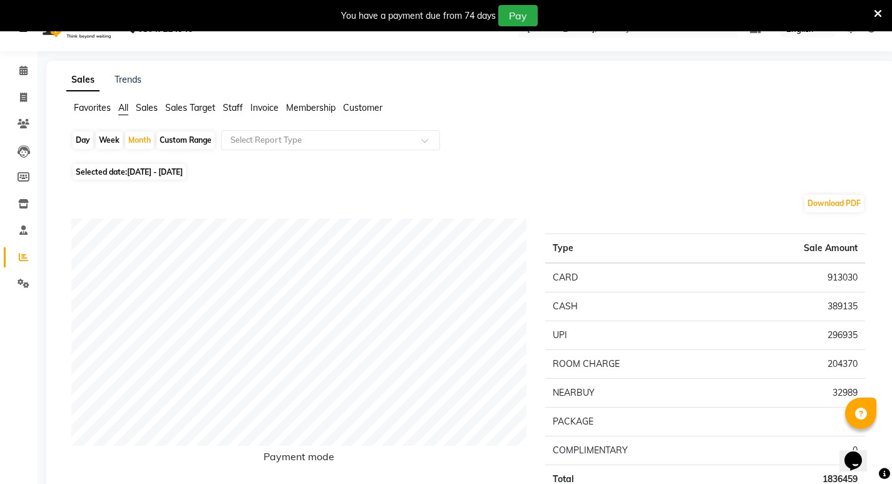
scroll to position [0, 0]
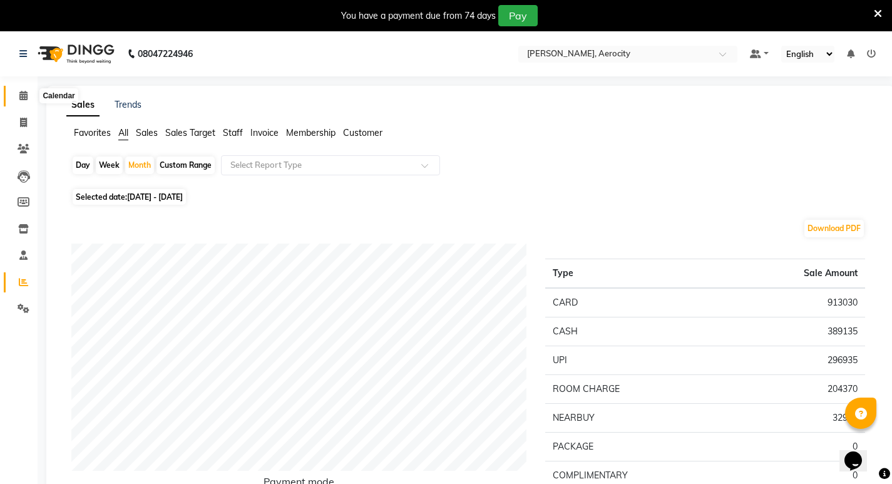
click at [23, 90] on span at bounding box center [24, 96] width 22 height 14
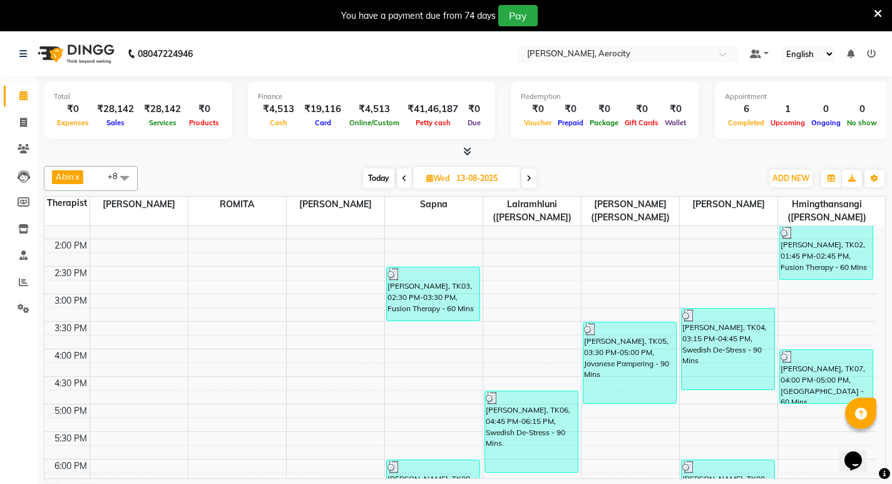
scroll to position [376, 0]
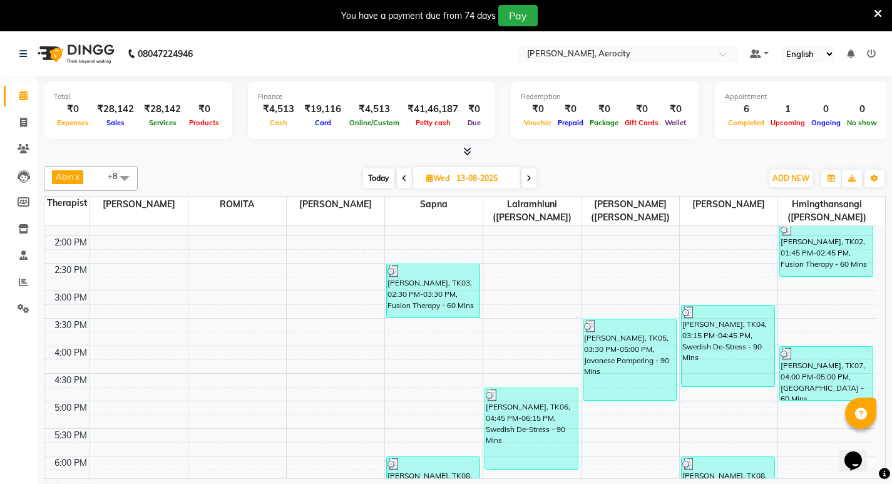
click at [530, 176] on icon at bounding box center [529, 179] width 5 height 8
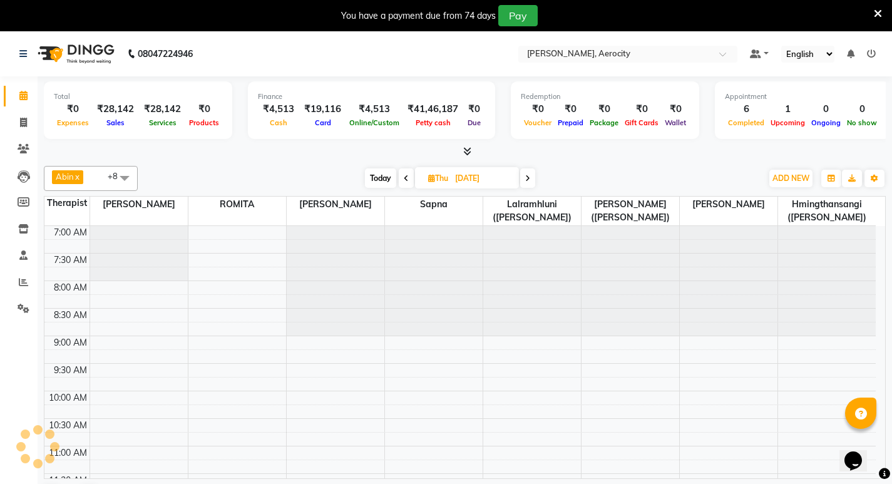
scroll to position [607, 0]
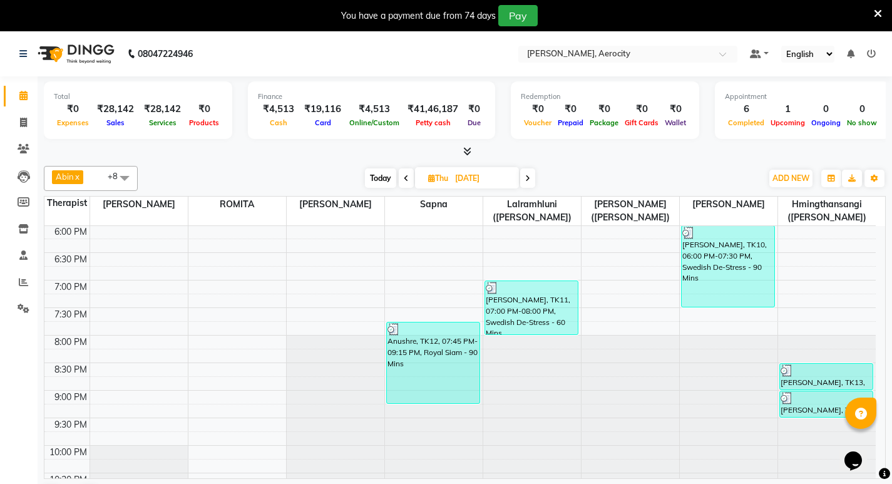
click at [530, 176] on icon at bounding box center [527, 179] width 5 height 8
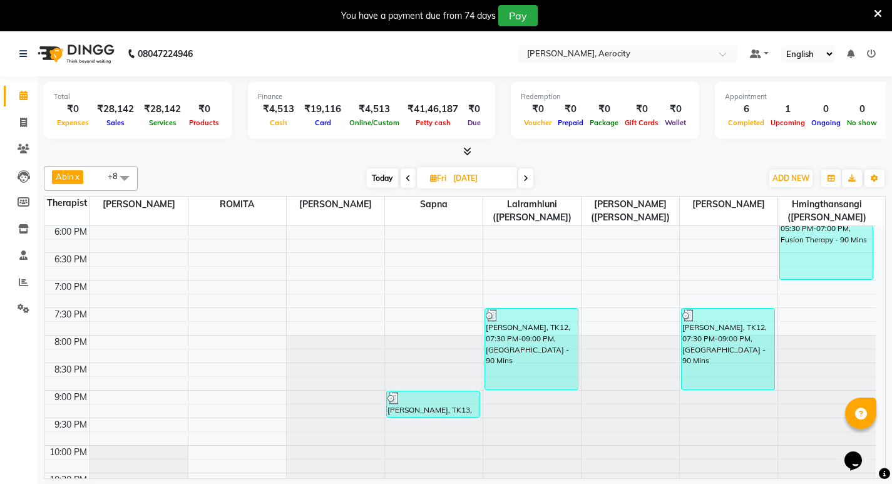
click at [530, 176] on span at bounding box center [525, 177] width 15 height 19
type input "[DATE]"
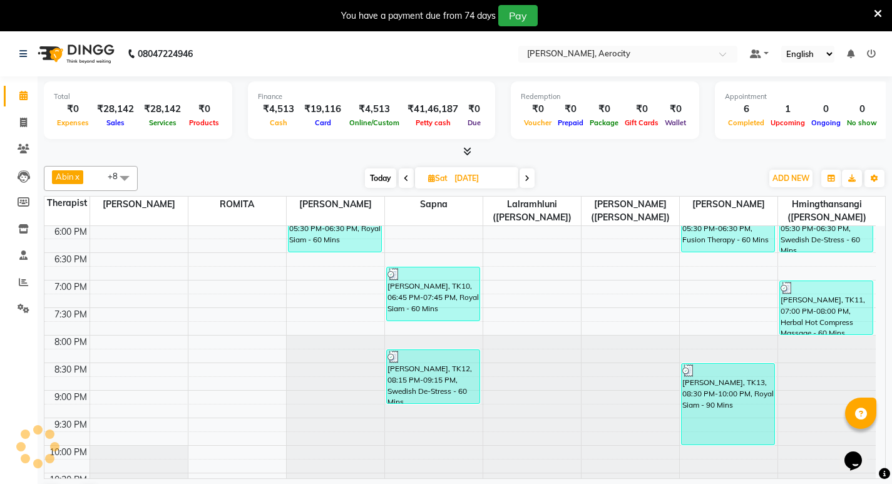
click at [429, 178] on icon at bounding box center [431, 178] width 7 height 8
select select "8"
select select "2025"
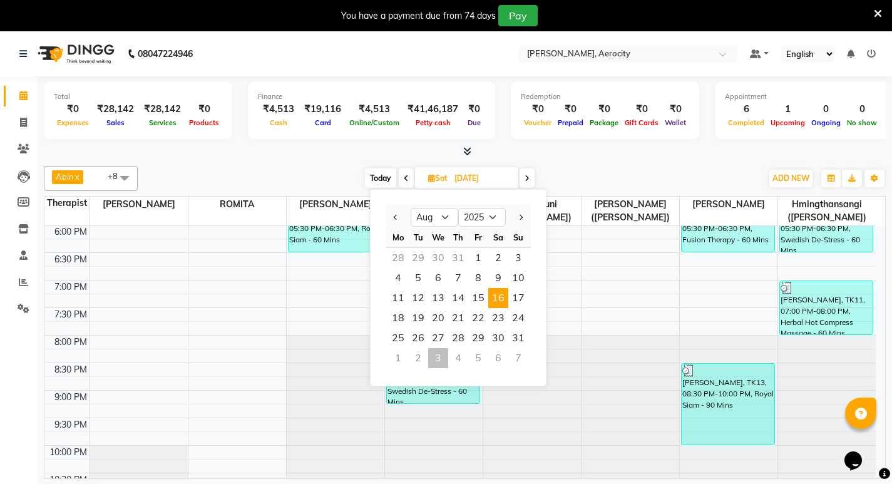
click at [438, 357] on div "3" at bounding box center [438, 358] width 20 height 20
type input "[DATE]"
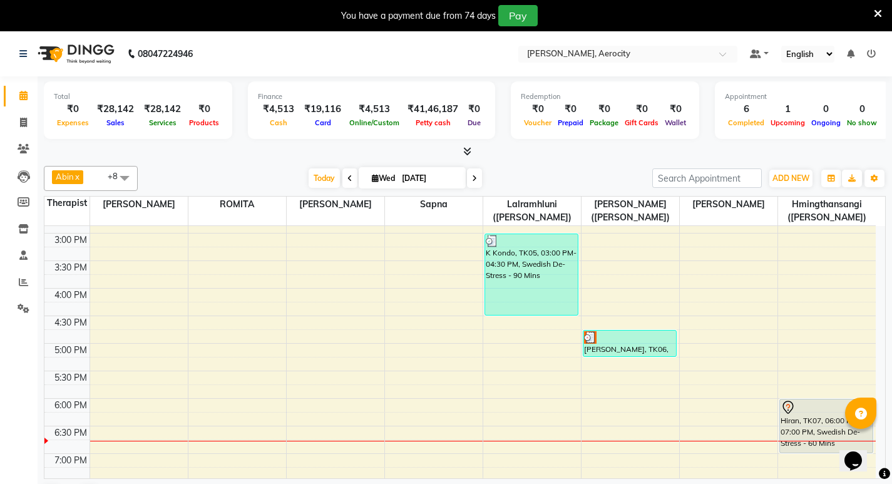
scroll to position [496, 0]
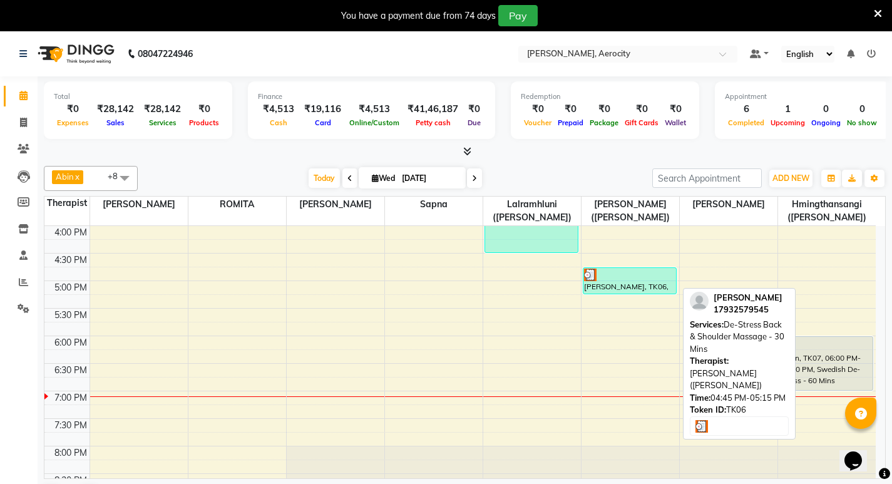
click at [640, 280] on div at bounding box center [629, 275] width 91 height 13
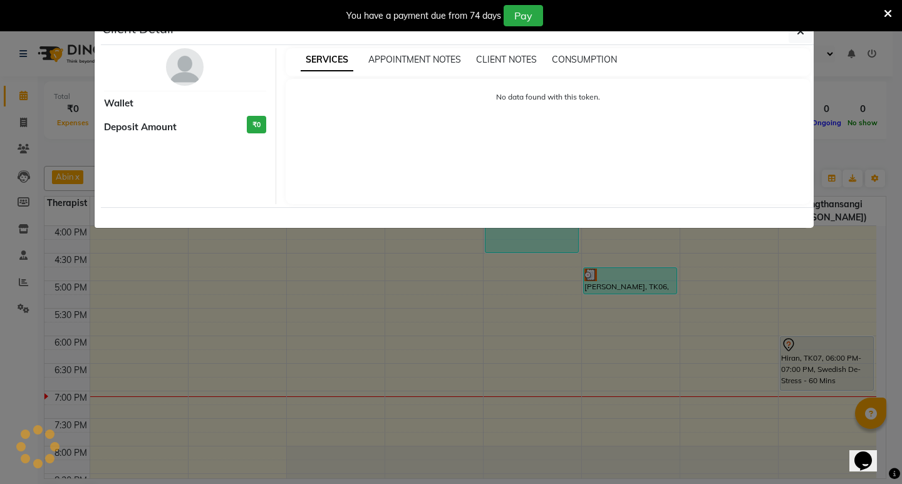
select select "3"
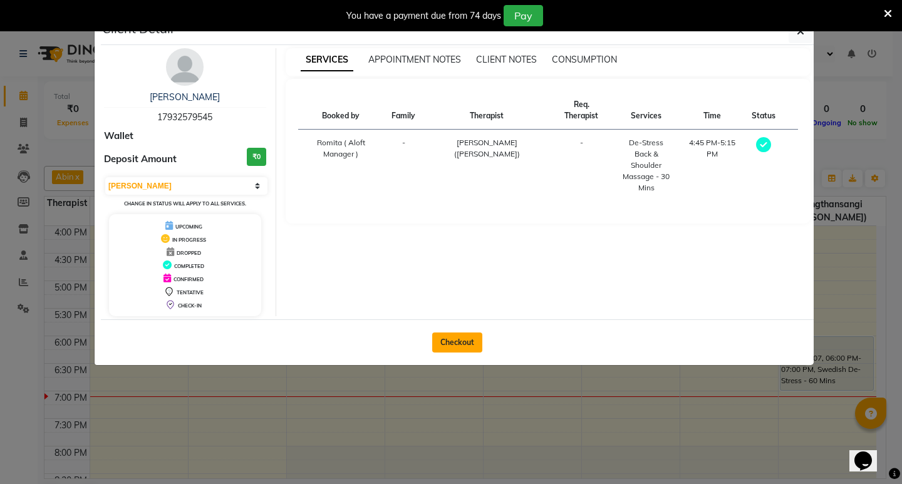
click at [466, 343] on button "Checkout" at bounding box center [457, 342] width 50 height 20
select select "service"
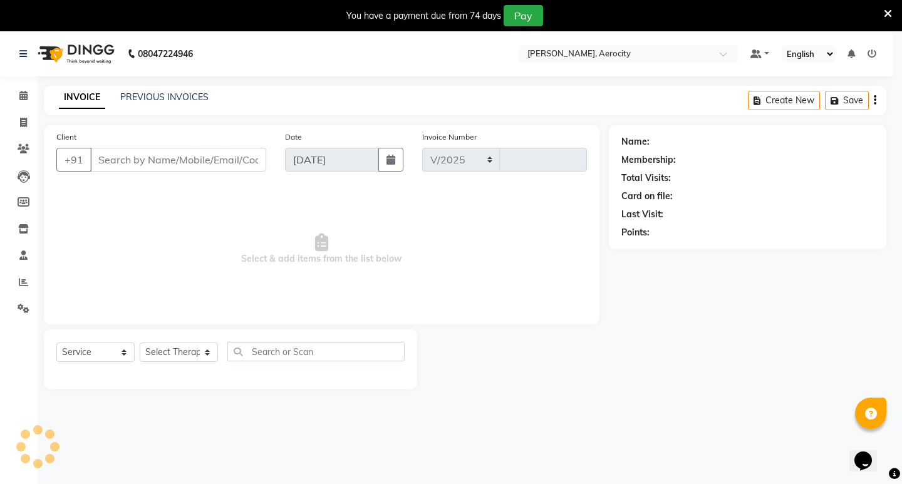
select select "6403"
type input "1593"
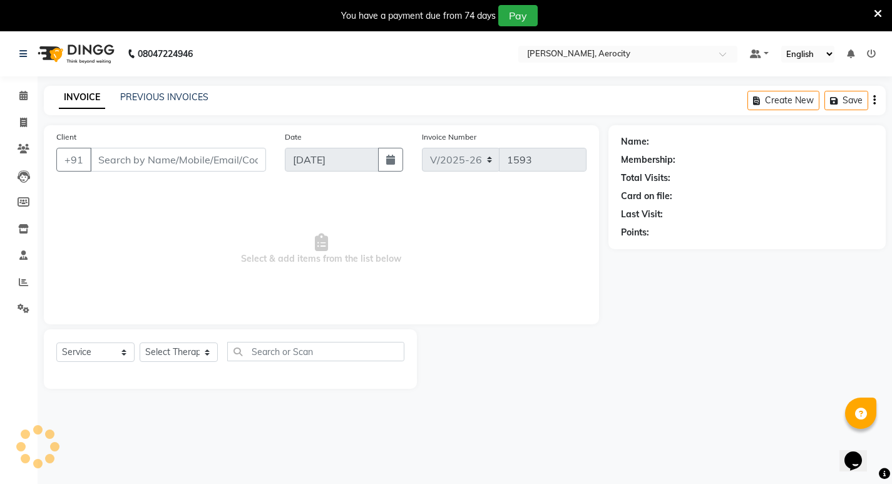
type input "17932579545"
select select "48460"
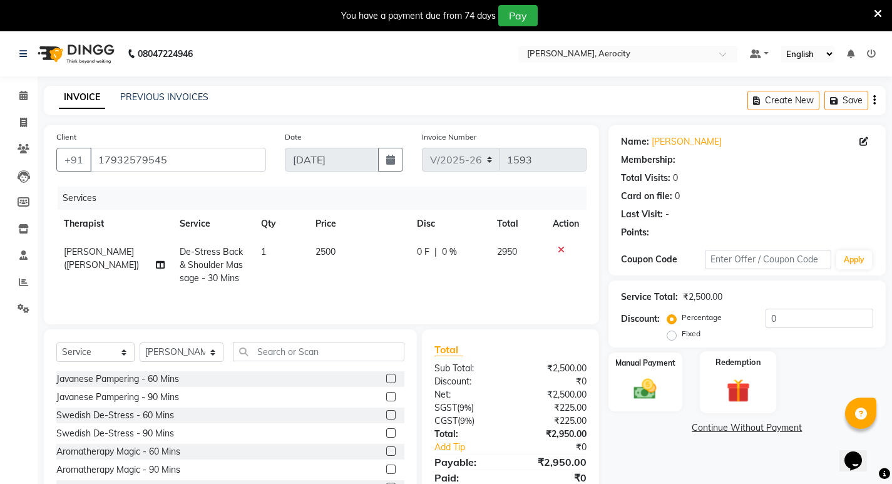
scroll to position [49, 0]
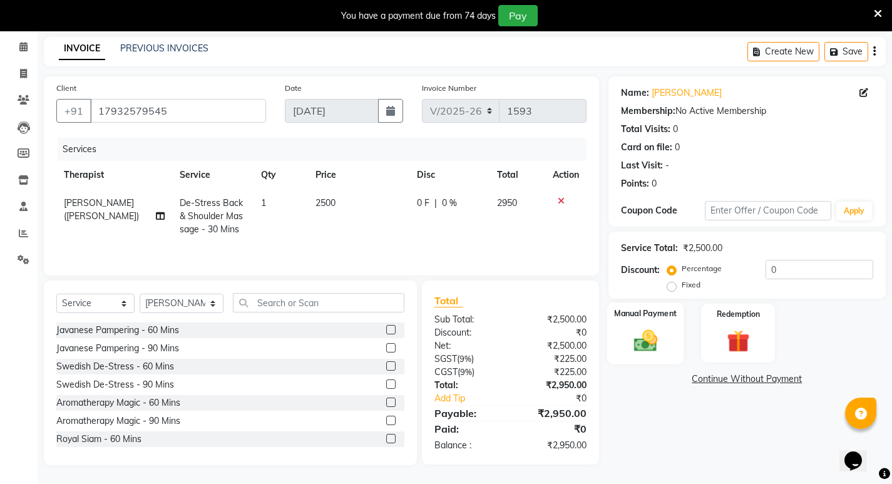
click at [652, 328] on img at bounding box center [645, 340] width 38 height 27
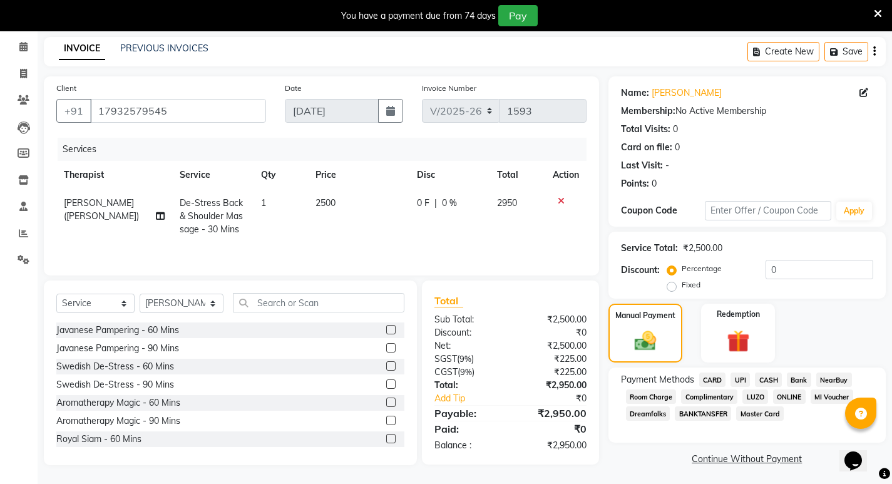
click at [769, 378] on span "CASH" at bounding box center [768, 380] width 27 height 14
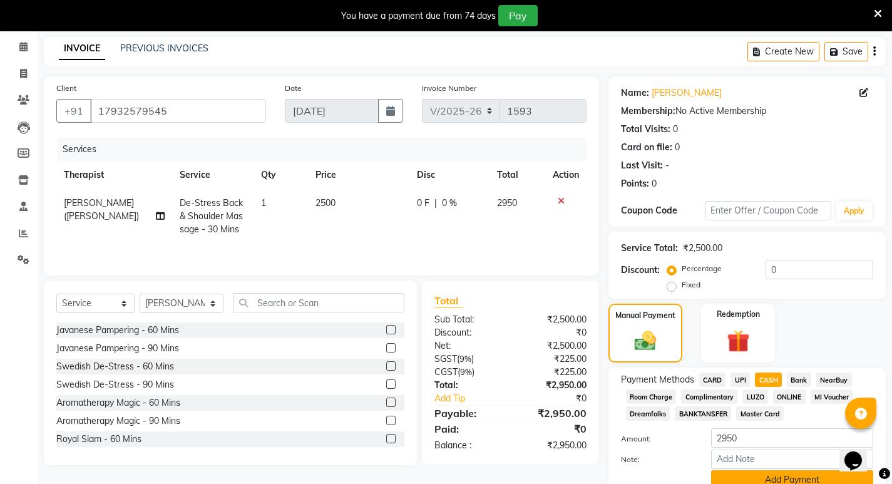
scroll to position [104, 0]
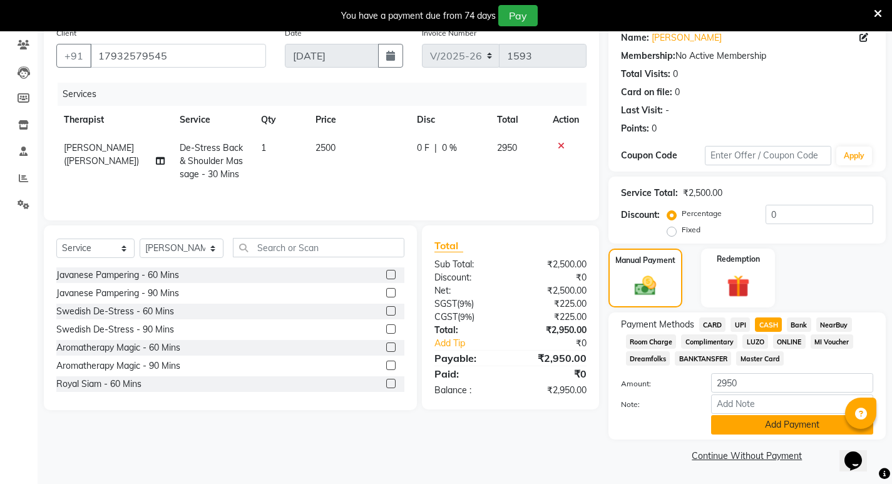
click at [793, 427] on button "Add Payment" at bounding box center [792, 424] width 162 height 19
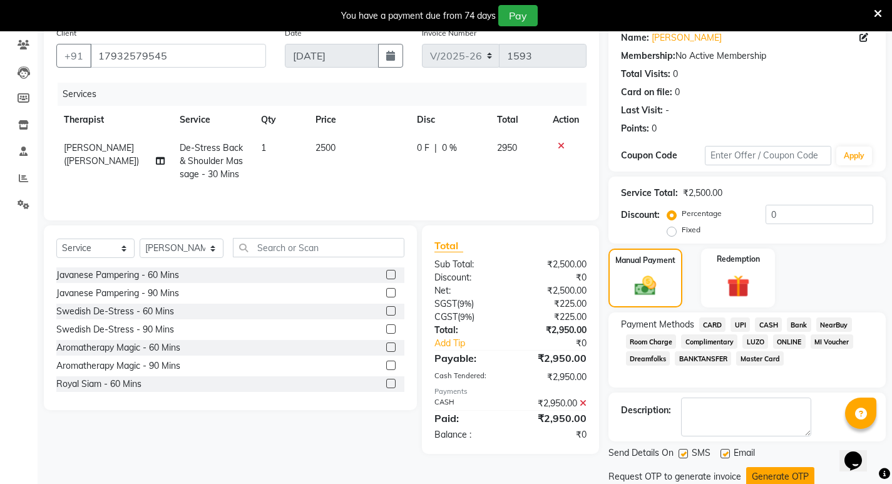
scroll to position [147, 0]
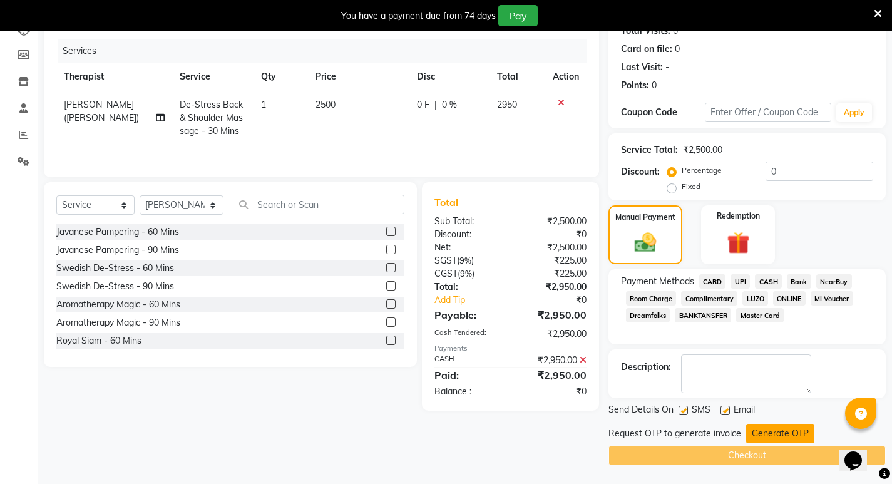
click at [781, 433] on button "Generate OTP" at bounding box center [780, 433] width 68 height 19
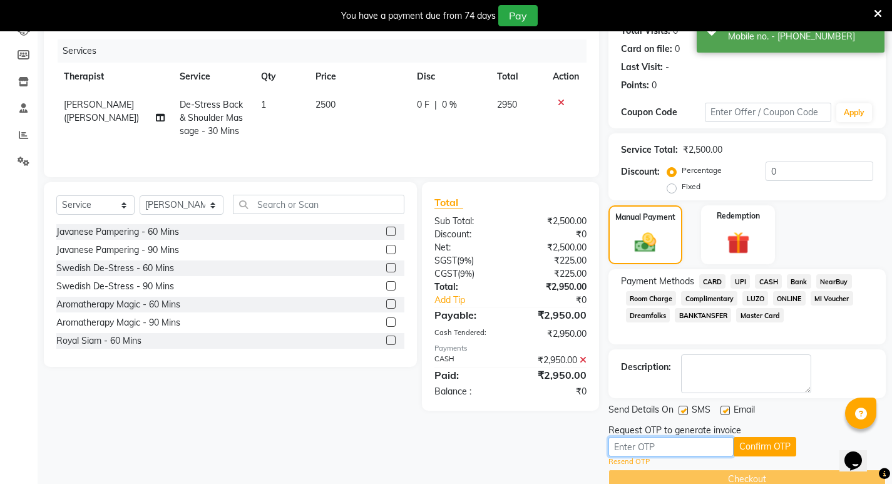
click at [663, 445] on input "text" at bounding box center [671, 446] width 125 height 19
type input "4894"
click at [775, 440] on button "Confirm OTP" at bounding box center [765, 446] width 63 height 19
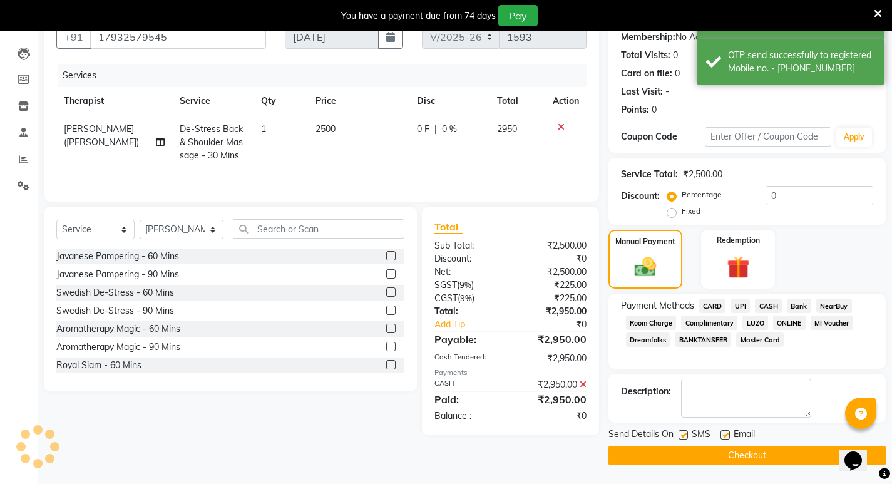
scroll to position [123, 0]
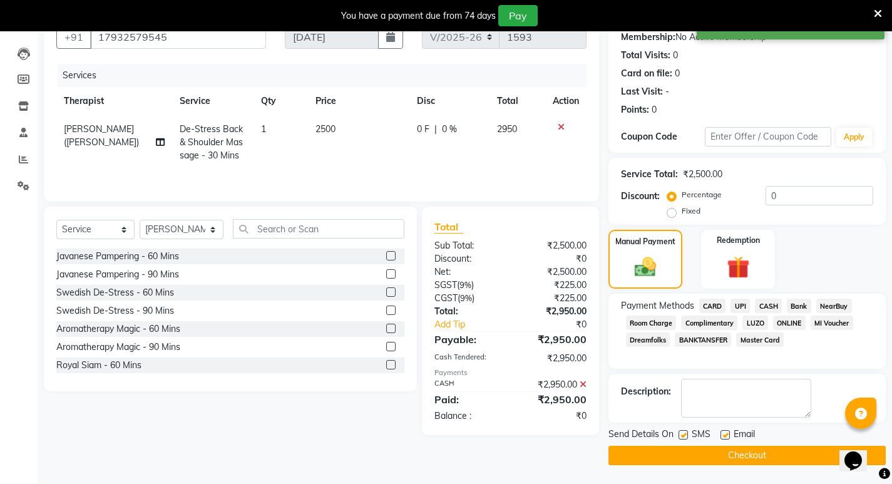
click at [768, 458] on button "Checkout" at bounding box center [747, 455] width 277 height 19
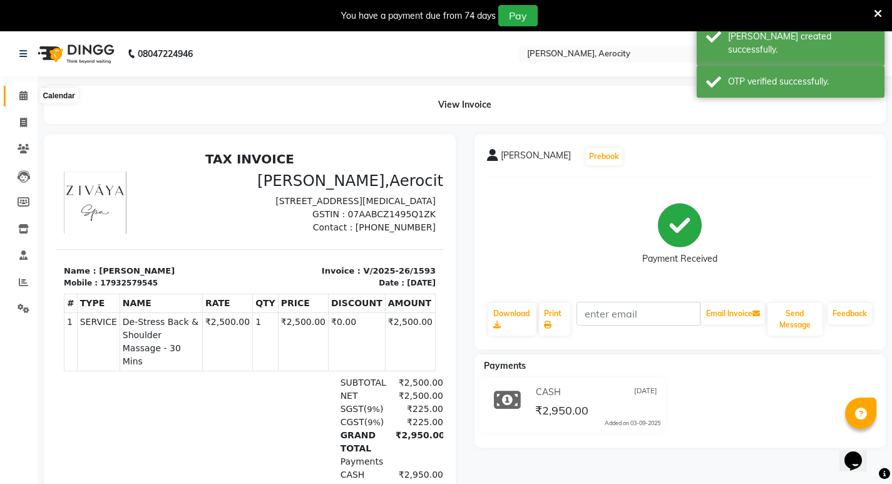
click at [23, 93] on icon at bounding box center [23, 95] width 8 height 9
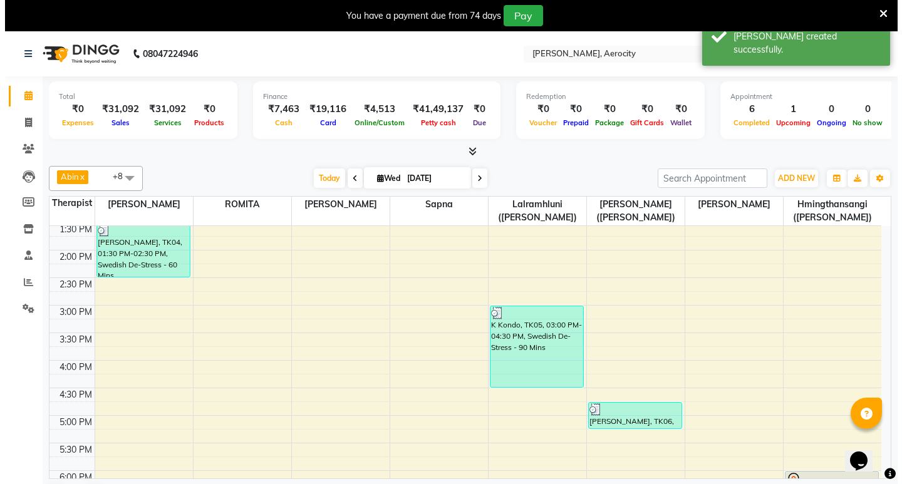
scroll to position [501, 0]
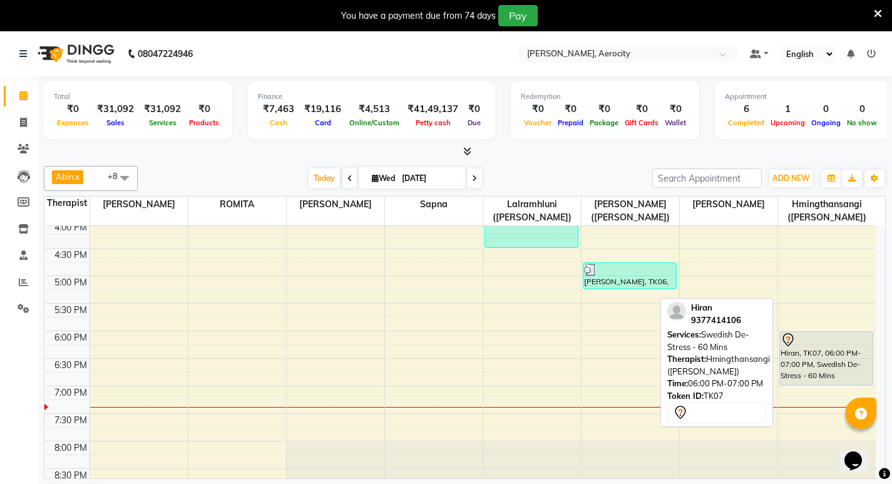
click at [824, 357] on div "Hiran, TK07, 06:00 PM-07:00 PM, Swedish De-Stress - 60 Mins" at bounding box center [826, 358] width 93 height 53
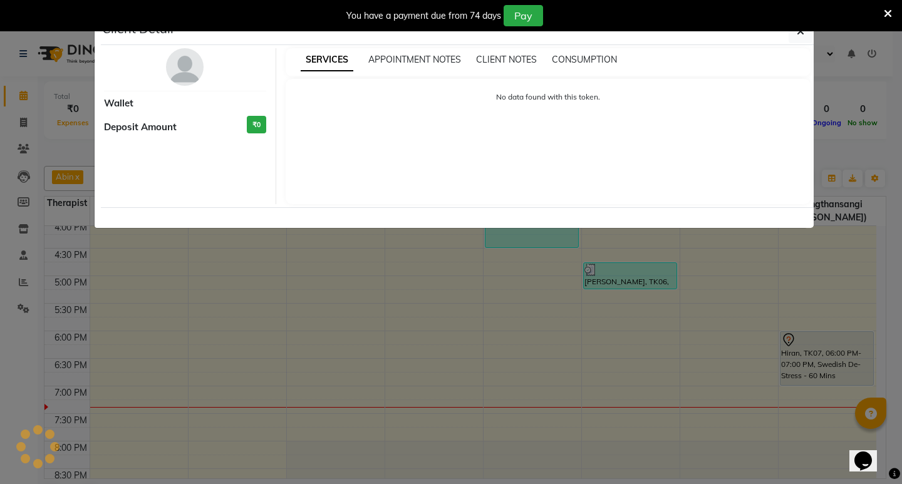
select select "7"
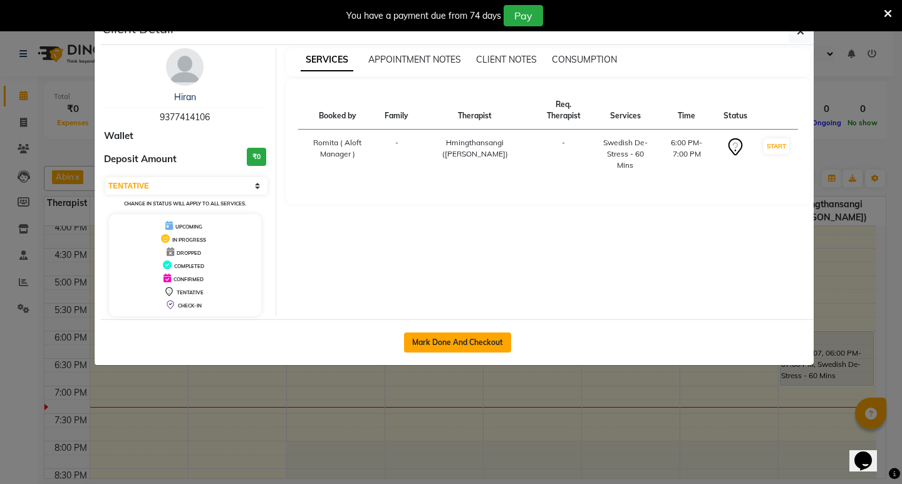
click at [491, 336] on button "Mark Done And Checkout" at bounding box center [457, 342] width 107 height 20
select select "service"
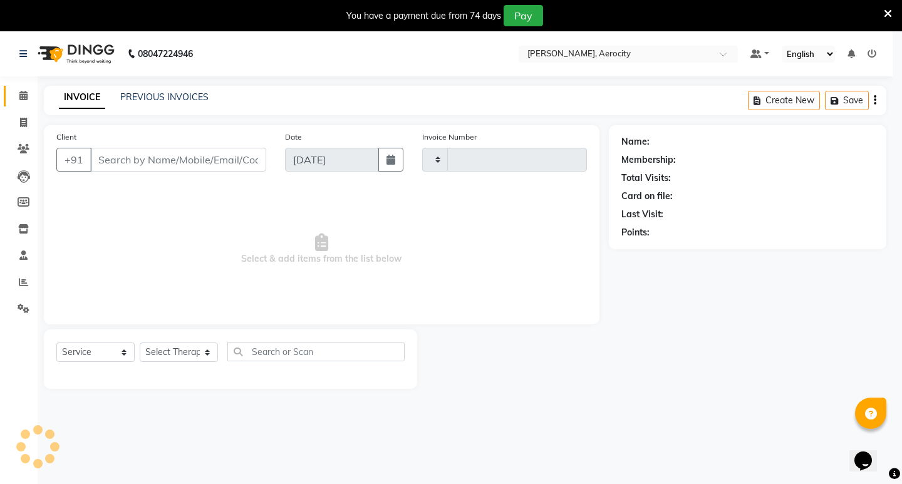
type input "1594"
select select "6403"
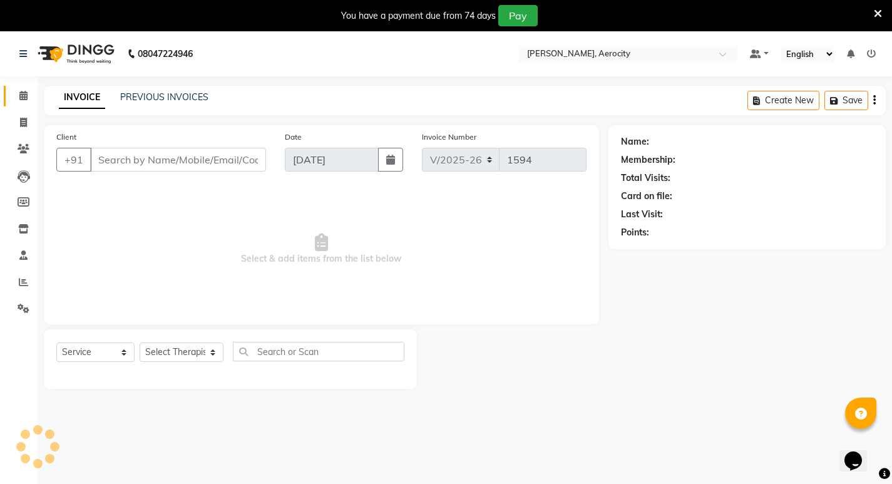
type input "9377414106"
select select "48462"
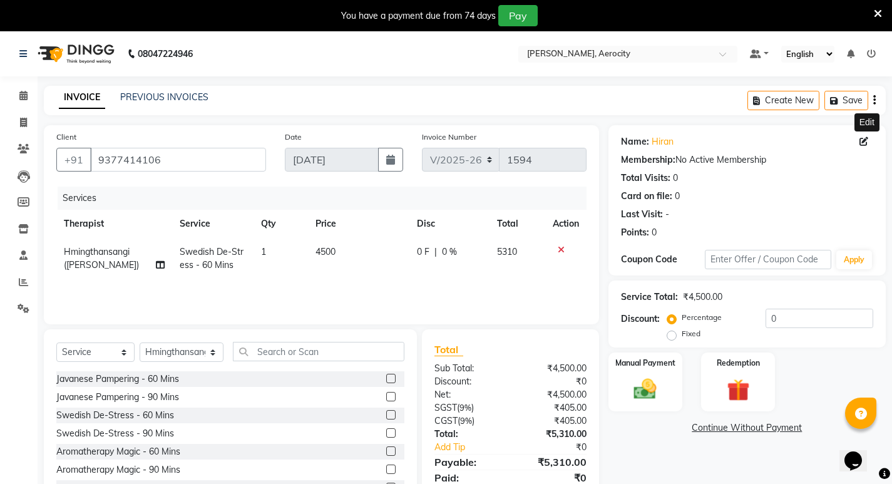
click at [863, 141] on icon at bounding box center [864, 141] width 9 height 9
select select "[DEMOGRAPHIC_DATA]"
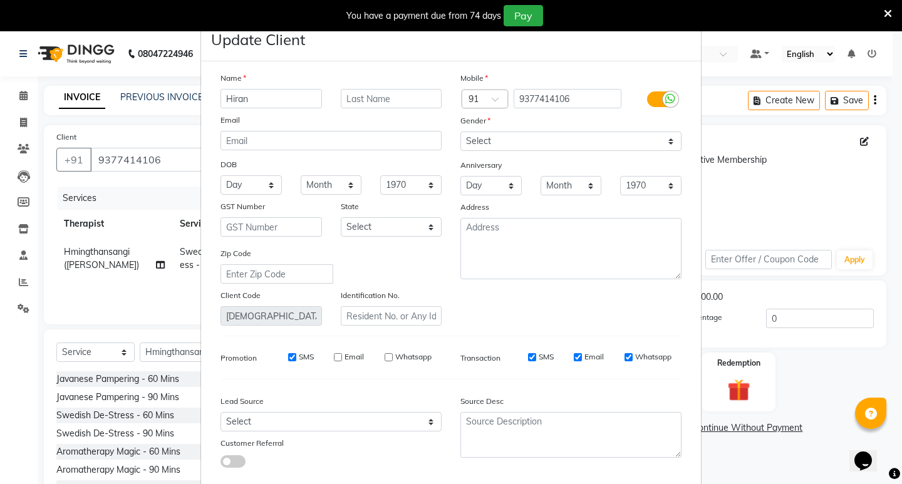
click at [288, 356] on input "SMS" at bounding box center [292, 357] width 8 height 8
checkbox input "false"
click at [529, 97] on input "9377414106" at bounding box center [567, 98] width 108 height 19
type input "9327414106"
click at [394, 98] on input "text" at bounding box center [391, 98] width 101 height 19
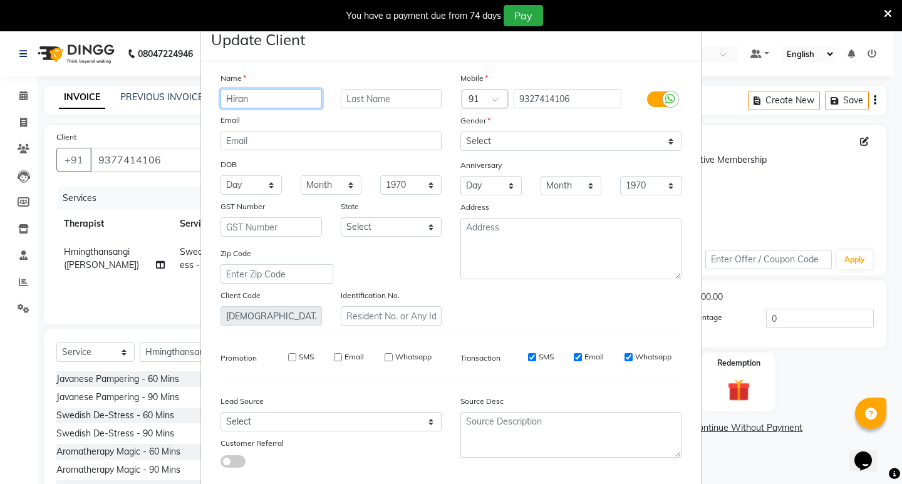
click at [237, 99] on input "Hiran" at bounding box center [270, 98] width 101 height 19
type input "[PERSON_NAME]"
click at [360, 96] on input "text" at bounding box center [391, 98] width 101 height 19
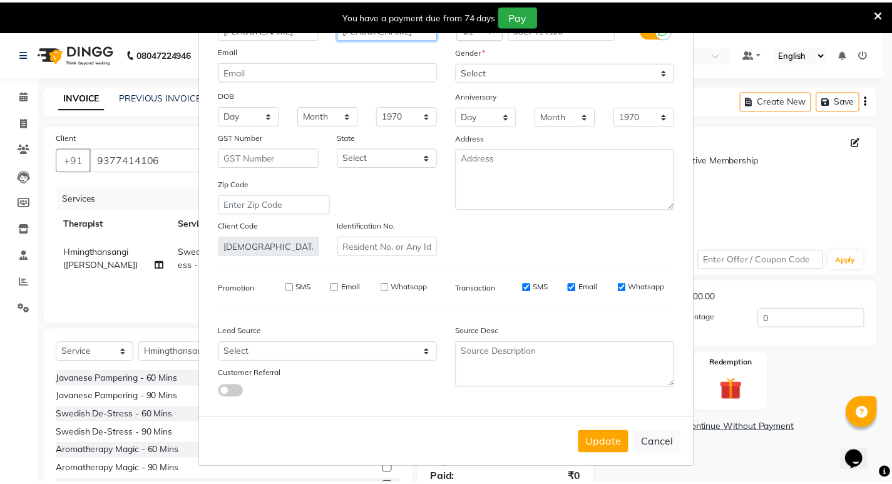
scroll to position [71, 0]
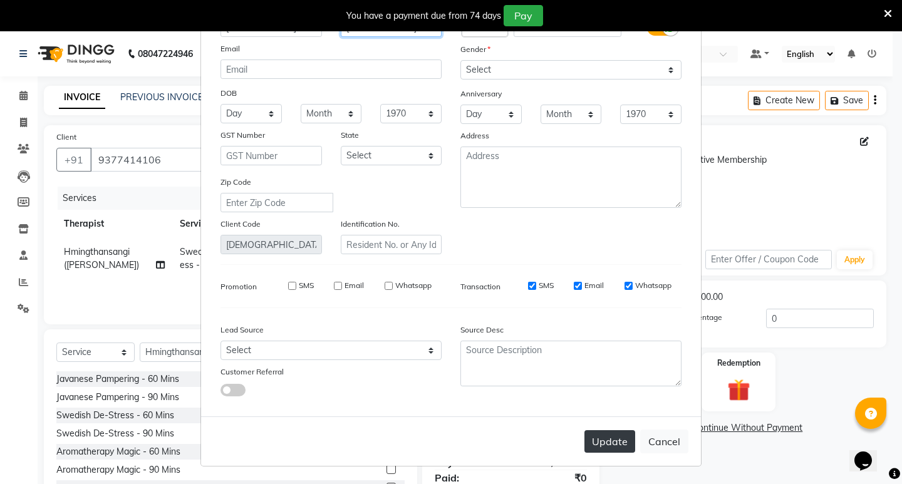
type input "[PERSON_NAME]"
click at [613, 448] on button "Update" at bounding box center [609, 441] width 51 height 23
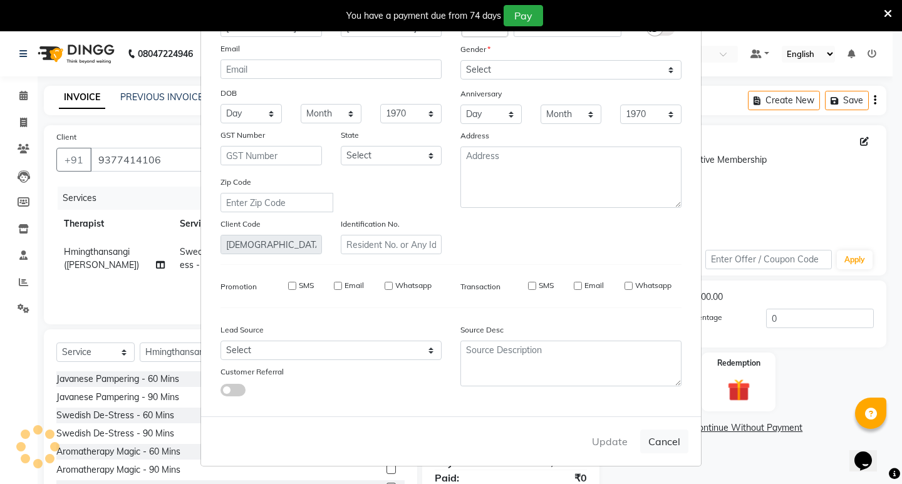
type input "9327414106"
select select
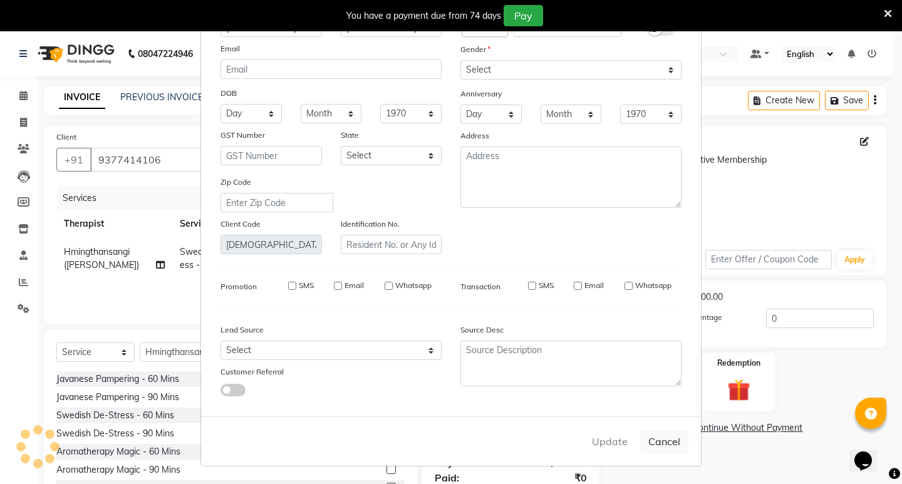
select select
checkbox input "false"
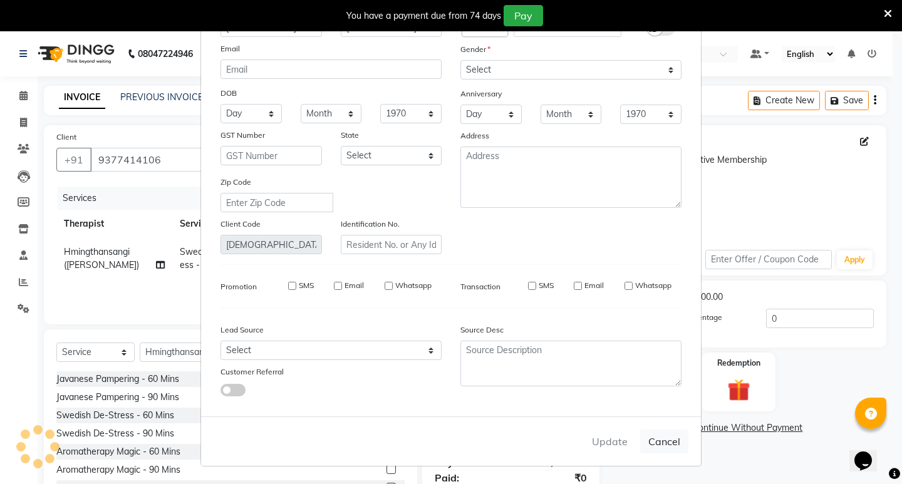
checkbox input "false"
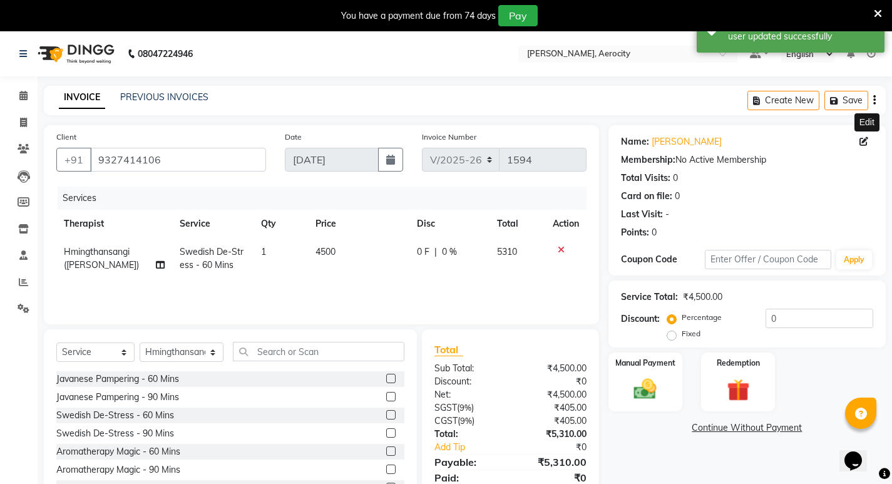
scroll to position [49, 0]
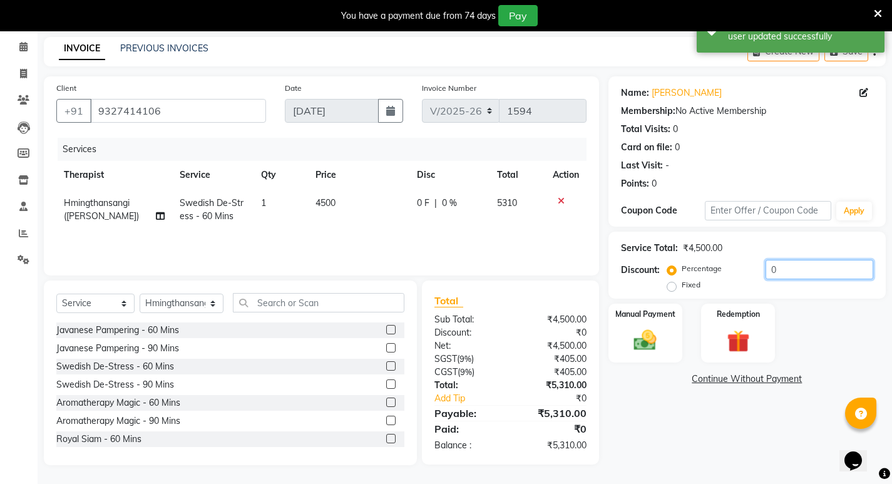
drag, startPoint x: 777, startPoint y: 266, endPoint x: 728, endPoint y: 269, distance: 48.9
click at [728, 269] on div "Percentage Fixed 0" at bounding box center [772, 277] width 204 height 34
type input "20"
click at [656, 336] on img at bounding box center [645, 340] width 38 height 27
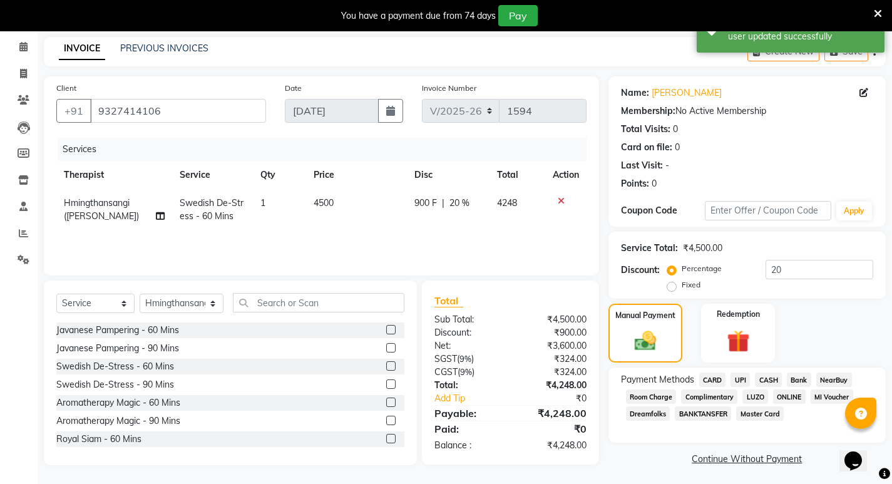
scroll to position [52, 0]
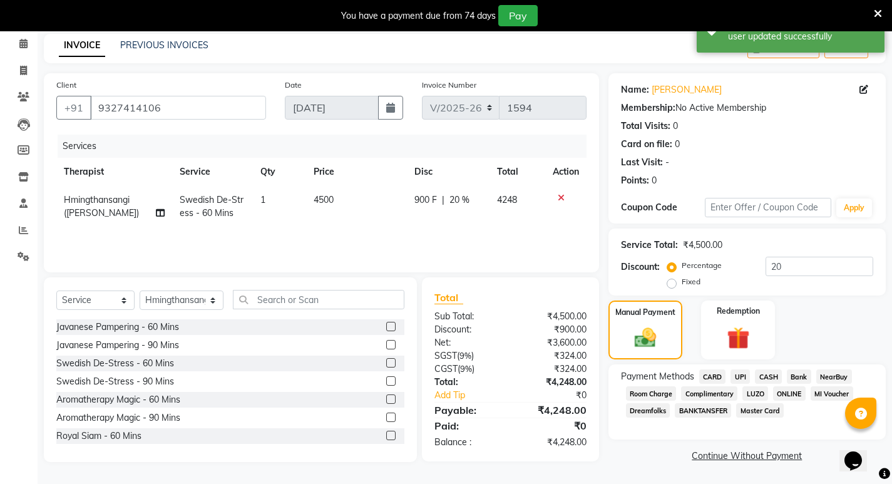
click at [771, 375] on span "CASH" at bounding box center [768, 376] width 27 height 14
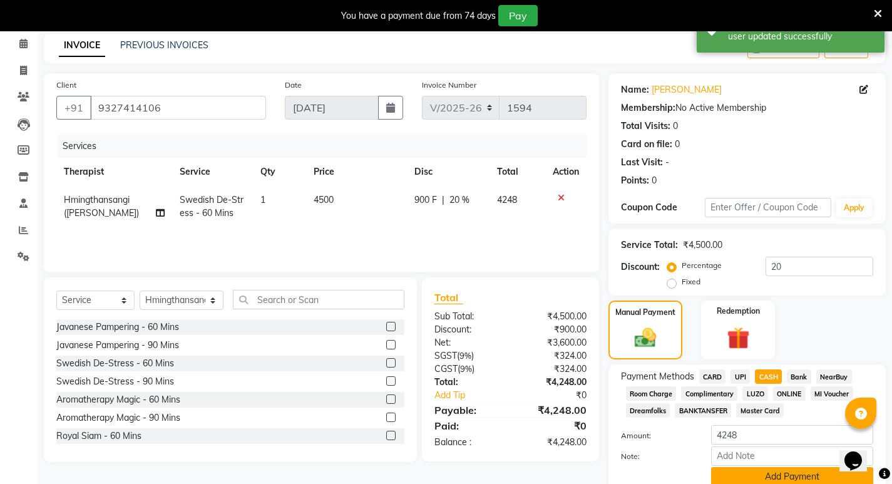
scroll to position [104, 0]
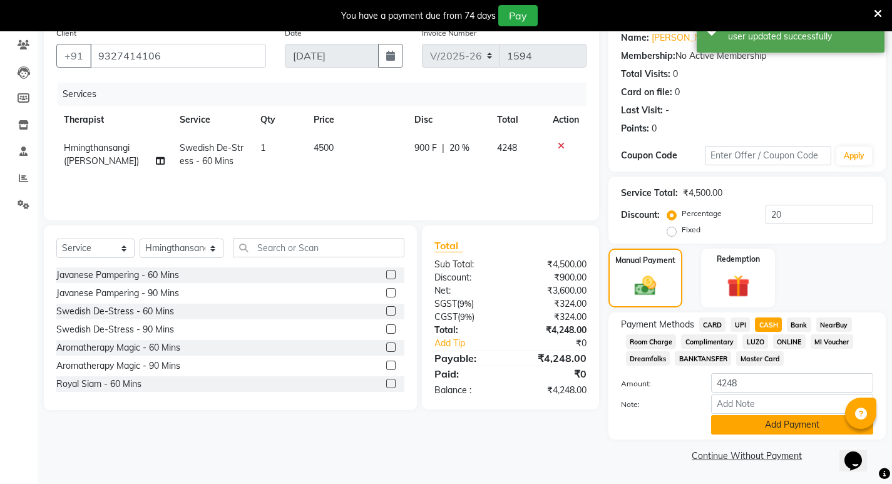
click at [778, 418] on button "Add Payment" at bounding box center [792, 424] width 162 height 19
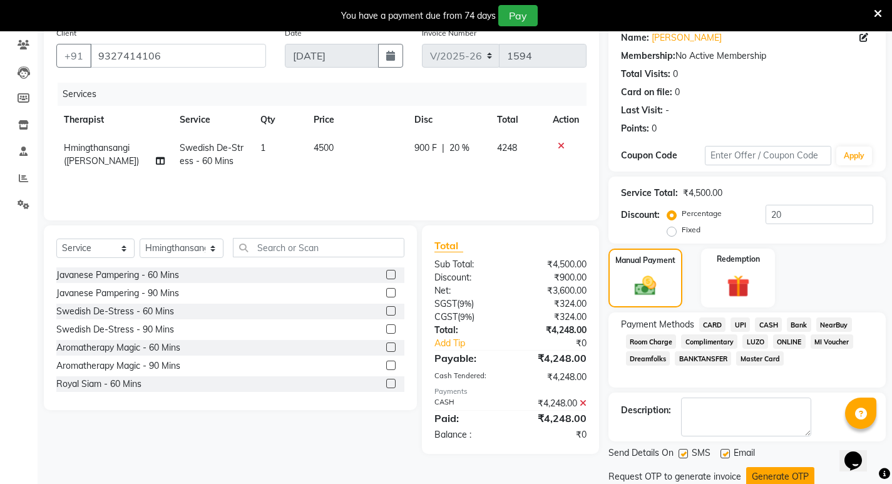
scroll to position [147, 0]
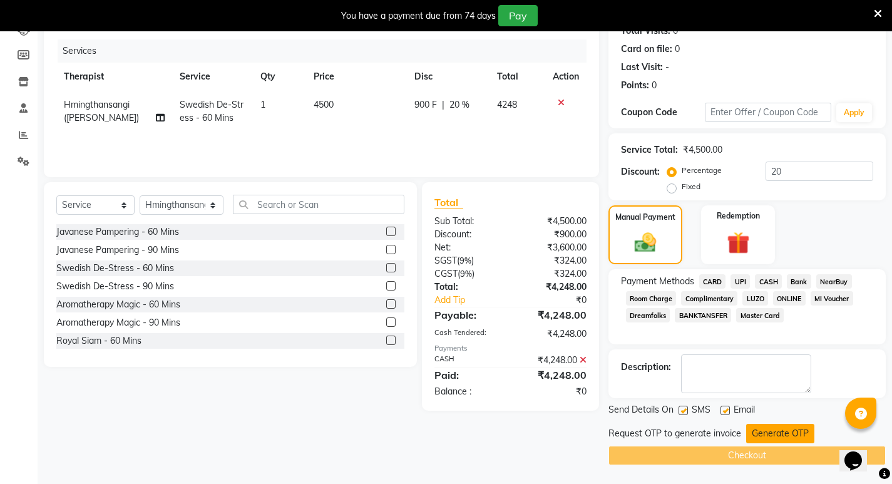
click at [776, 435] on button "Generate OTP" at bounding box center [780, 433] width 68 height 19
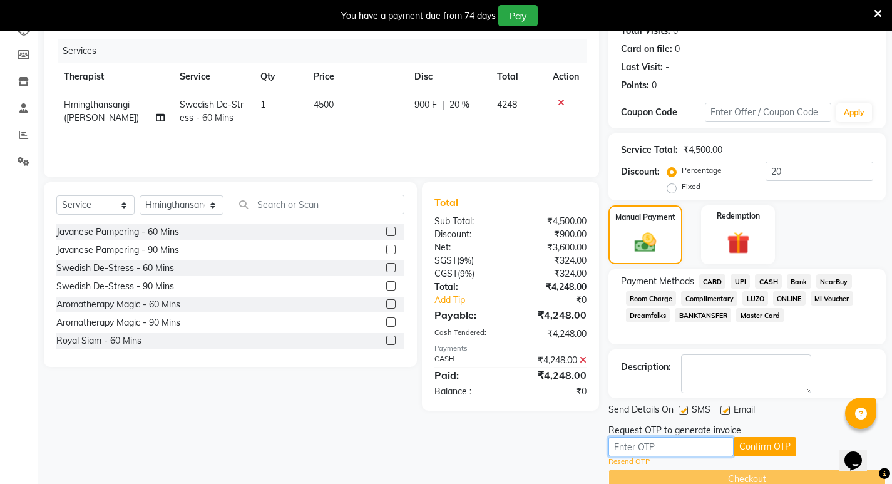
click at [653, 451] on input "text" at bounding box center [671, 446] width 125 height 19
type input "5043"
click at [782, 447] on button "Confirm OTP" at bounding box center [765, 446] width 63 height 19
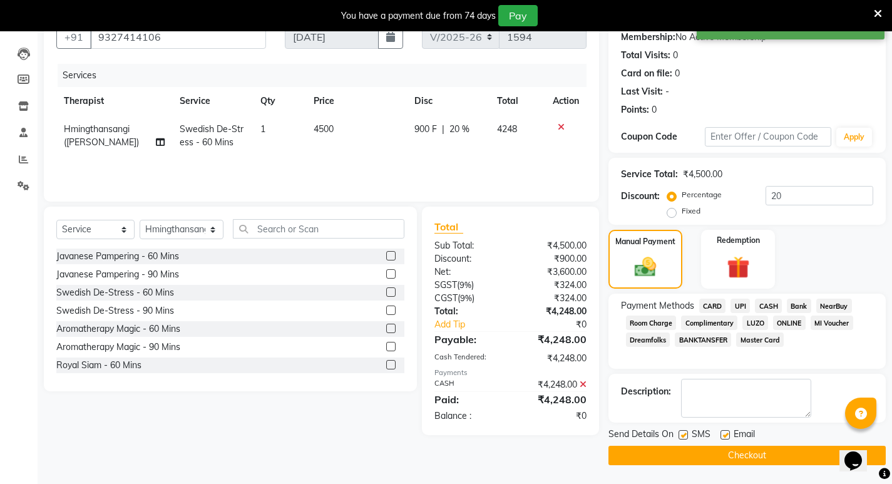
scroll to position [123, 0]
click at [772, 462] on button "Checkout" at bounding box center [747, 455] width 277 height 19
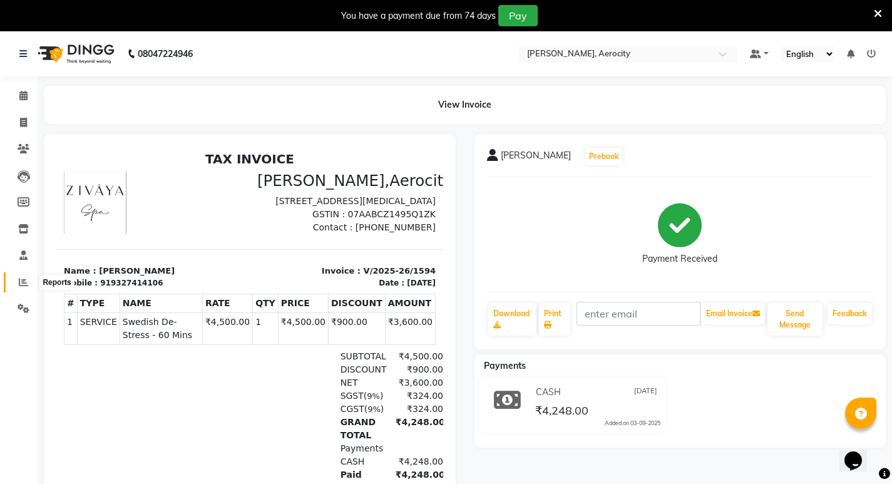
click at [19, 284] on icon at bounding box center [23, 281] width 9 height 9
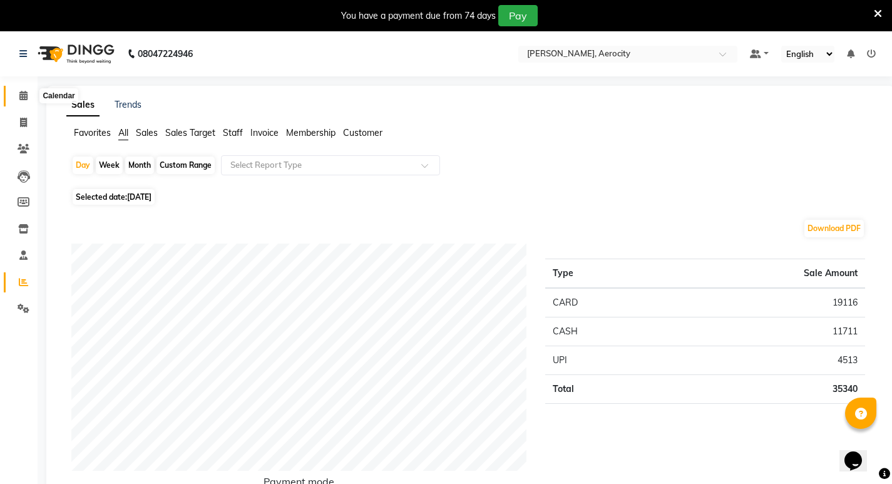
click at [24, 91] on icon at bounding box center [23, 95] width 8 height 9
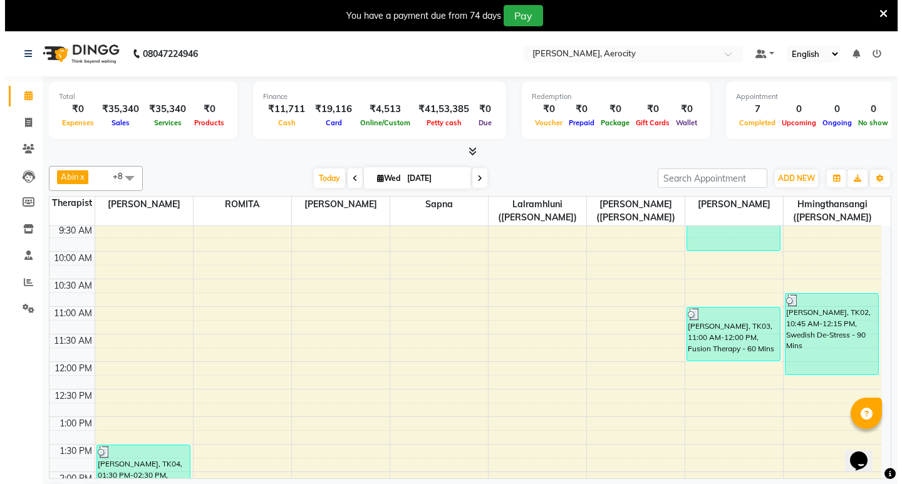
scroll to position [125, 0]
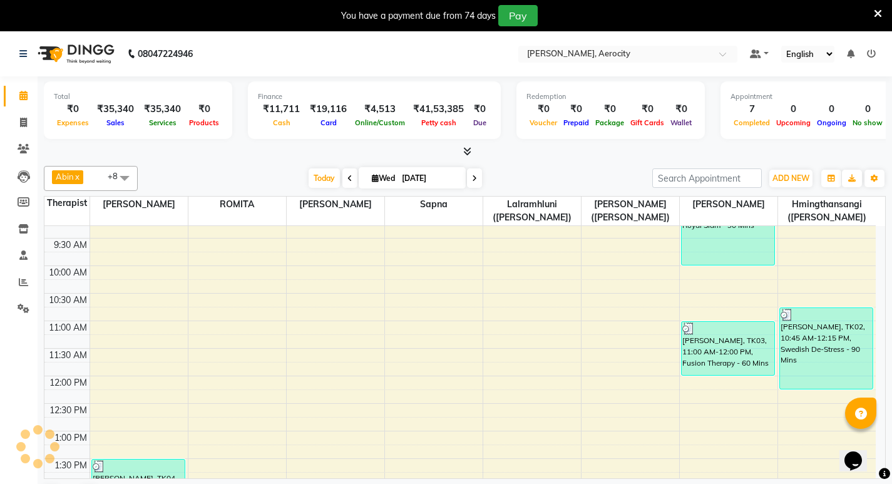
click at [870, 52] on icon at bounding box center [871, 53] width 9 height 9
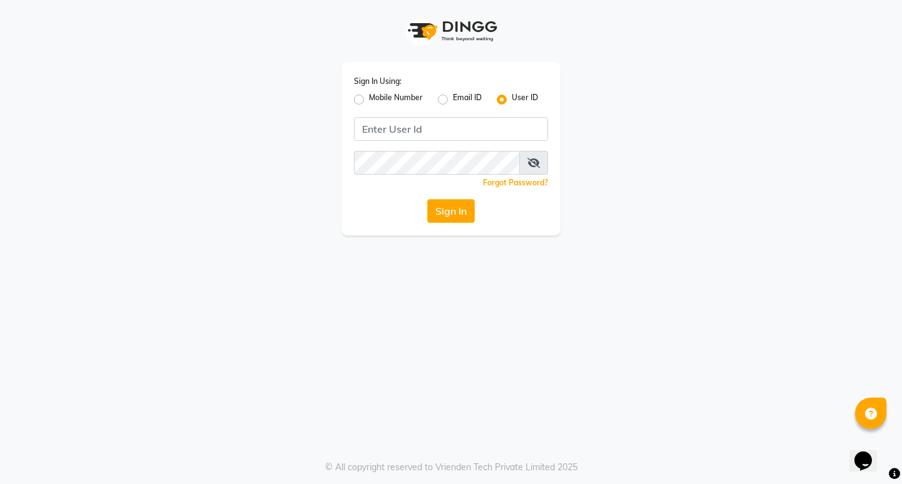
click at [369, 96] on label "Mobile Number" at bounding box center [396, 99] width 54 height 15
click at [369, 96] on input "Mobile Number" at bounding box center [373, 96] width 8 height 8
radio input "true"
radio input "false"
click at [418, 123] on input "Username" at bounding box center [472, 129] width 152 height 24
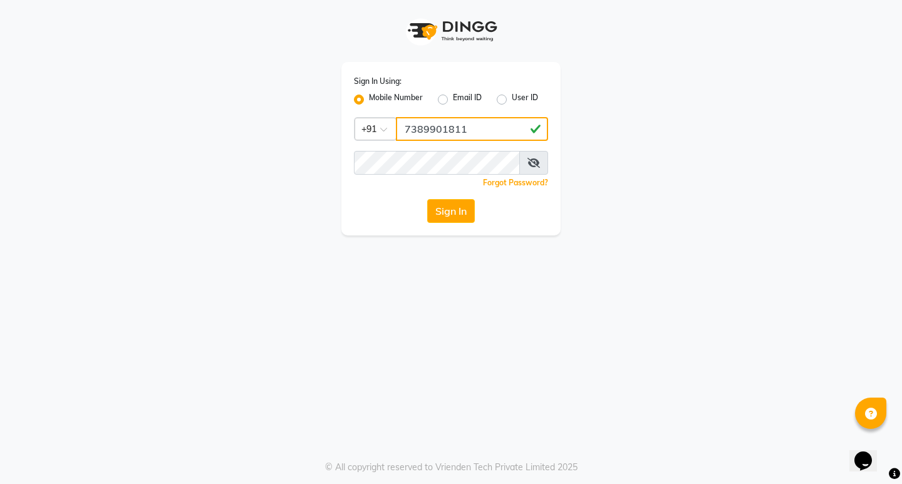
drag, startPoint x: 404, startPoint y: 129, endPoint x: 501, endPoint y: 128, distance: 96.4
click at [501, 128] on input "7389901811" at bounding box center [472, 129] width 152 height 24
type input "7389901811"
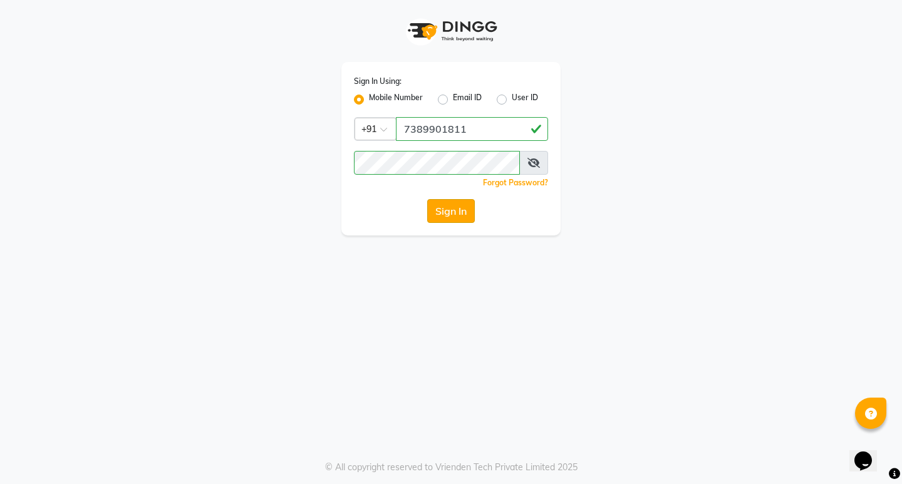
click at [456, 215] on button "Sign In" at bounding box center [451, 211] width 48 height 24
